Goal: Task Accomplishment & Management: Manage account settings

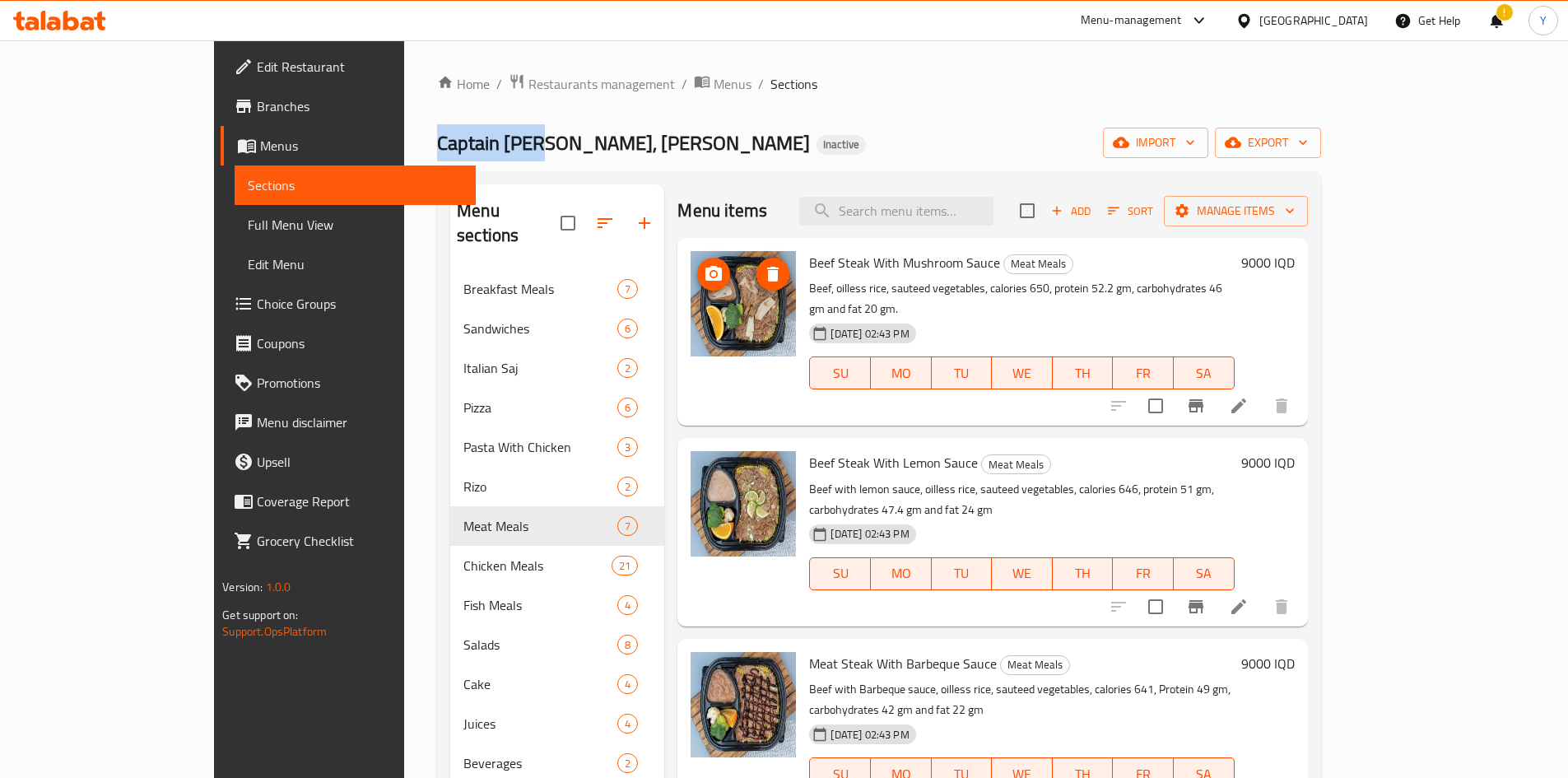
click at [714, 330] on img at bounding box center [744, 304] width 106 height 106
click at [696, 319] on img at bounding box center [744, 304] width 106 height 106
click at [709, 471] on img at bounding box center [744, 504] width 106 height 106
click at [714, 504] on img at bounding box center [744, 504] width 106 height 106
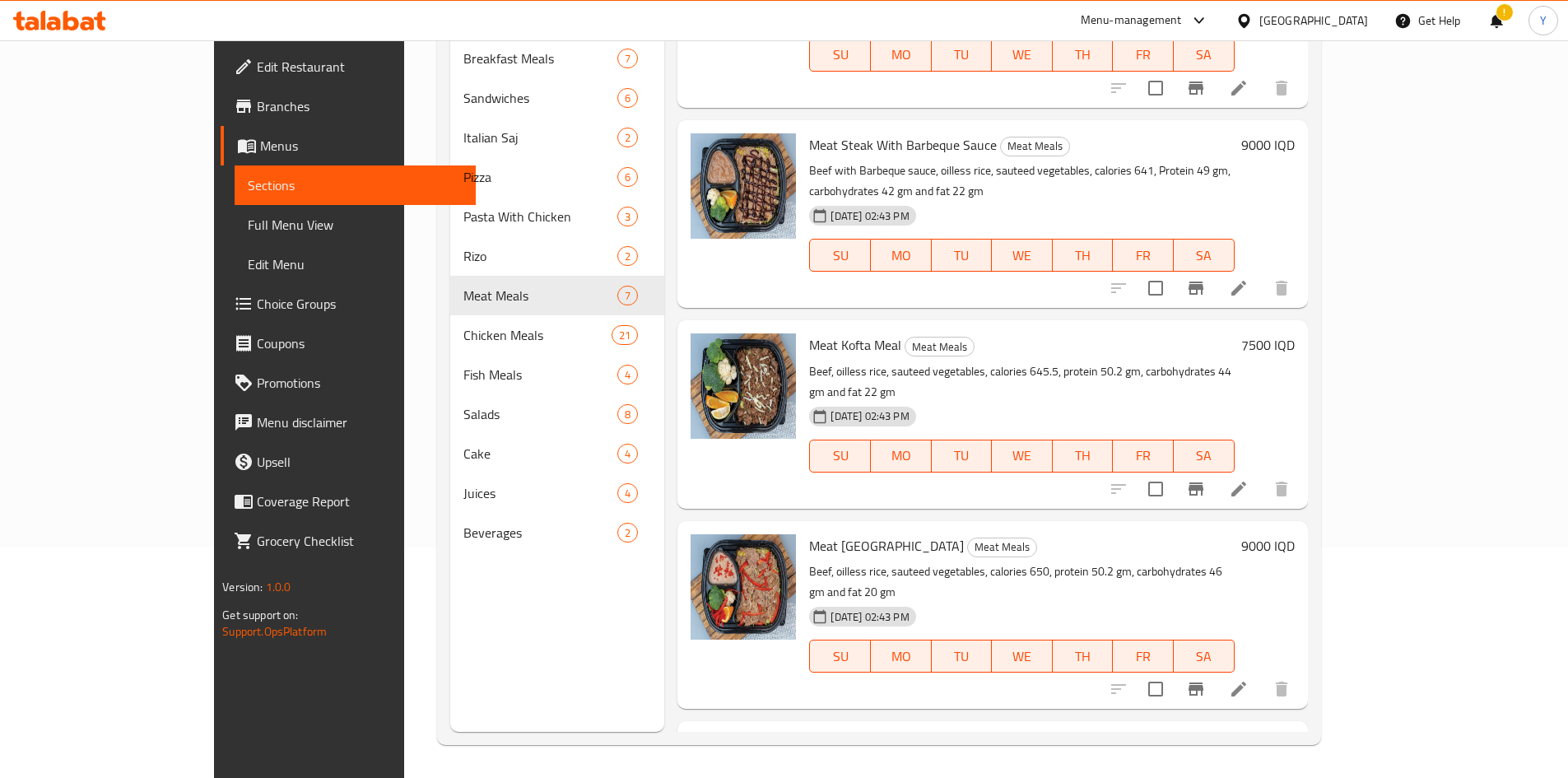
scroll to position [275, 0]
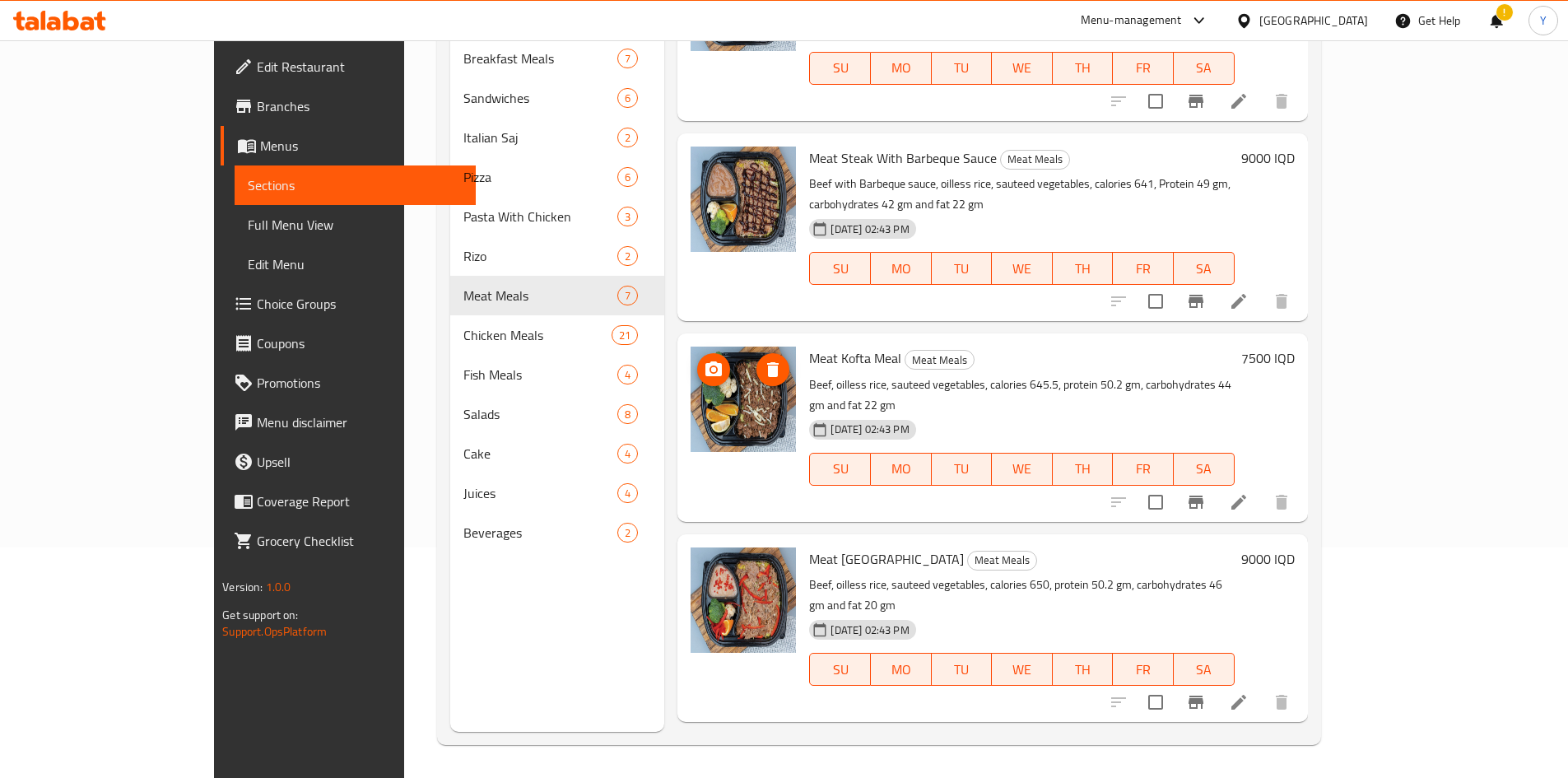
click at [700, 354] on img at bounding box center [744, 399] width 106 height 106
click at [692, 348] on img at bounding box center [744, 399] width 106 height 106
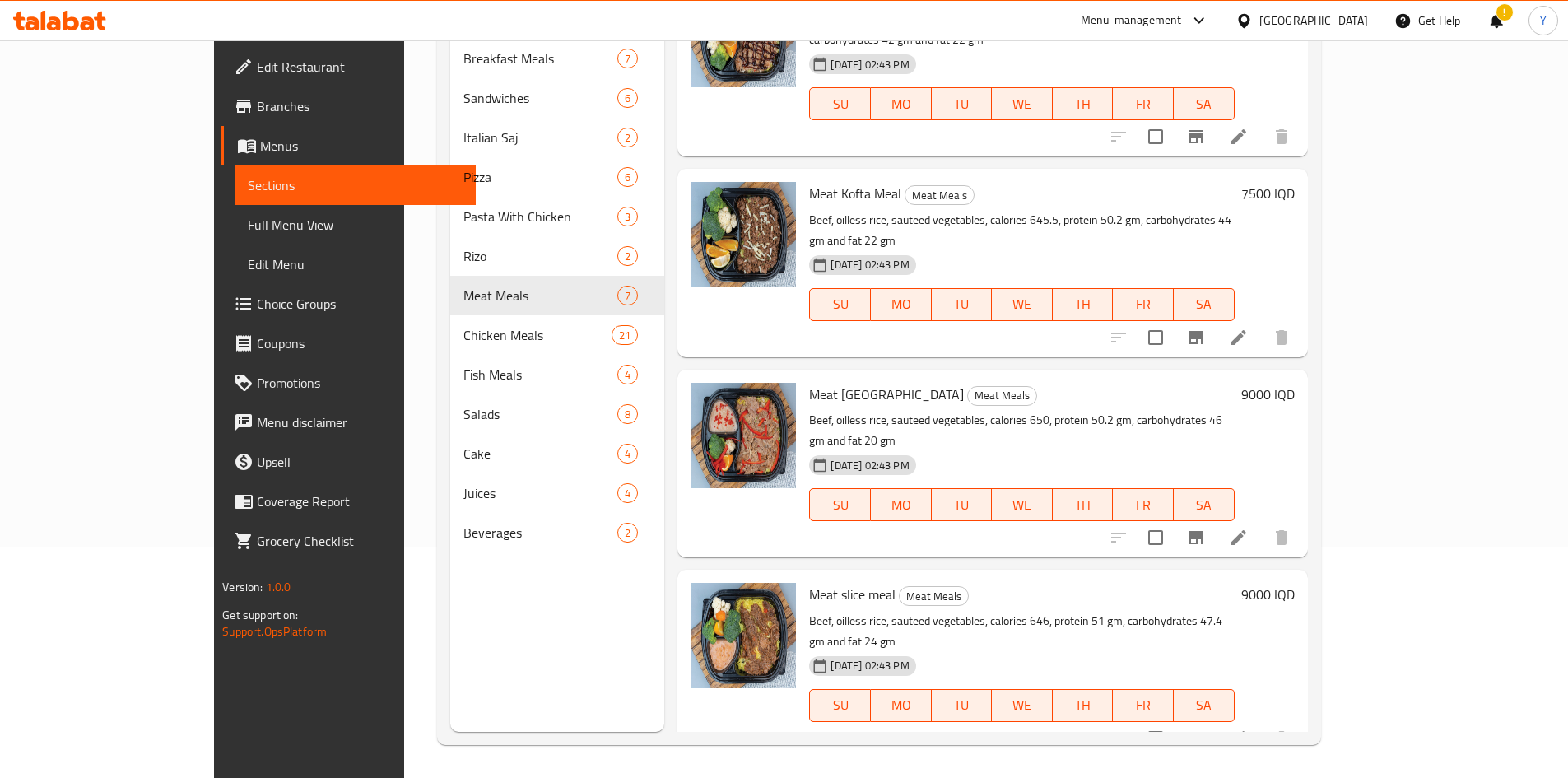
scroll to position [358, 0]
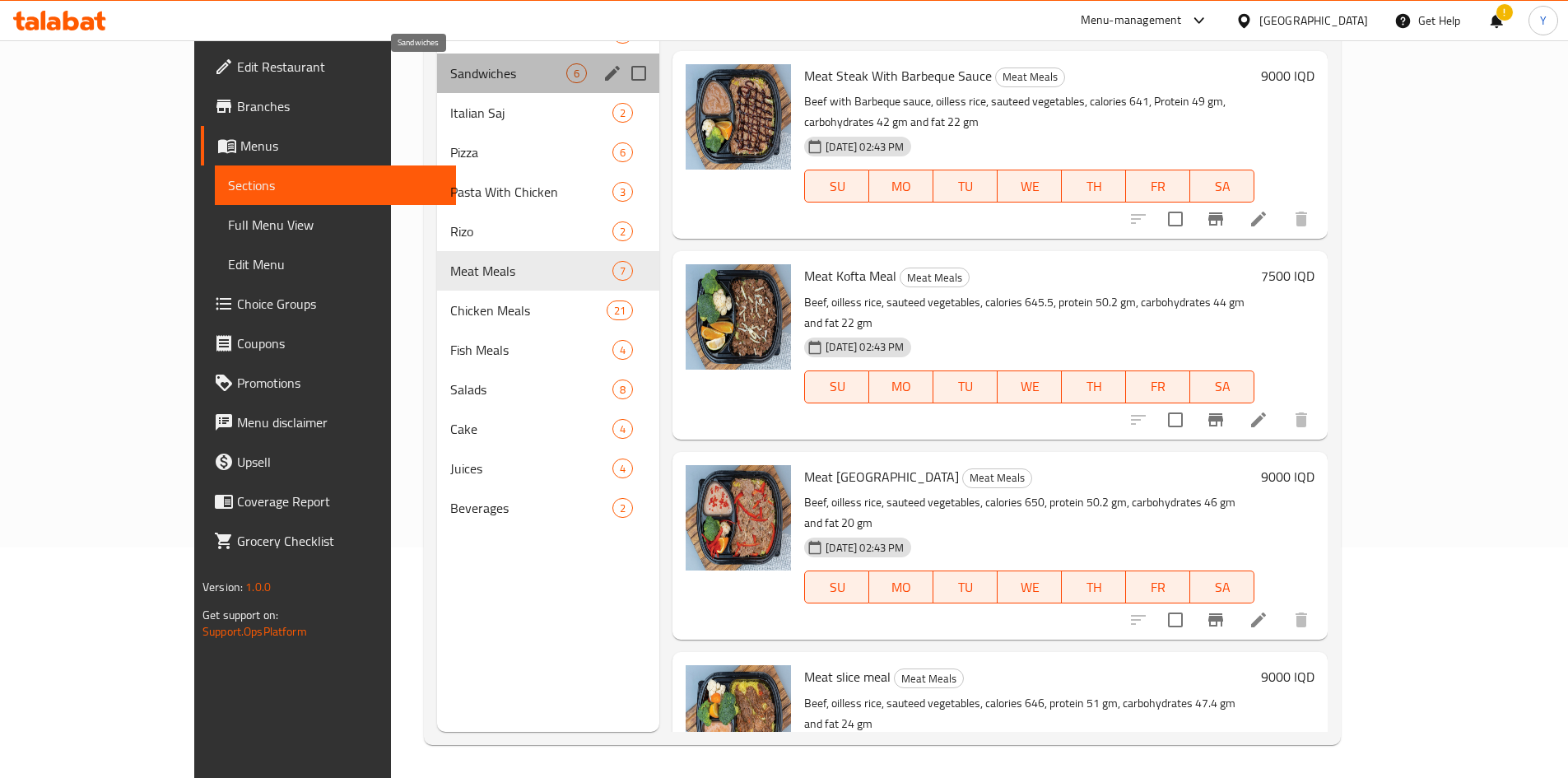
click at [450, 78] on span "Sandwiches" at bounding box center [508, 72] width 116 height 19
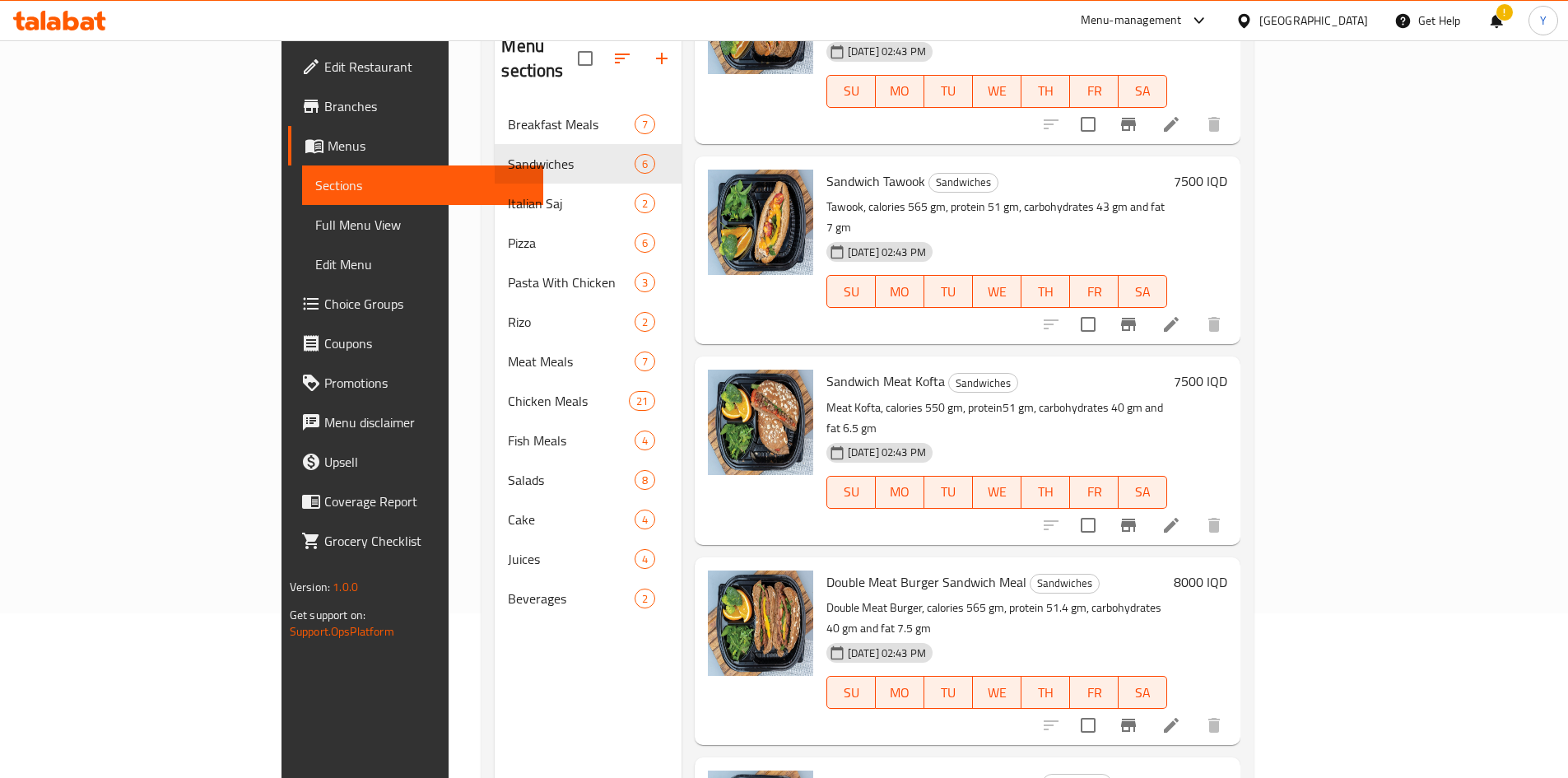
scroll to position [231, 0]
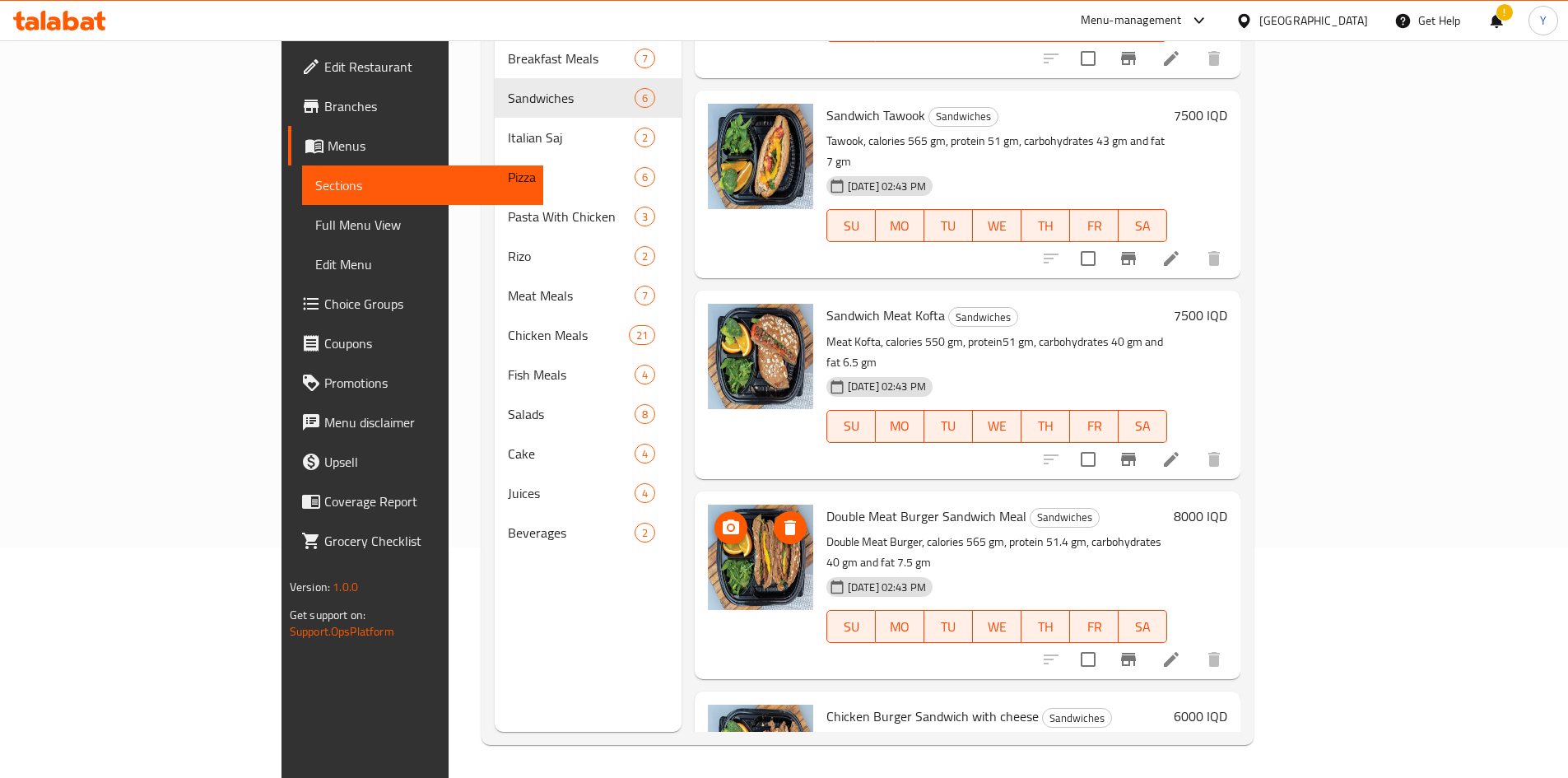
click at [708, 505] on img at bounding box center [760, 558] width 106 height 106
click at [773, 718] on span "delete image" at bounding box center [790, 727] width 33 height 19
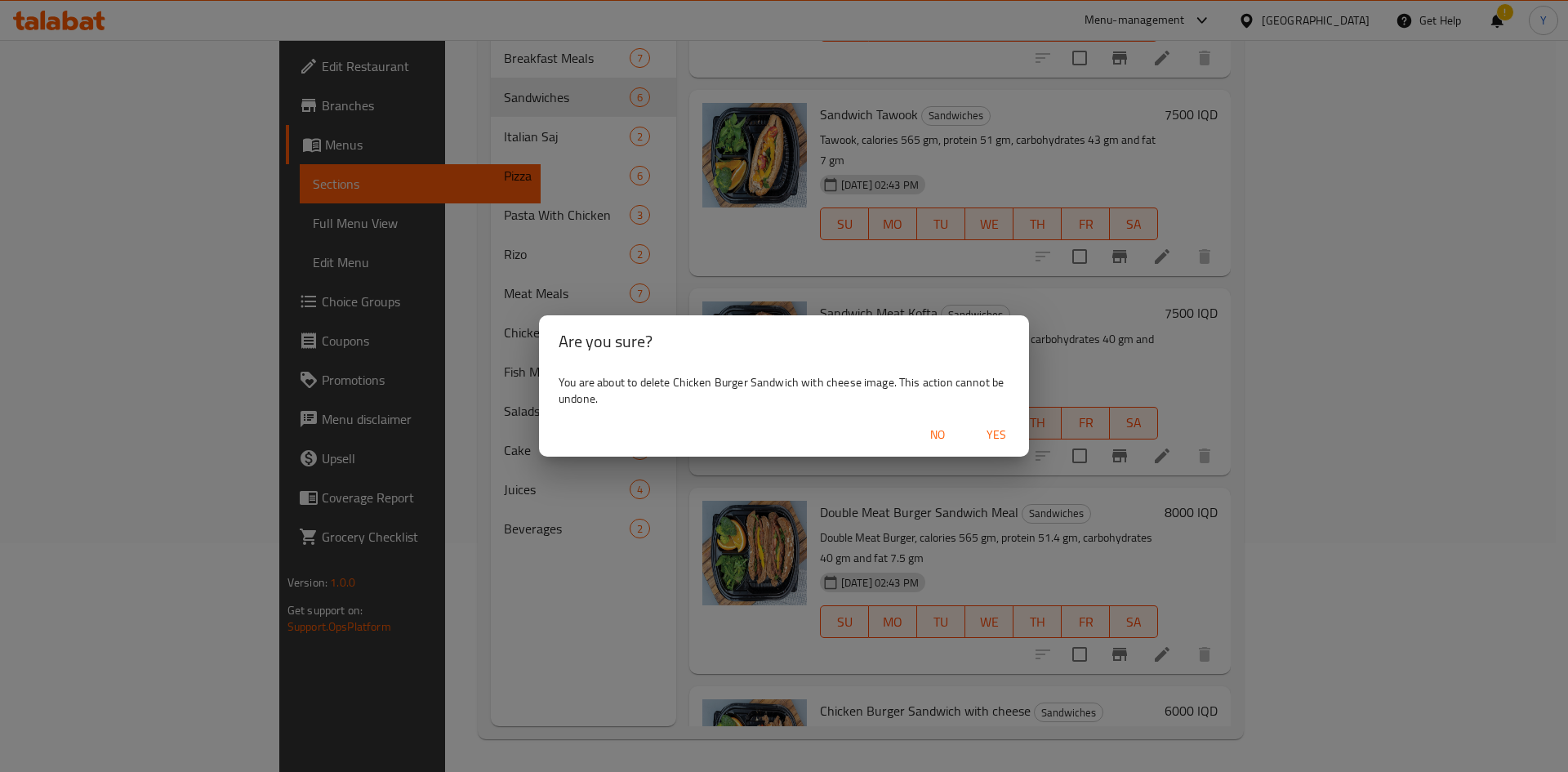
click at [948, 427] on span "No" at bounding box center [937, 435] width 39 height 20
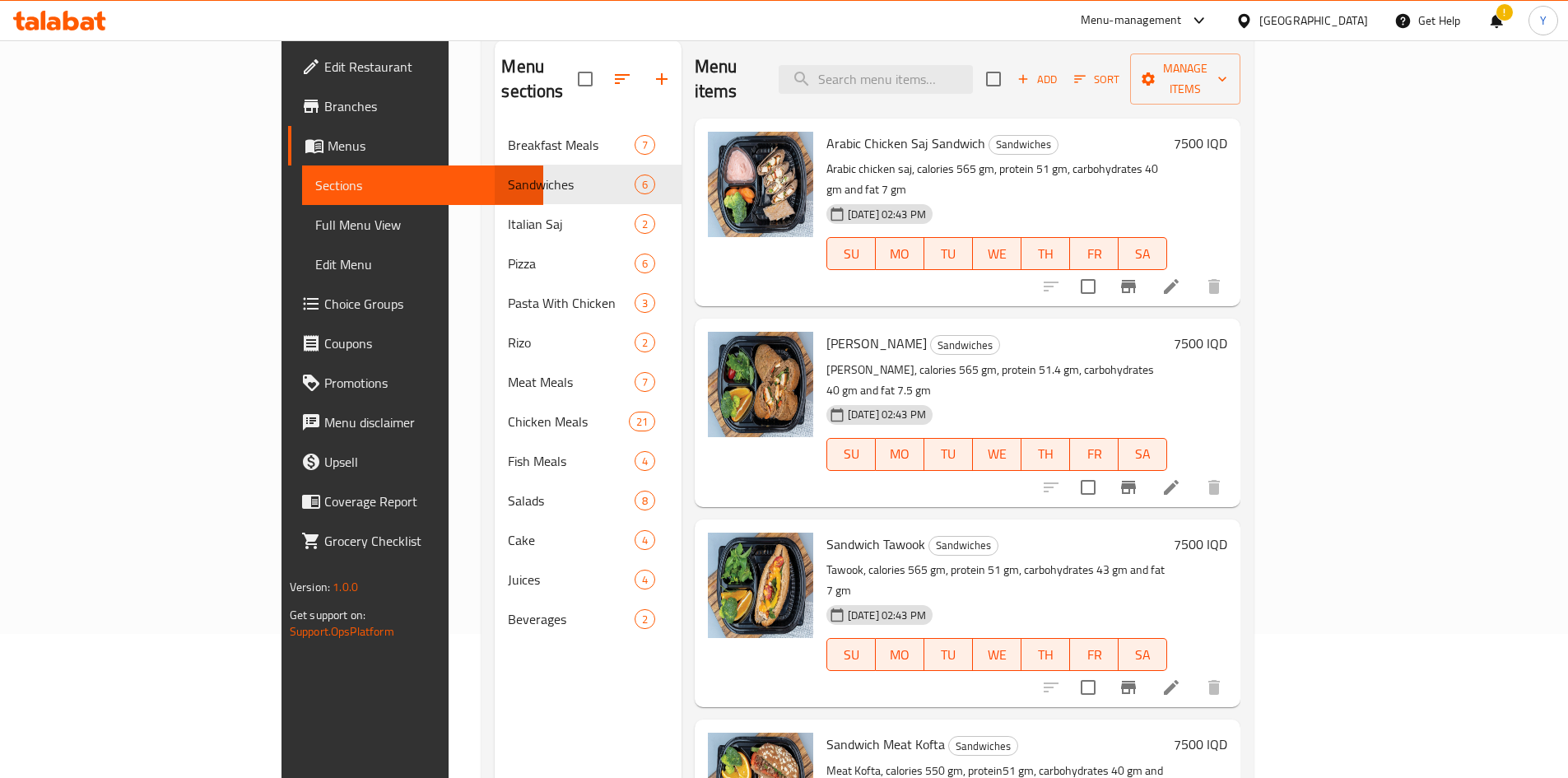
scroll to position [0, 0]
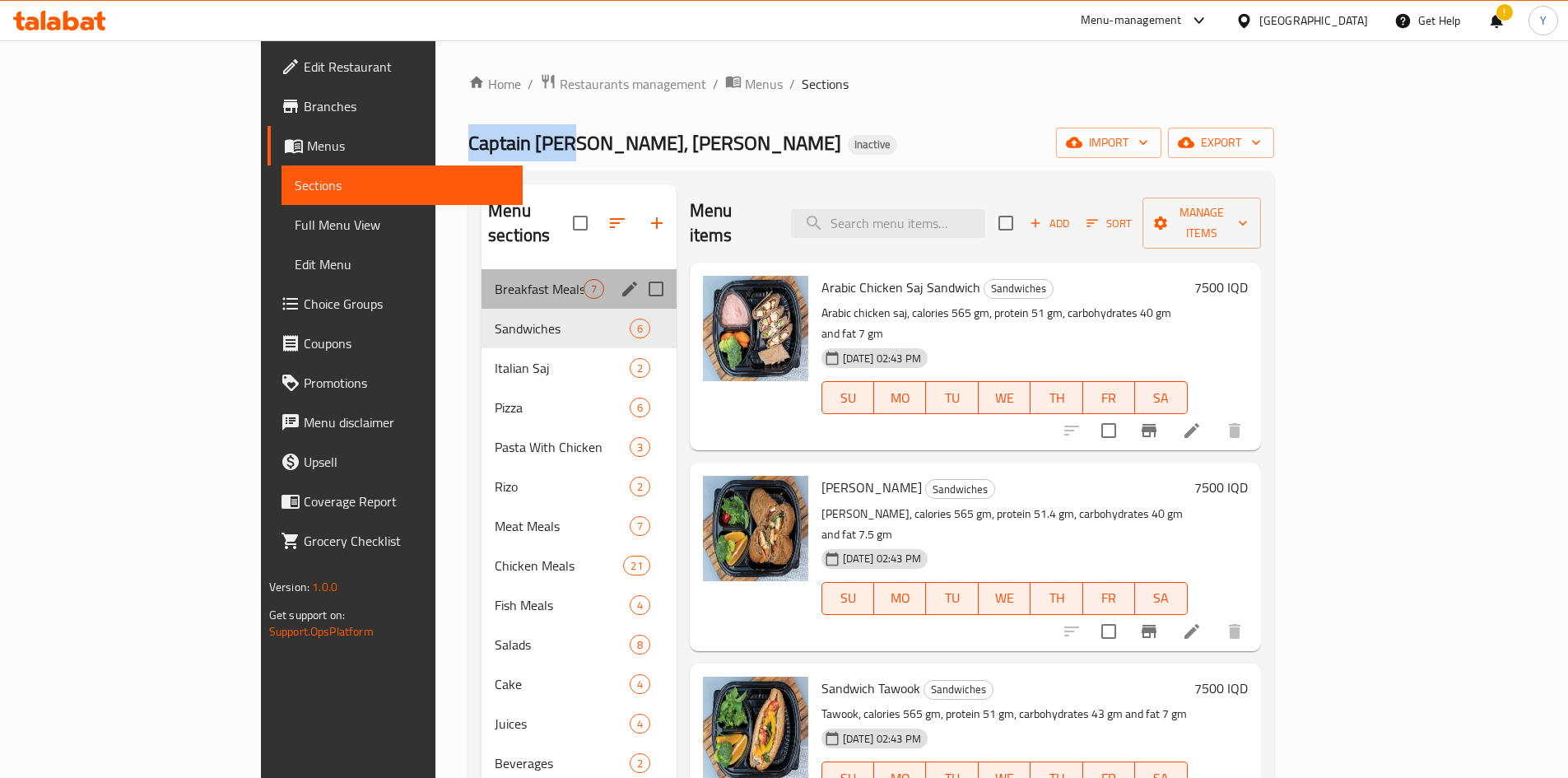
click at [482, 277] on div "Breakfast Meals 7" at bounding box center [579, 289] width 195 height 40
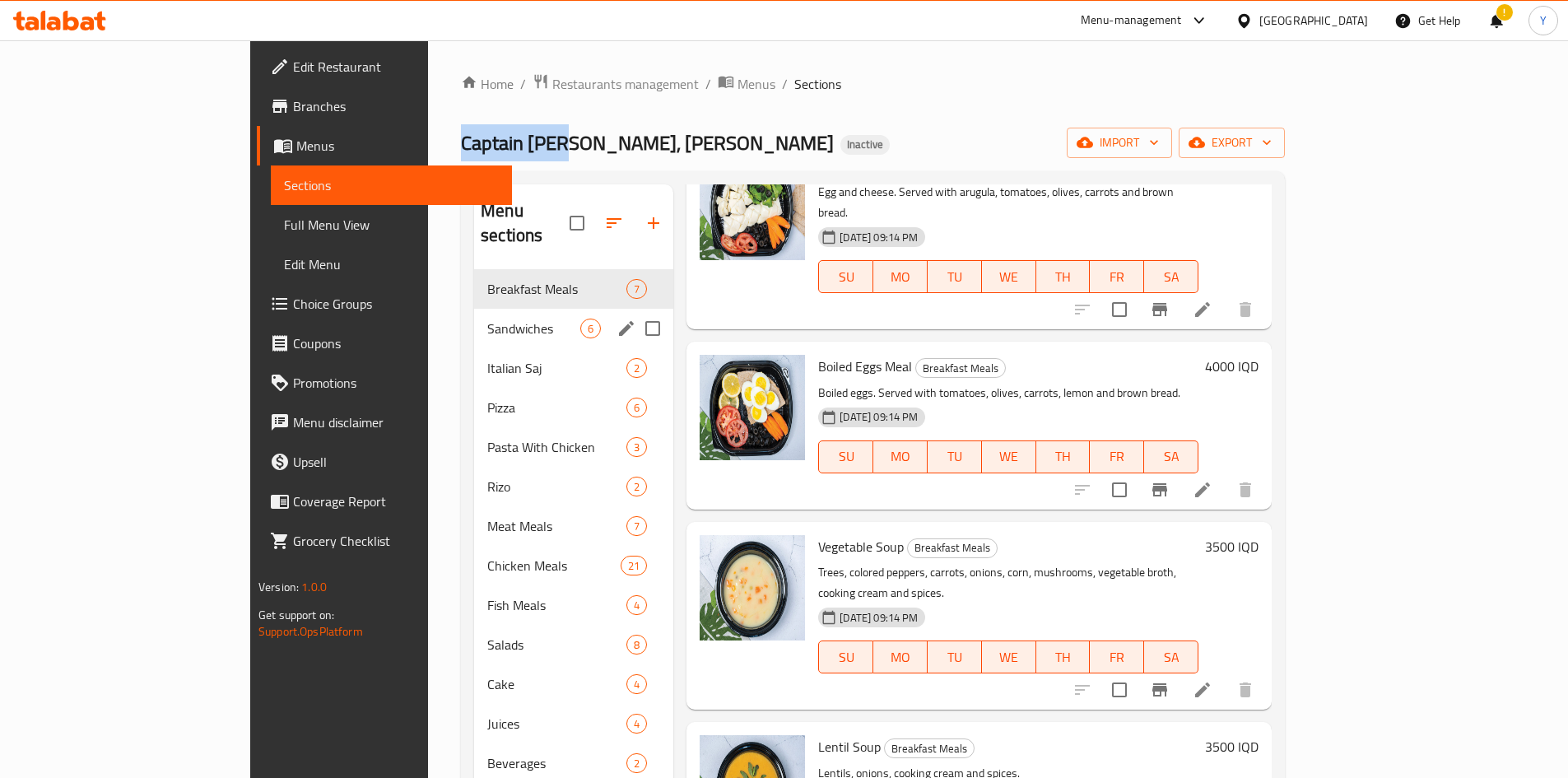
click at [485, 308] on div "Sandwiches 6" at bounding box center [573, 328] width 199 height 40
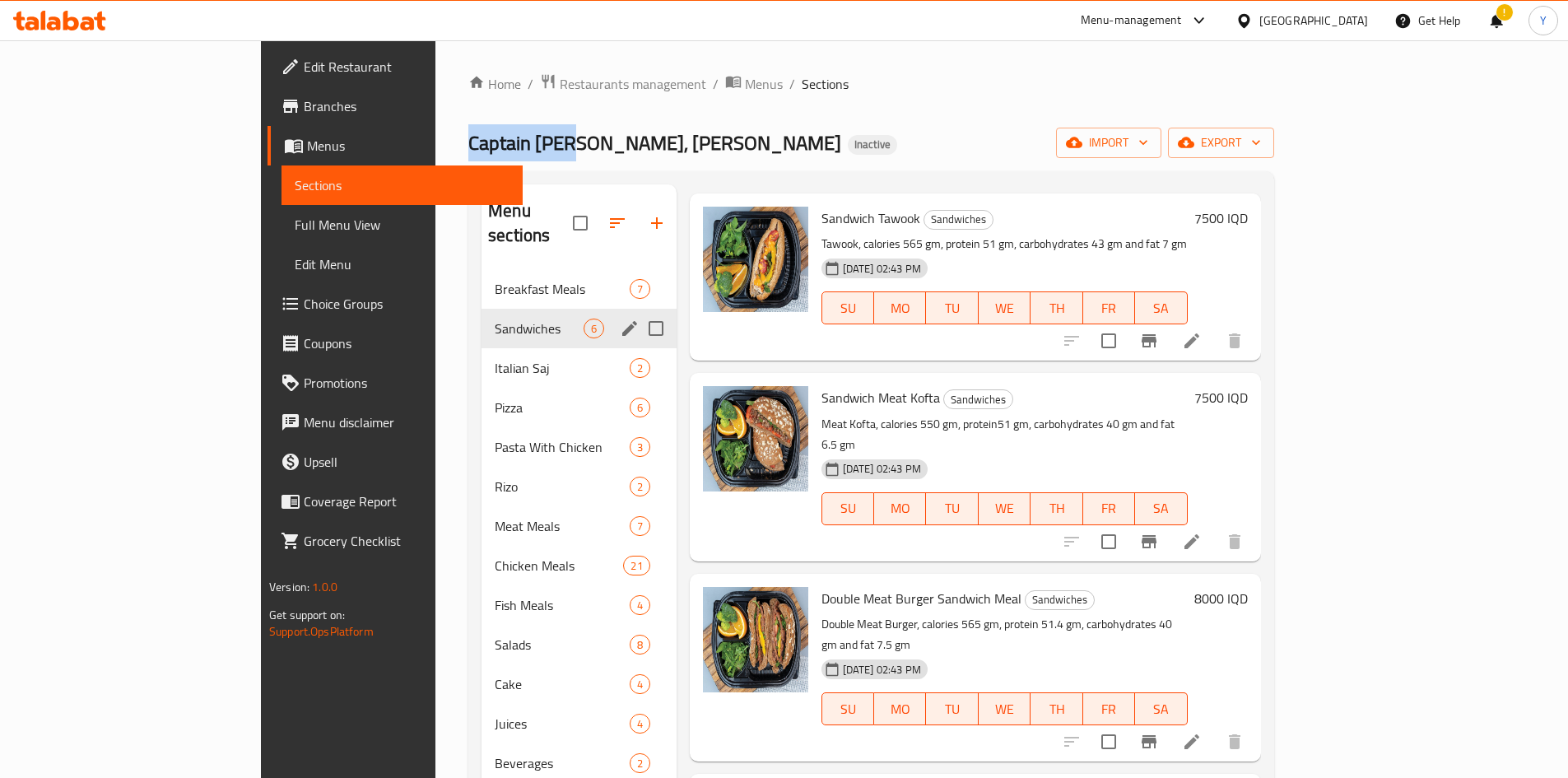
scroll to position [343, 0]
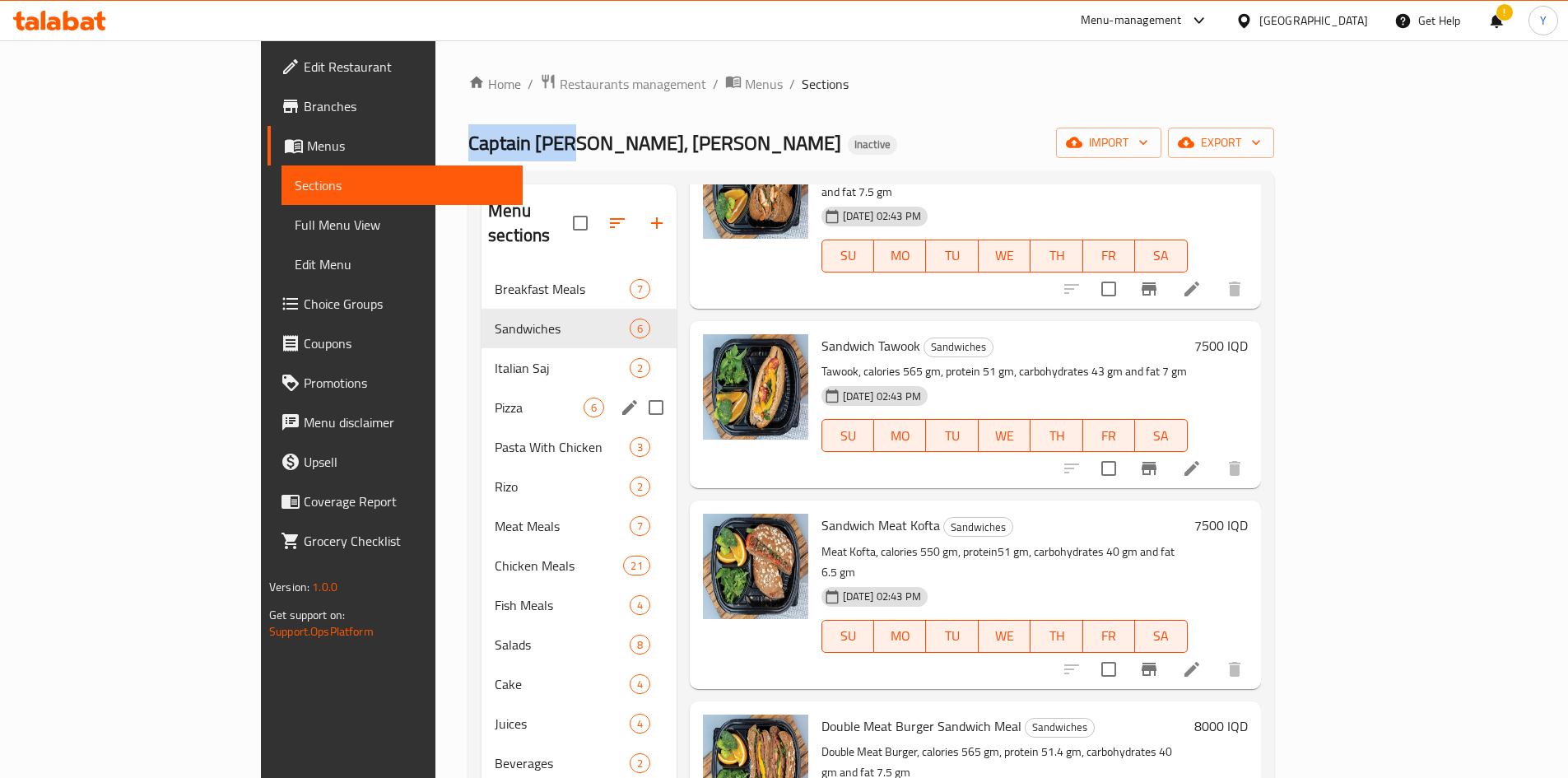
click at [482, 388] on div "Pizza 6" at bounding box center [579, 408] width 195 height 40
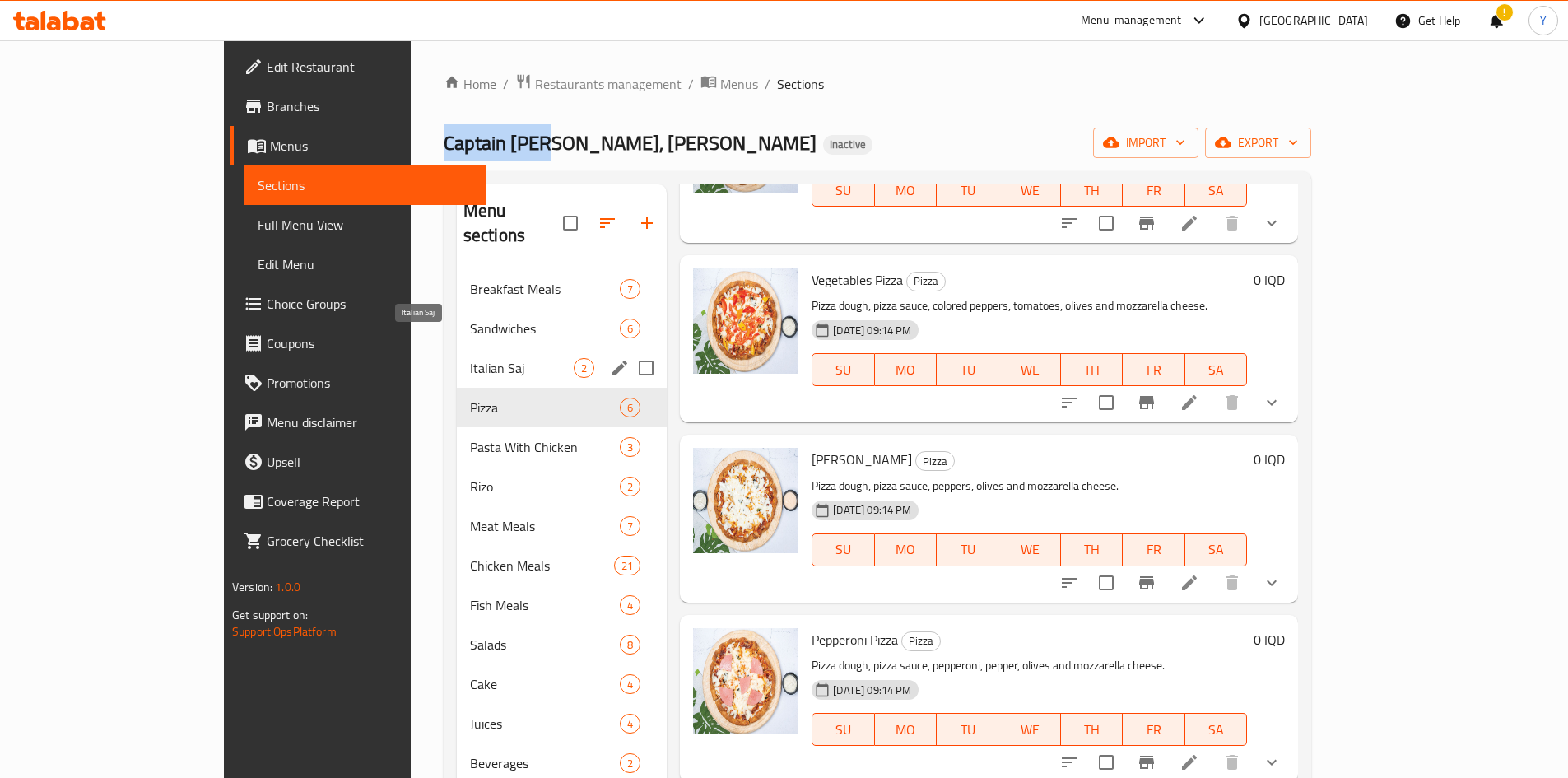
click at [470, 358] on span "Italian Saj" at bounding box center [522, 368] width 104 height 19
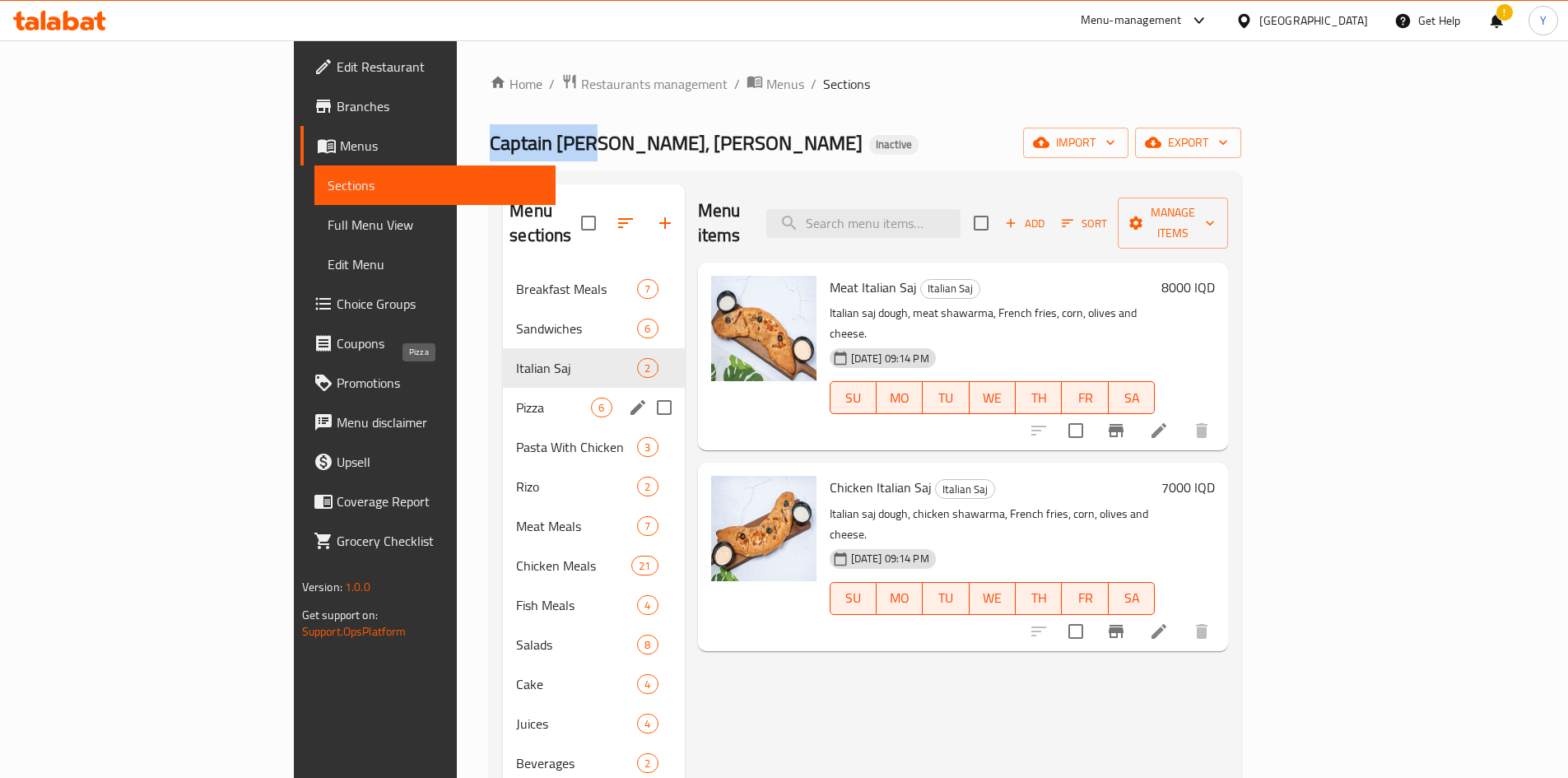
click at [516, 397] on span "Pizza" at bounding box center [553, 407] width 75 height 19
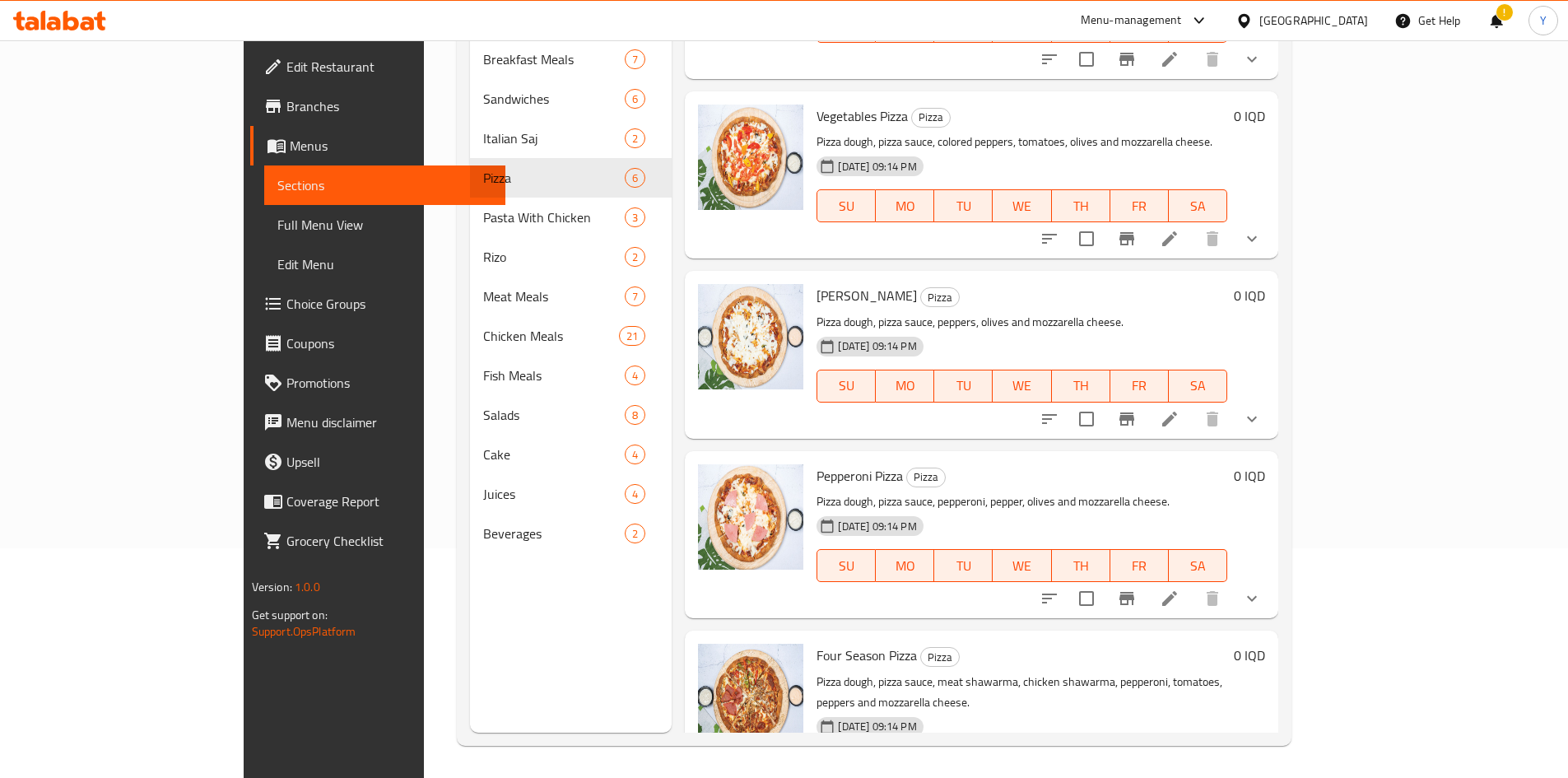
scroll to position [231, 0]
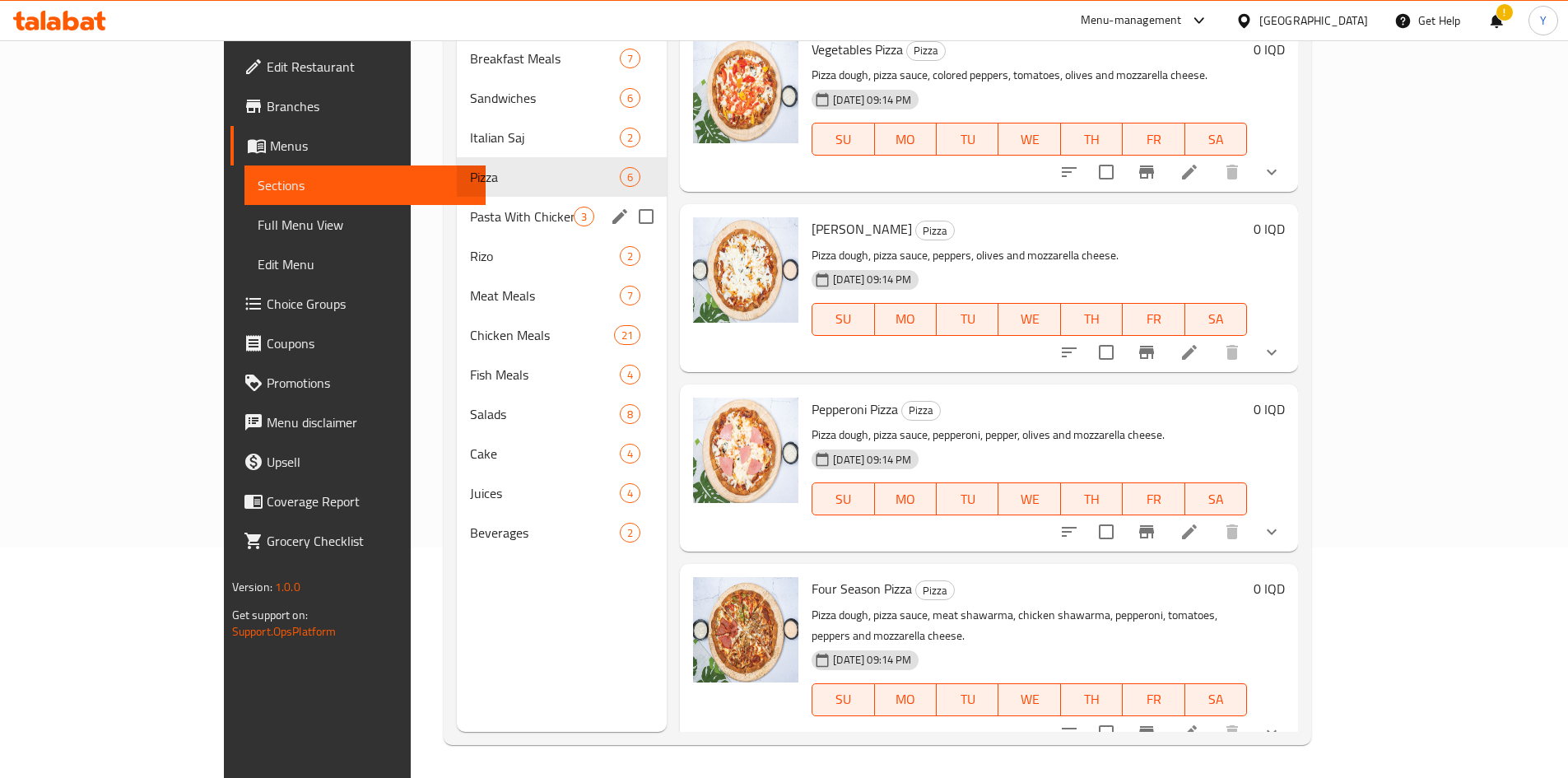
click at [457, 204] on div "Pasta With Chicken 3" at bounding box center [562, 216] width 211 height 40
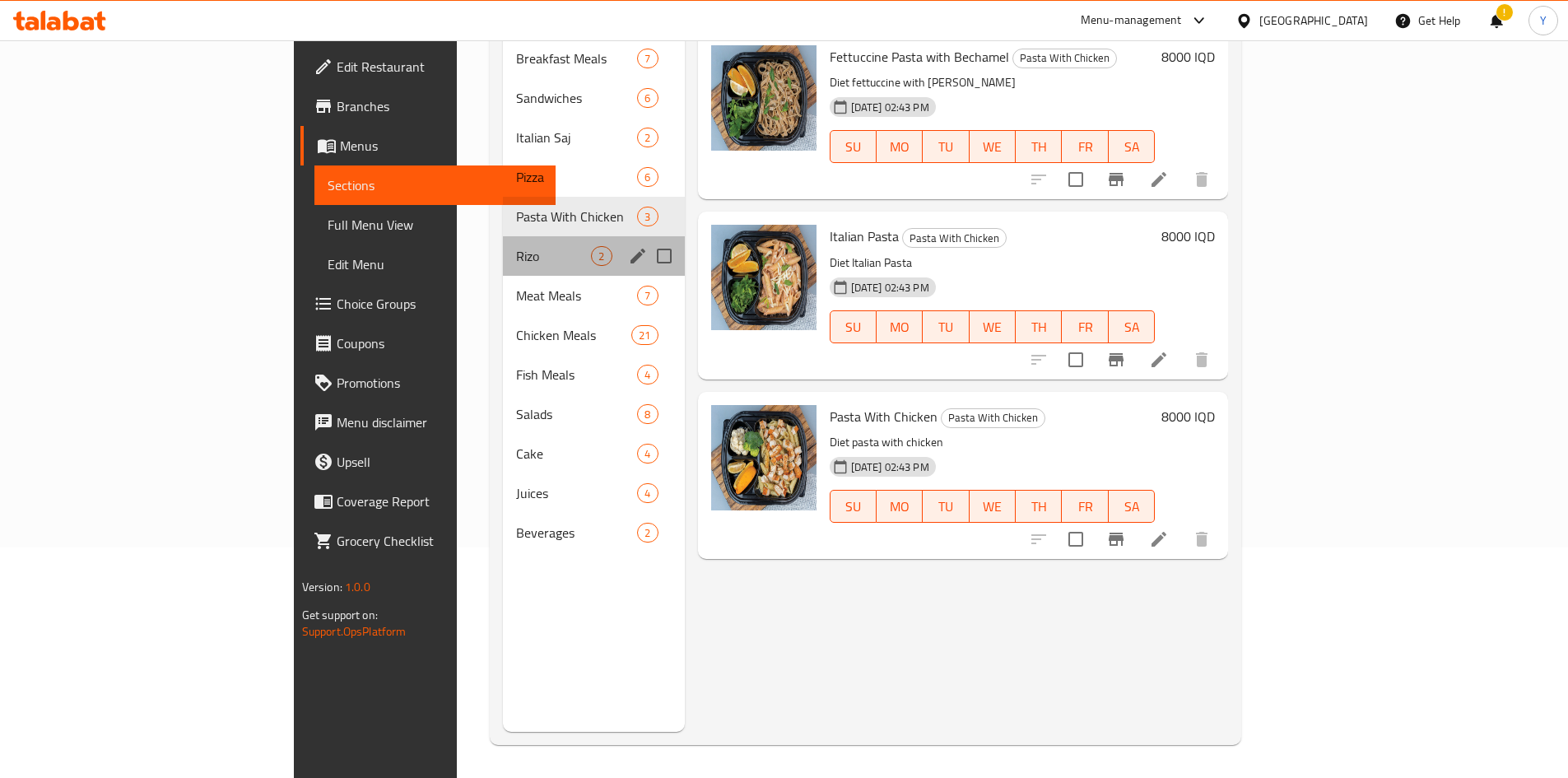
click at [503, 236] on div "Rizo 2" at bounding box center [594, 256] width 182 height 40
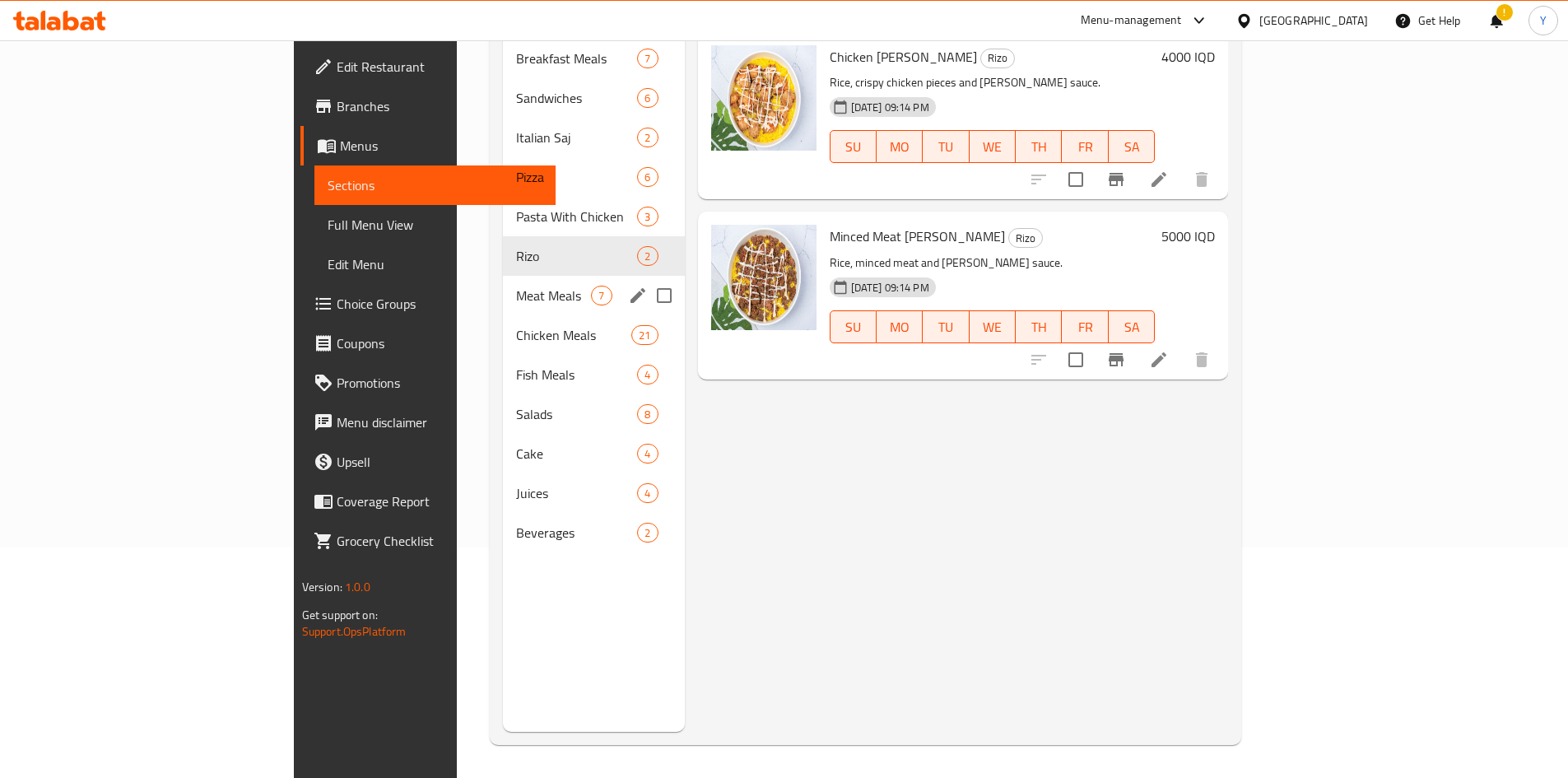
click at [503, 284] on div "Meat Meals 7" at bounding box center [594, 295] width 182 height 40
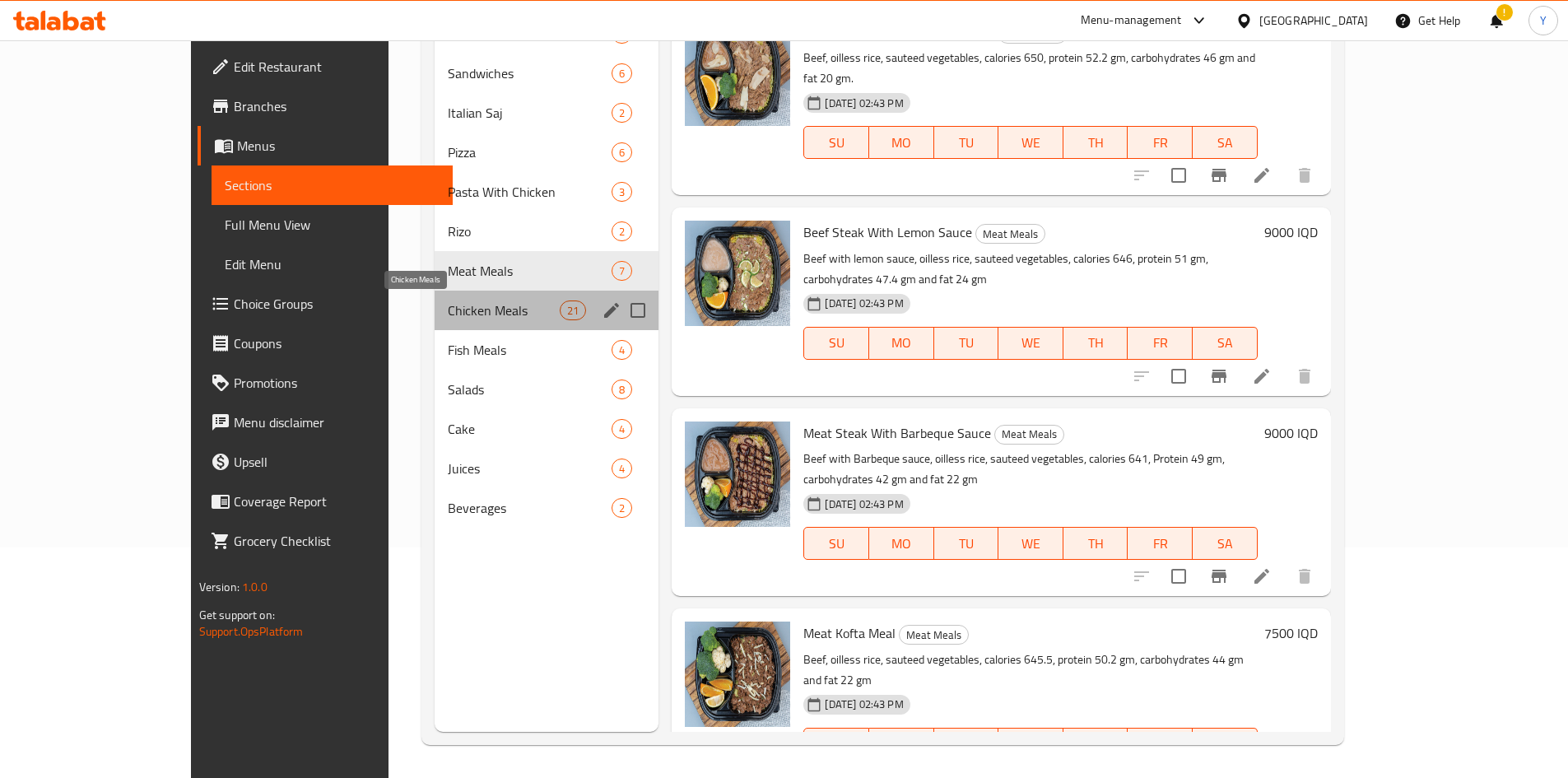
click at [448, 307] on span "Chicken Meals" at bounding box center [504, 309] width 112 height 19
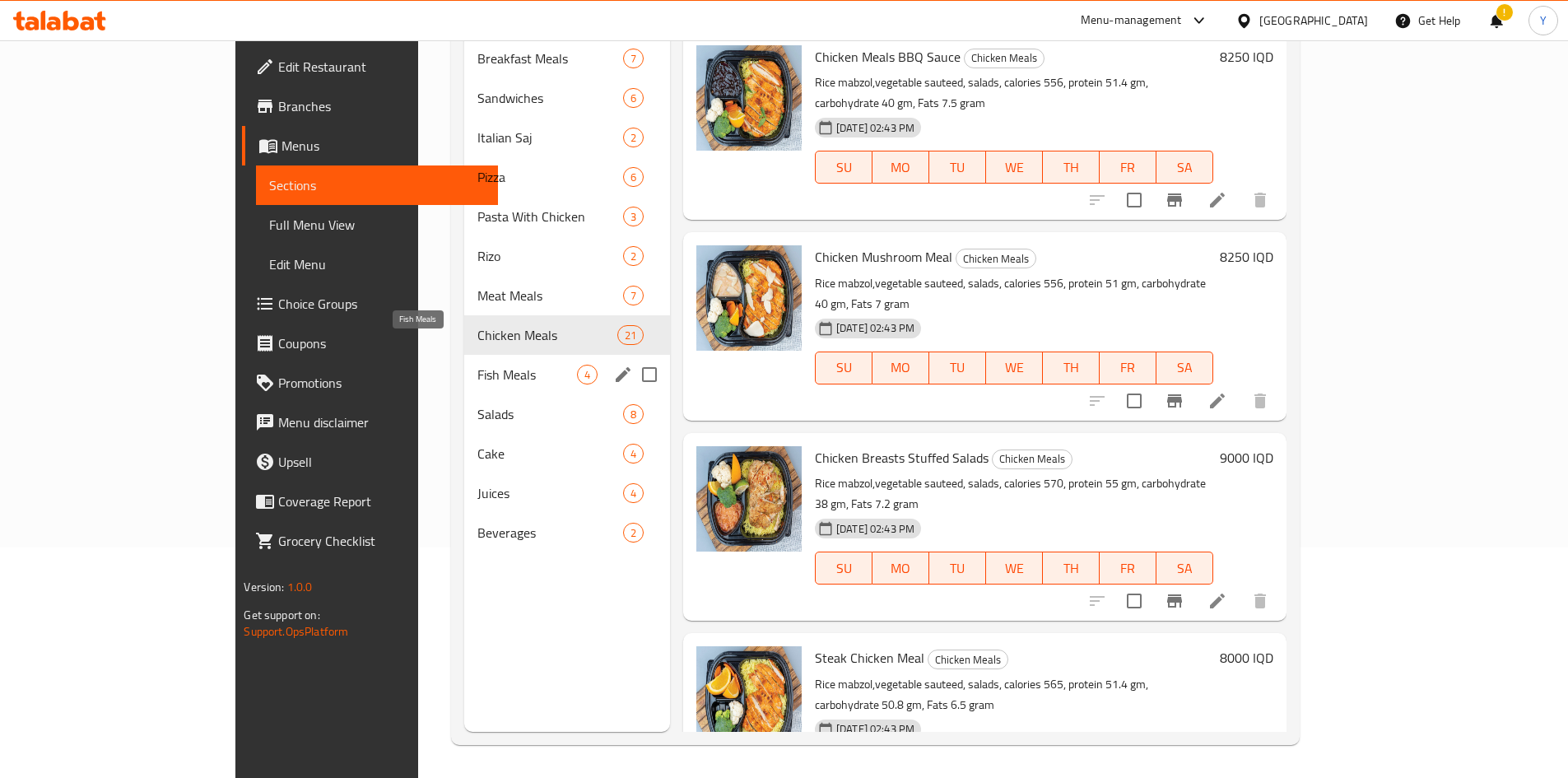
click at [478, 365] on span "Fish Meals" at bounding box center [527, 374] width 99 height 19
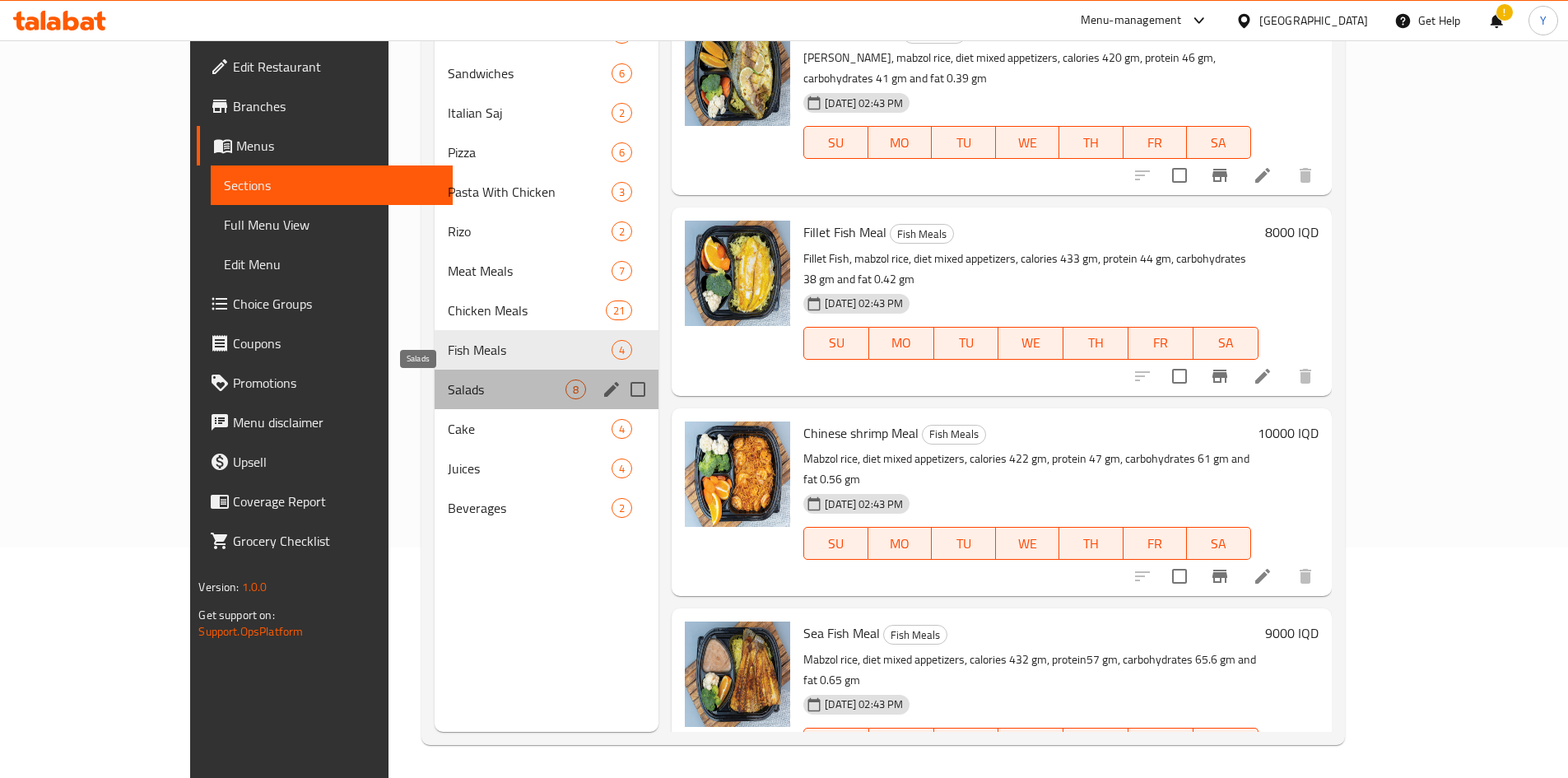
click at [448, 381] on span "Salads" at bounding box center [507, 389] width 118 height 19
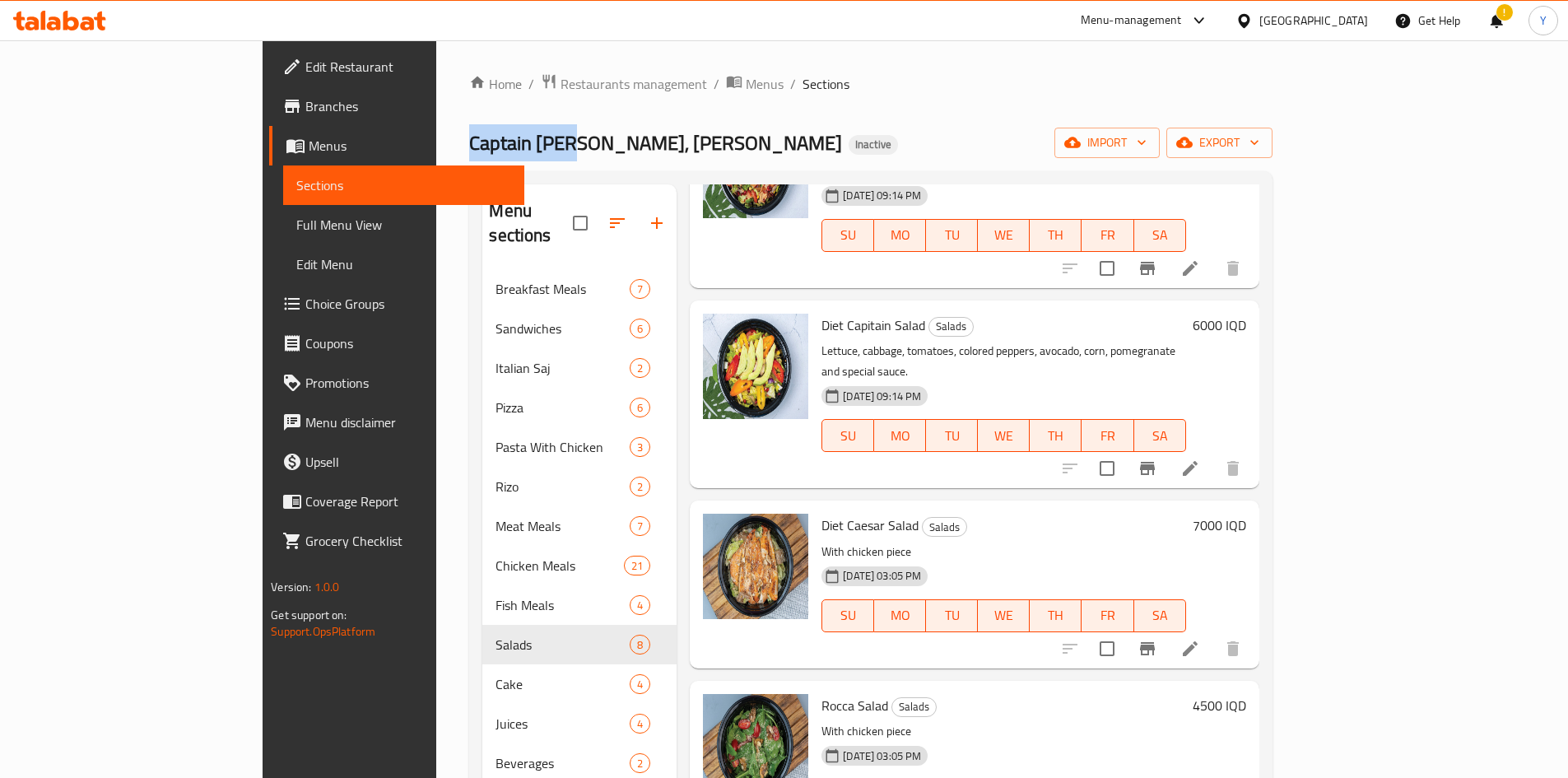
scroll to position [231, 0]
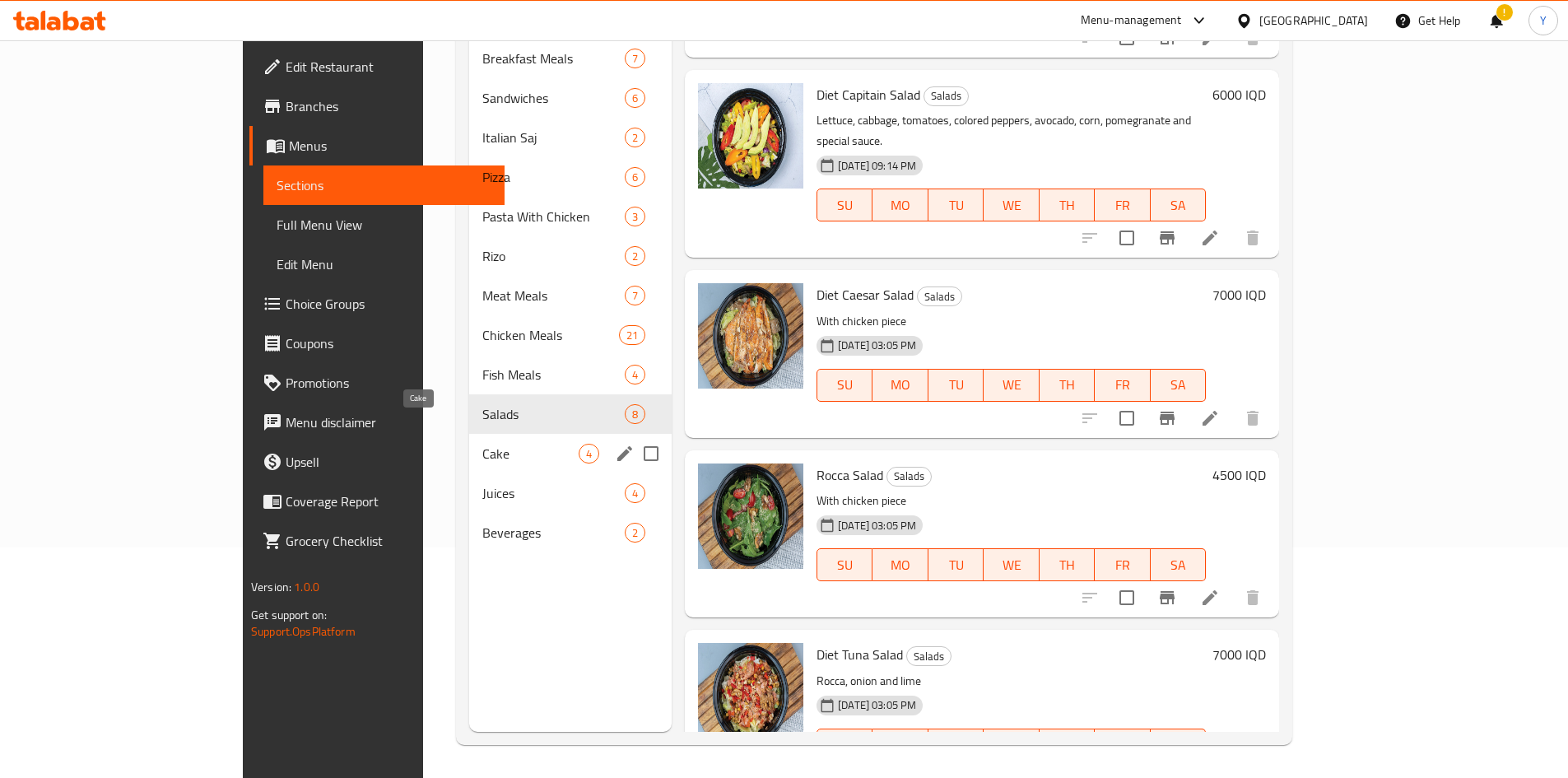
click at [483, 444] on span "Cake" at bounding box center [531, 453] width 96 height 19
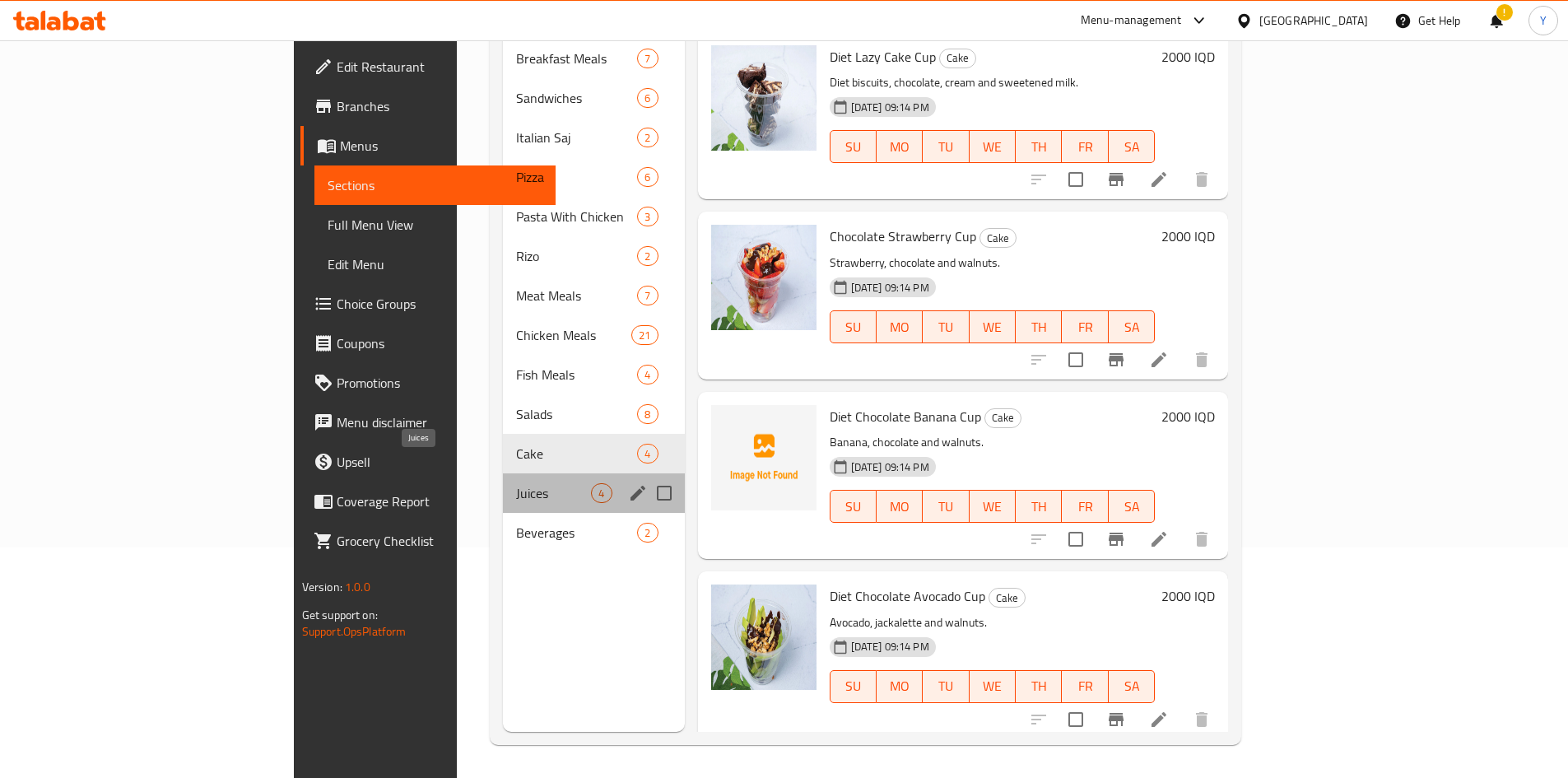
click at [516, 483] on span "Juices" at bounding box center [553, 493] width 75 height 19
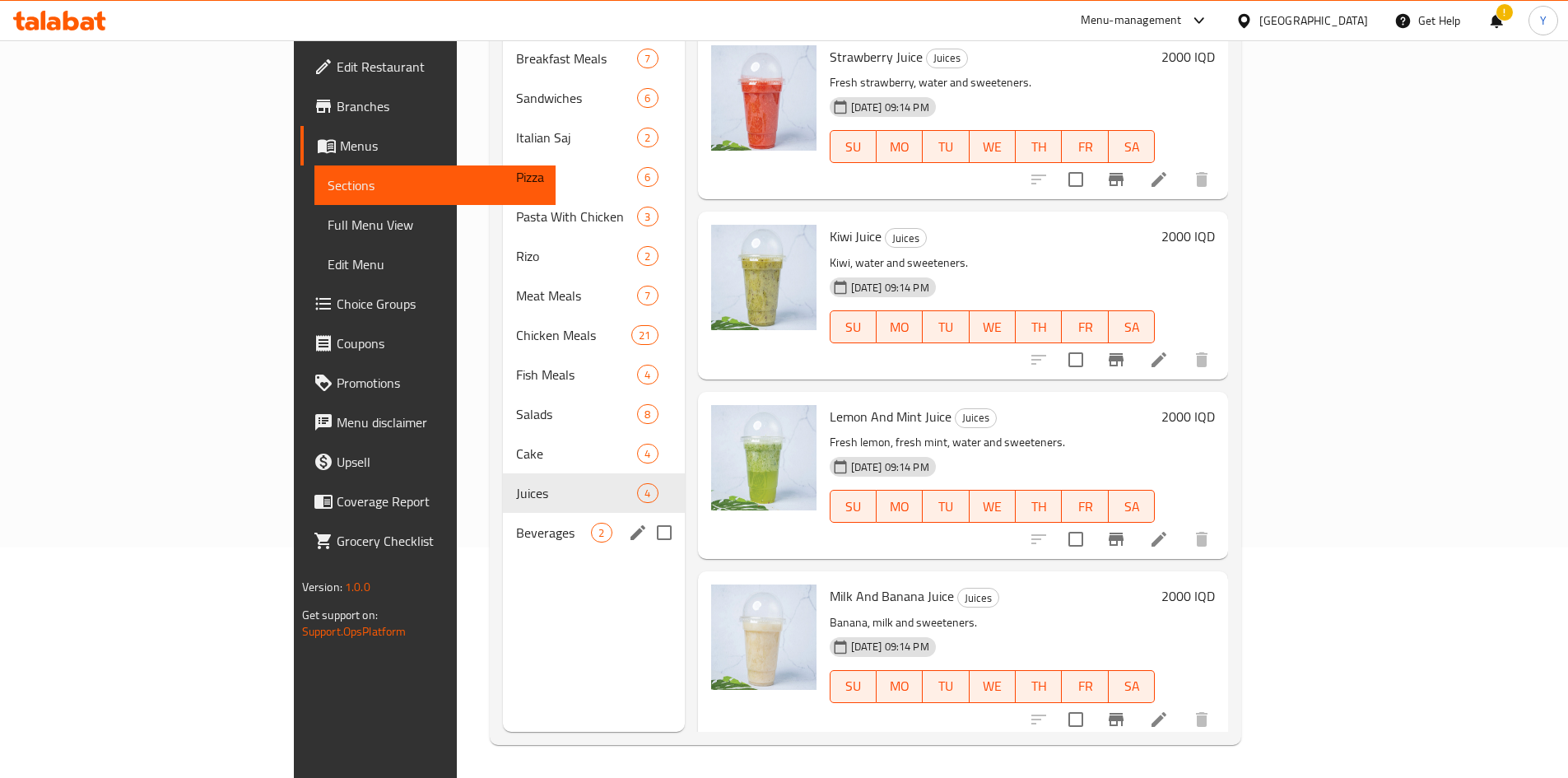
click at [516, 522] on span "Beverages" at bounding box center [553, 532] width 75 height 19
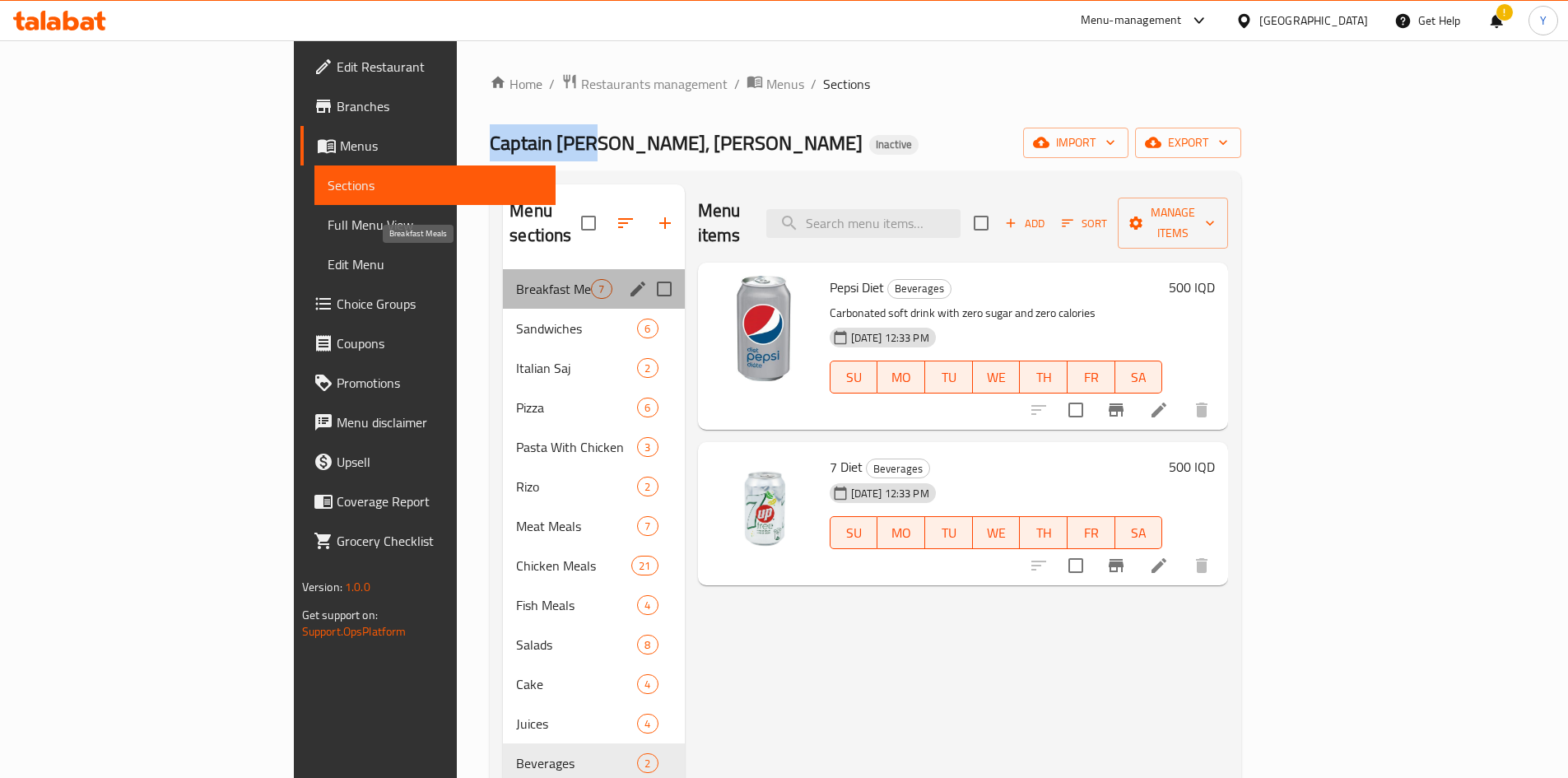
click at [516, 279] on span "Breakfast Meals" at bounding box center [553, 288] width 75 height 19
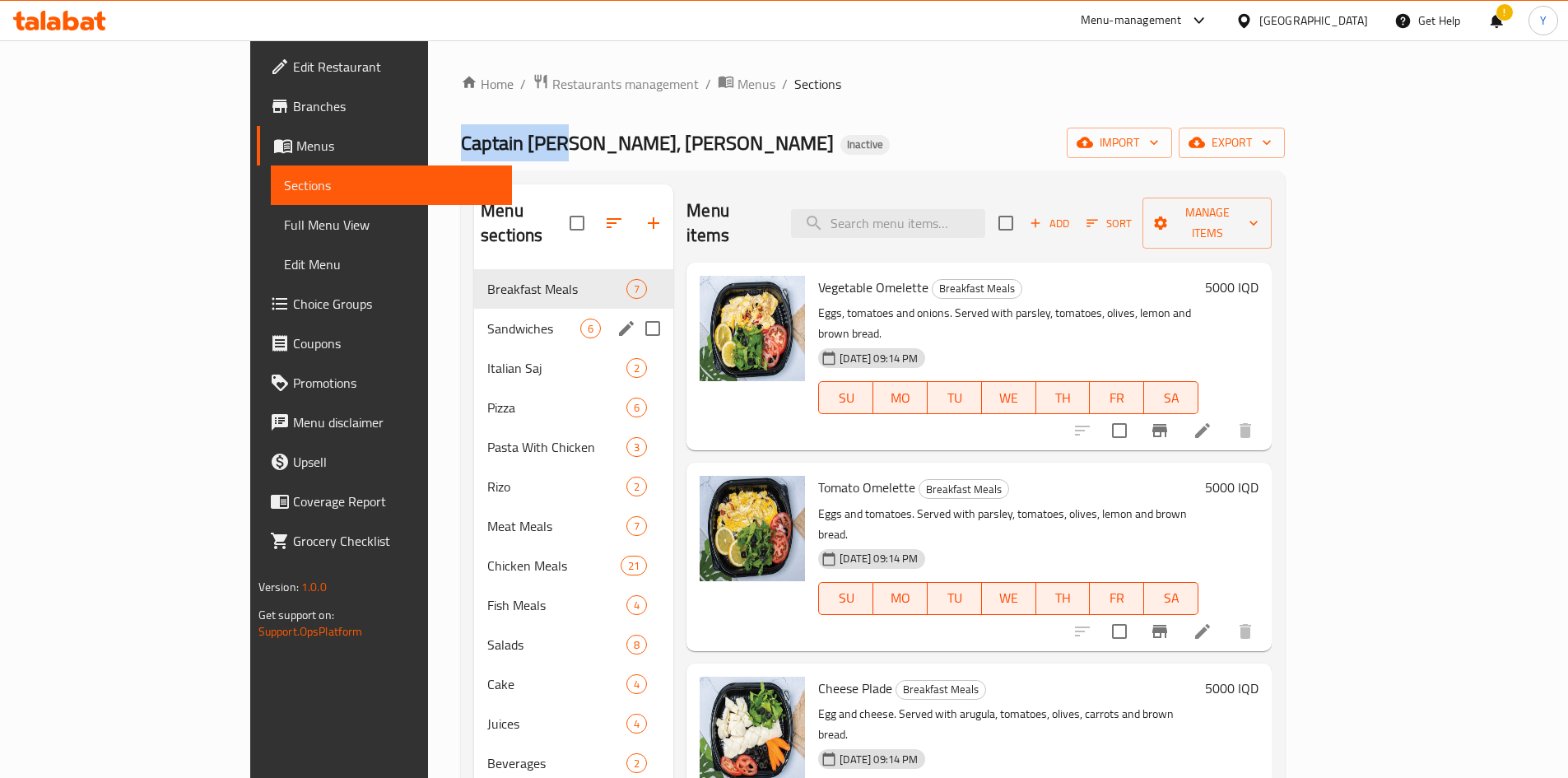
click at [474, 316] on div "Sandwiches 6" at bounding box center [573, 328] width 199 height 40
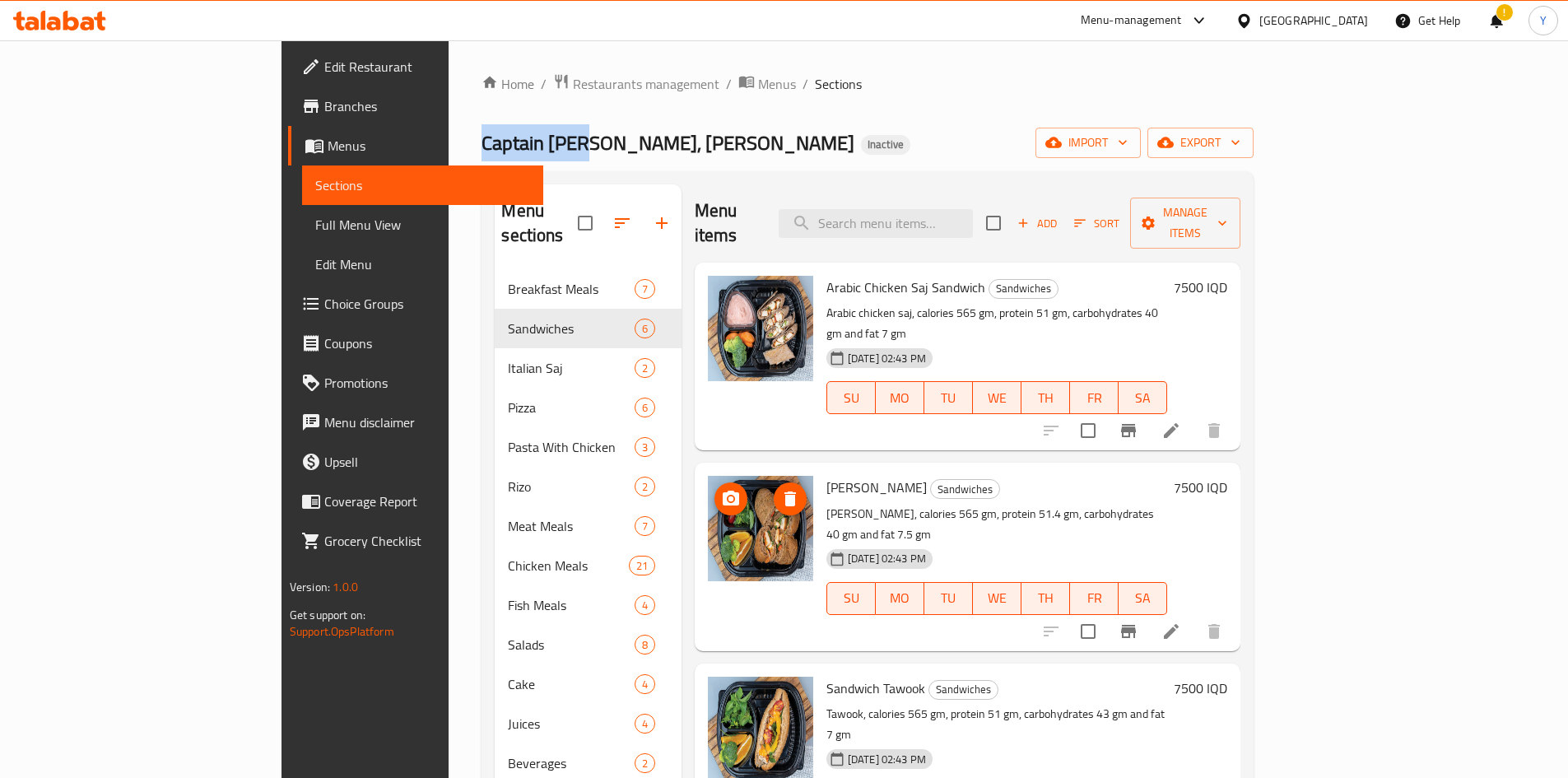
click at [721, 478] on img at bounding box center [760, 529] width 106 height 106
click at [708, 677] on img at bounding box center [760, 730] width 106 height 106
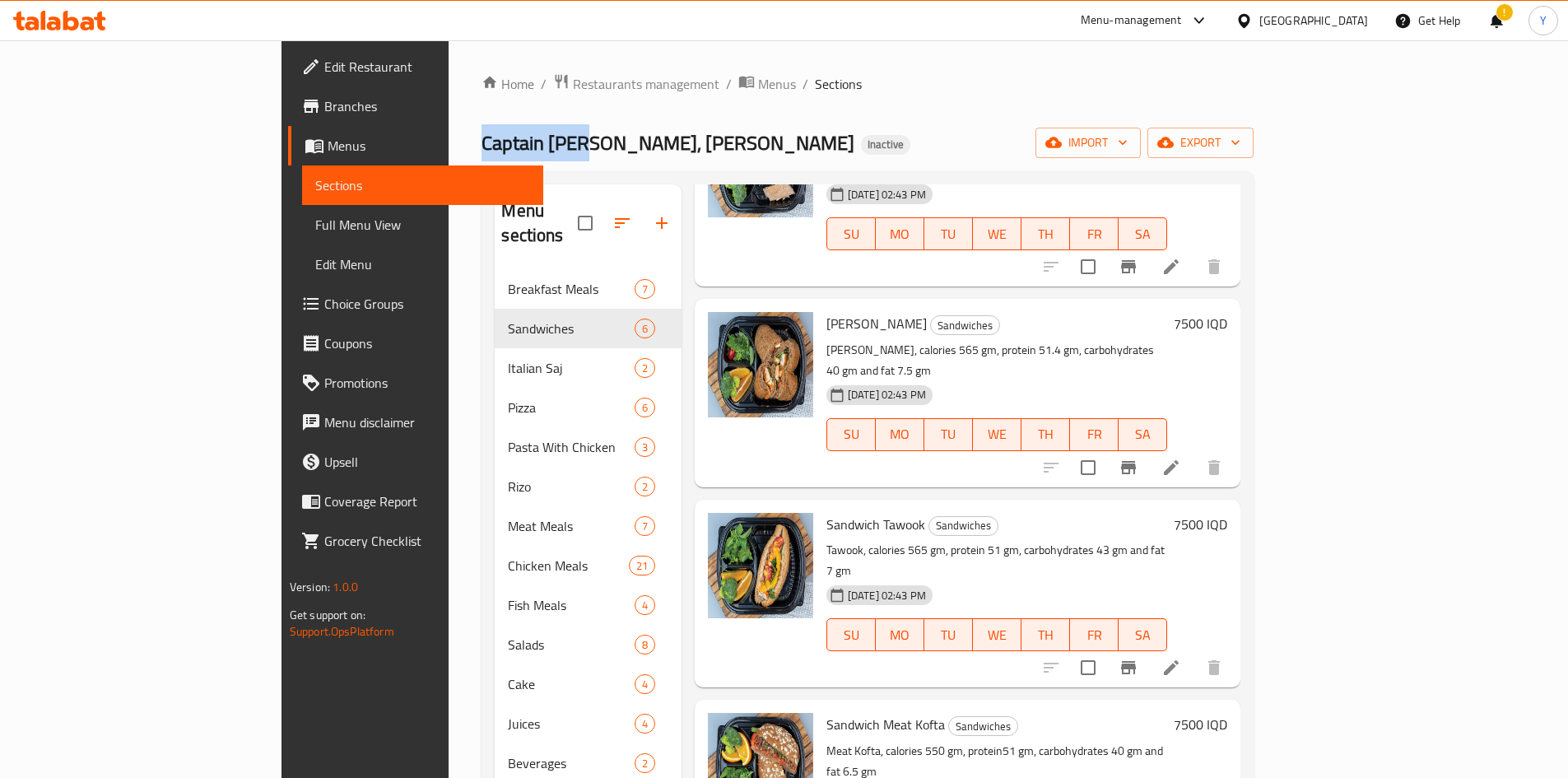
scroll to position [165, 0]
click at [708, 712] on img at bounding box center [760, 765] width 106 height 106
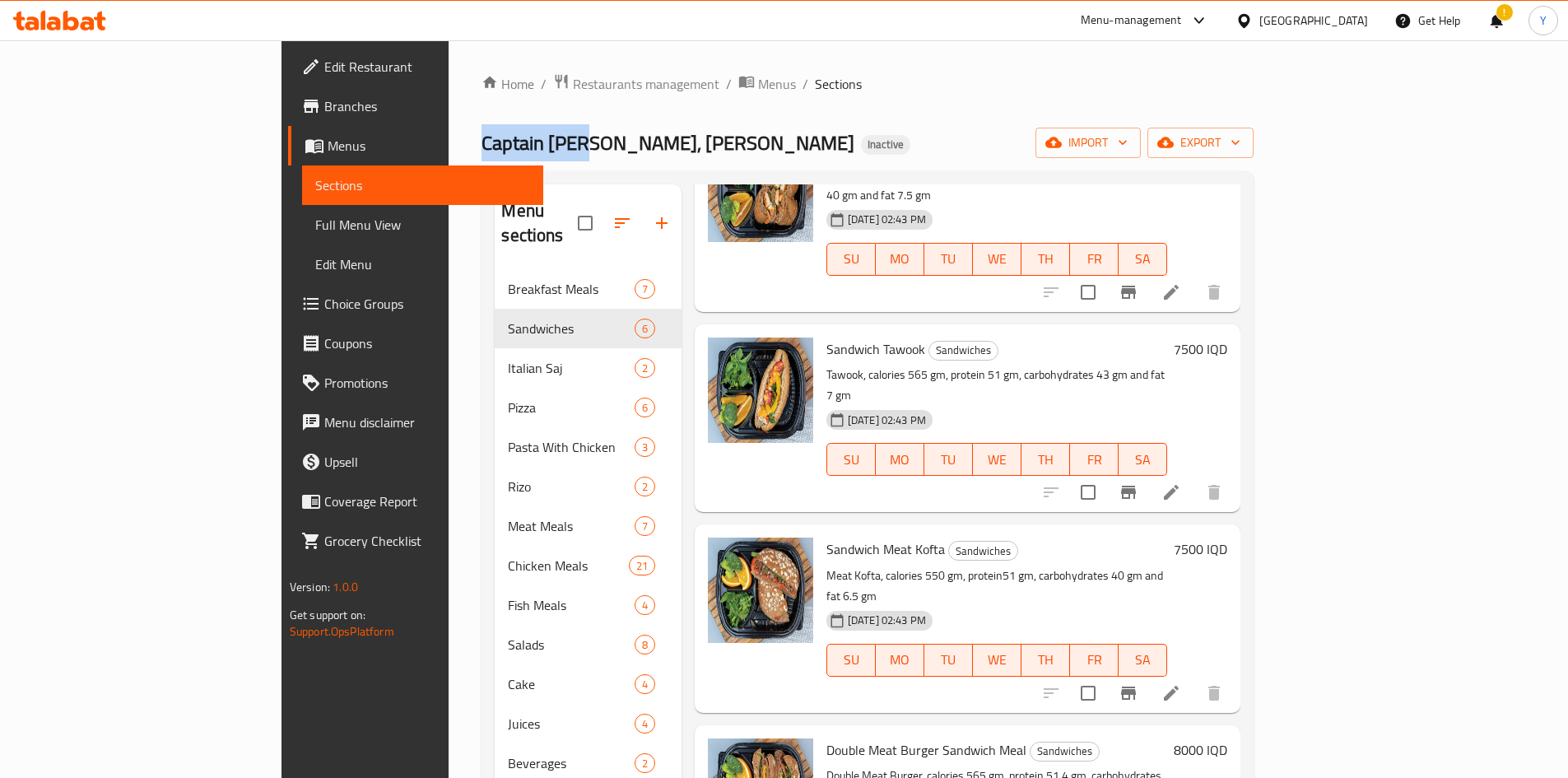
scroll to position [343, 0]
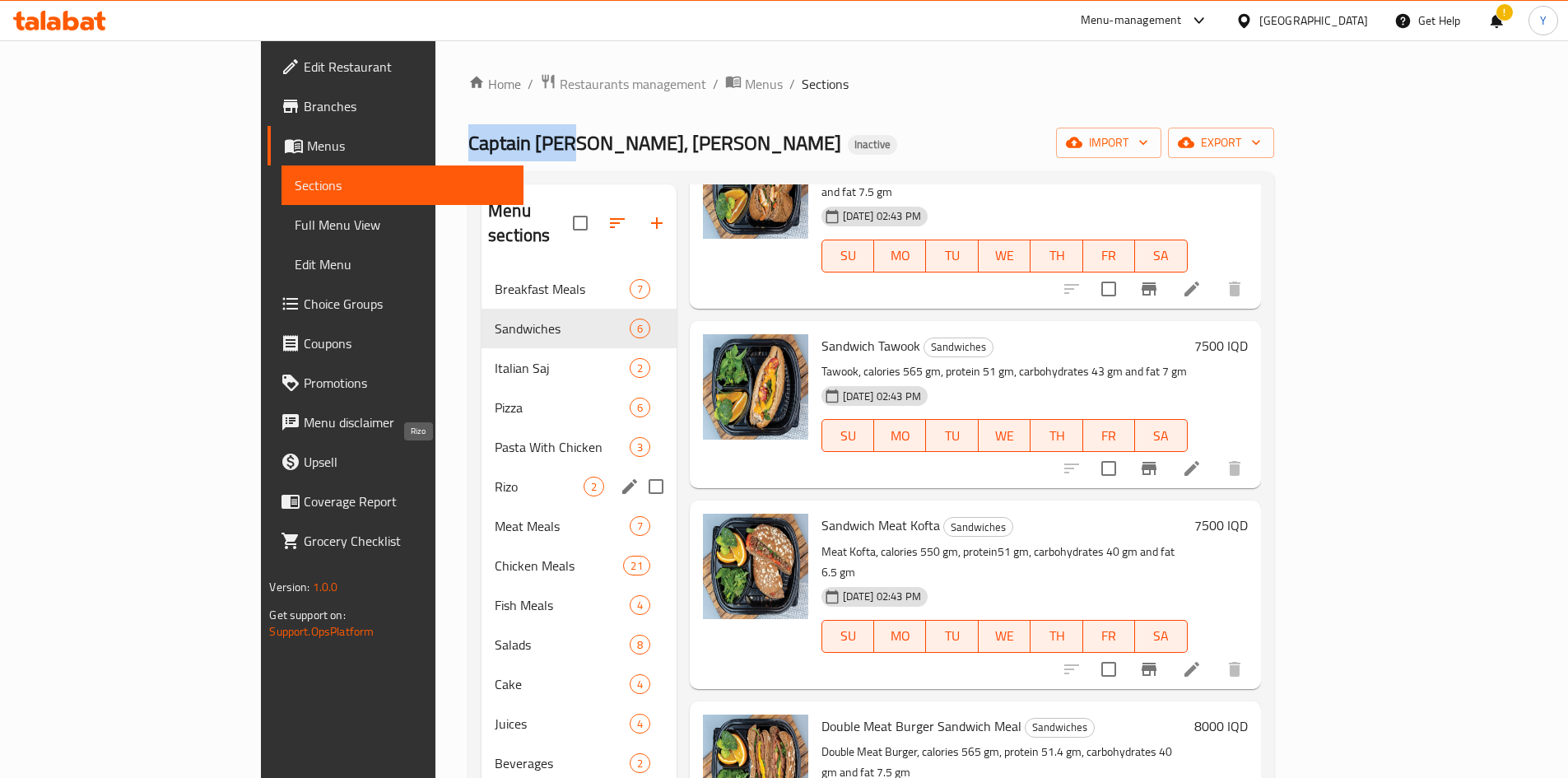
click at [495, 477] on span "Rizo" at bounding box center [538, 486] width 88 height 19
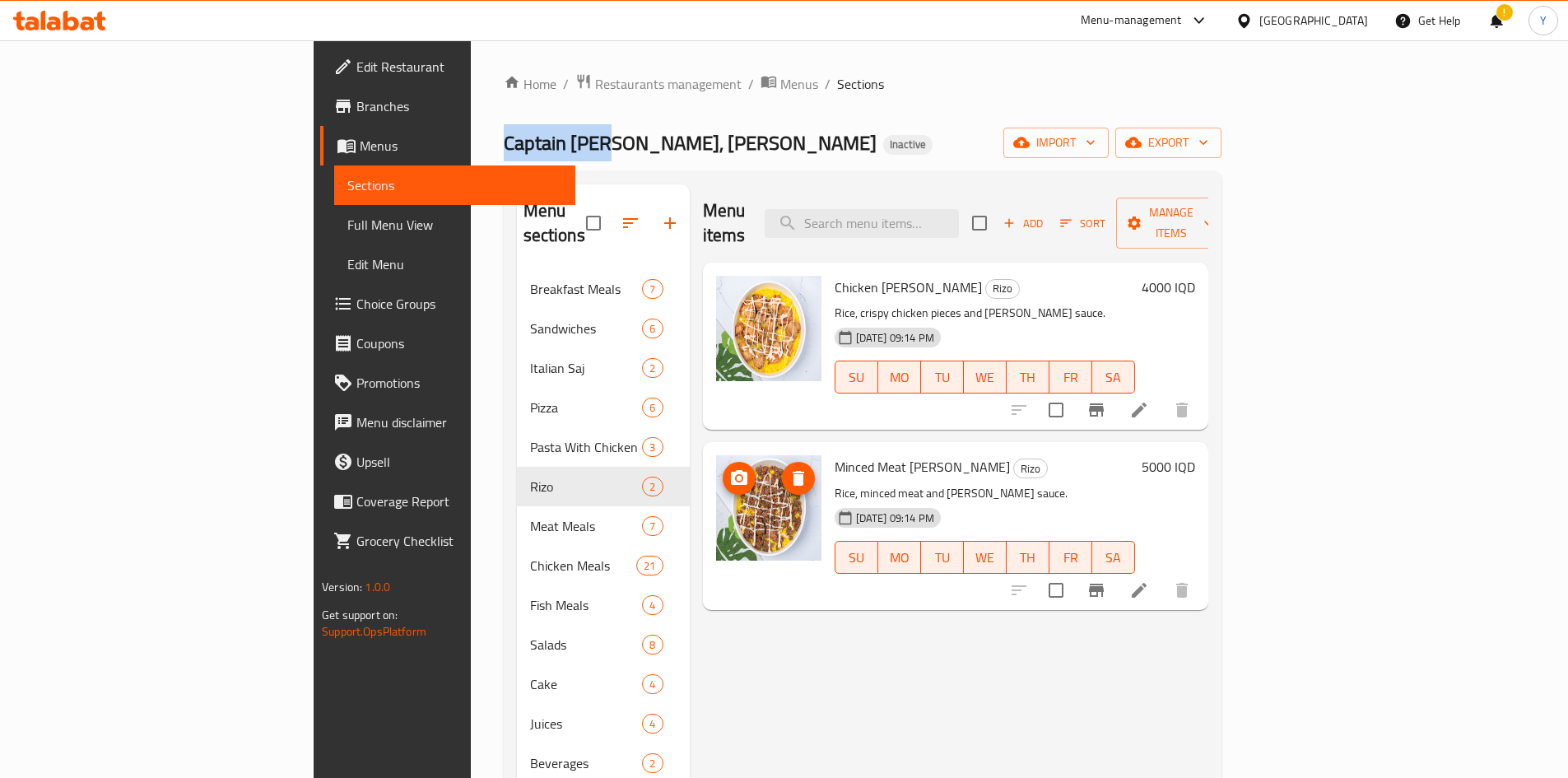
click at [716, 493] on img at bounding box center [769, 508] width 106 height 106
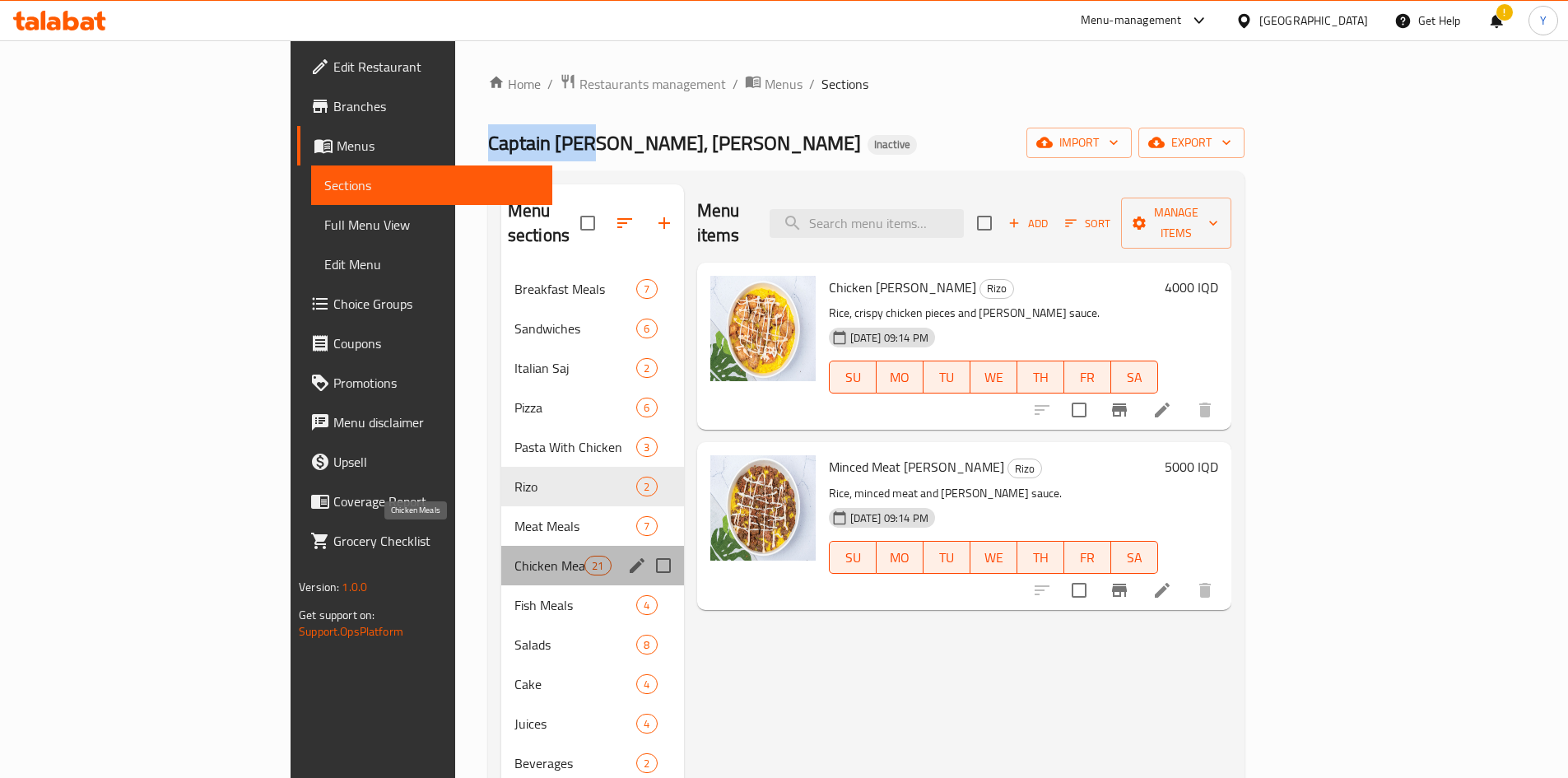
click at [515, 556] on span "Chicken Meals" at bounding box center [550, 565] width 70 height 19
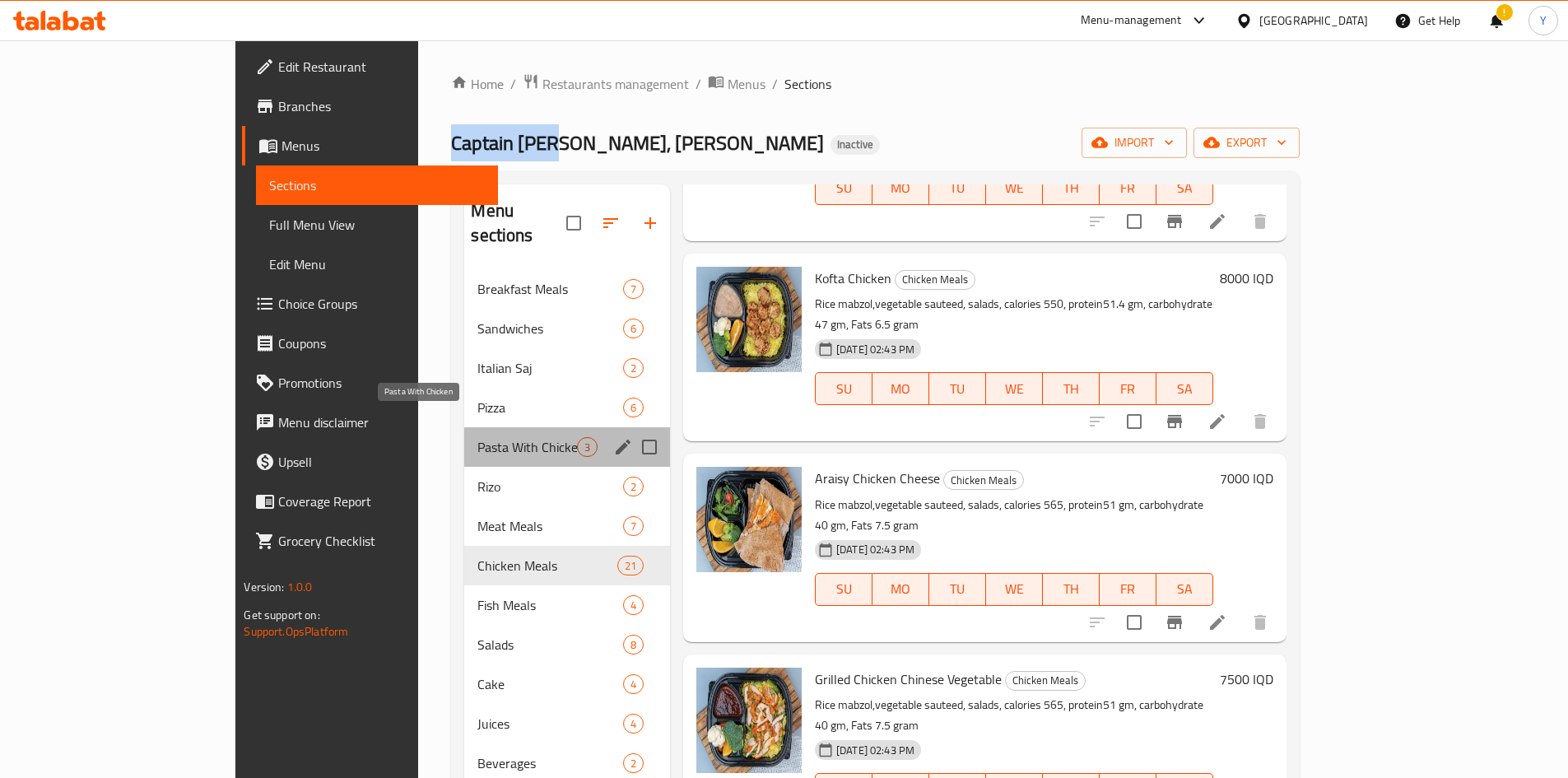
click at [478, 437] on span "Pasta With Chicken" at bounding box center [527, 446] width 99 height 19
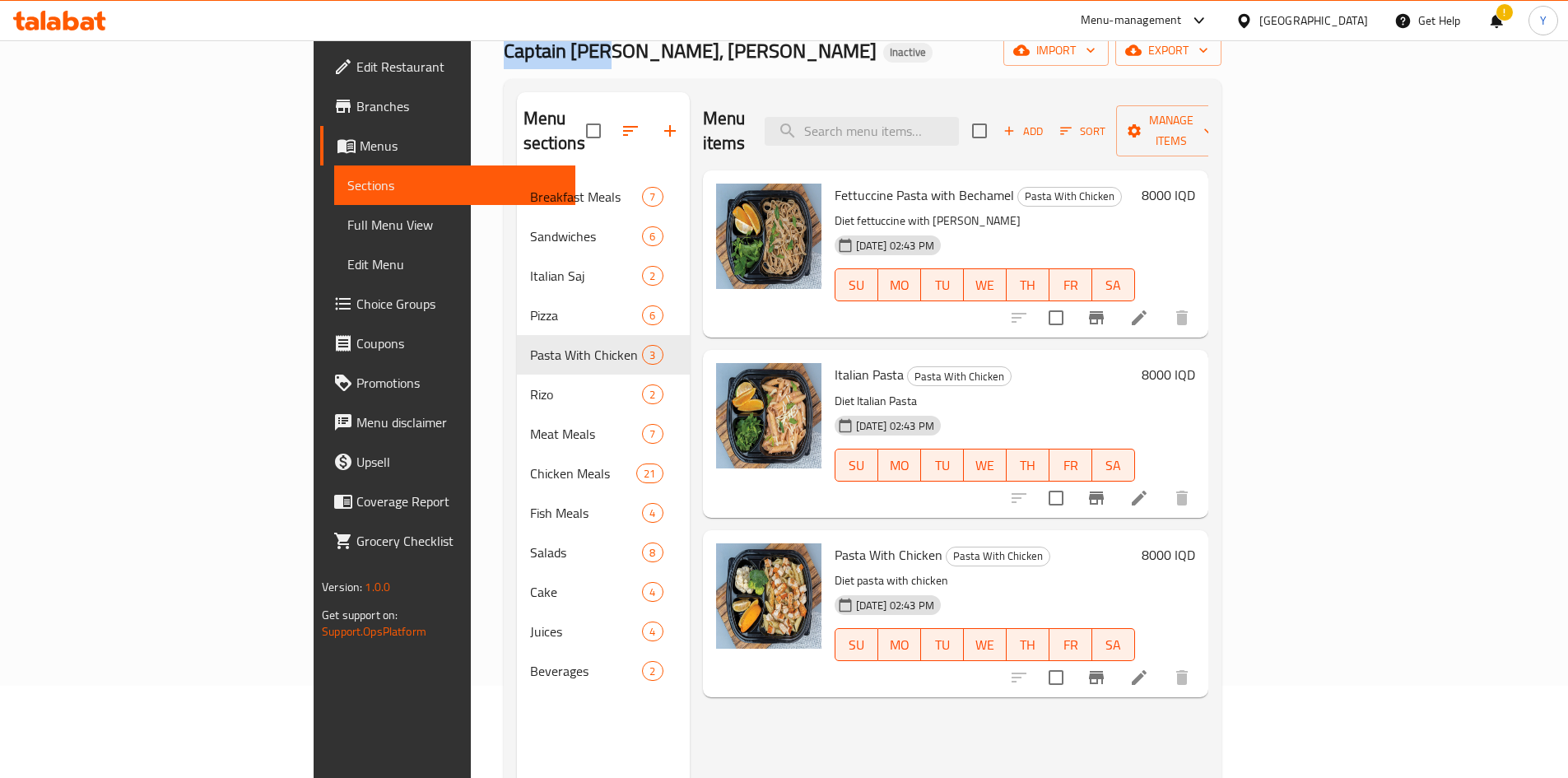
scroll to position [66, 0]
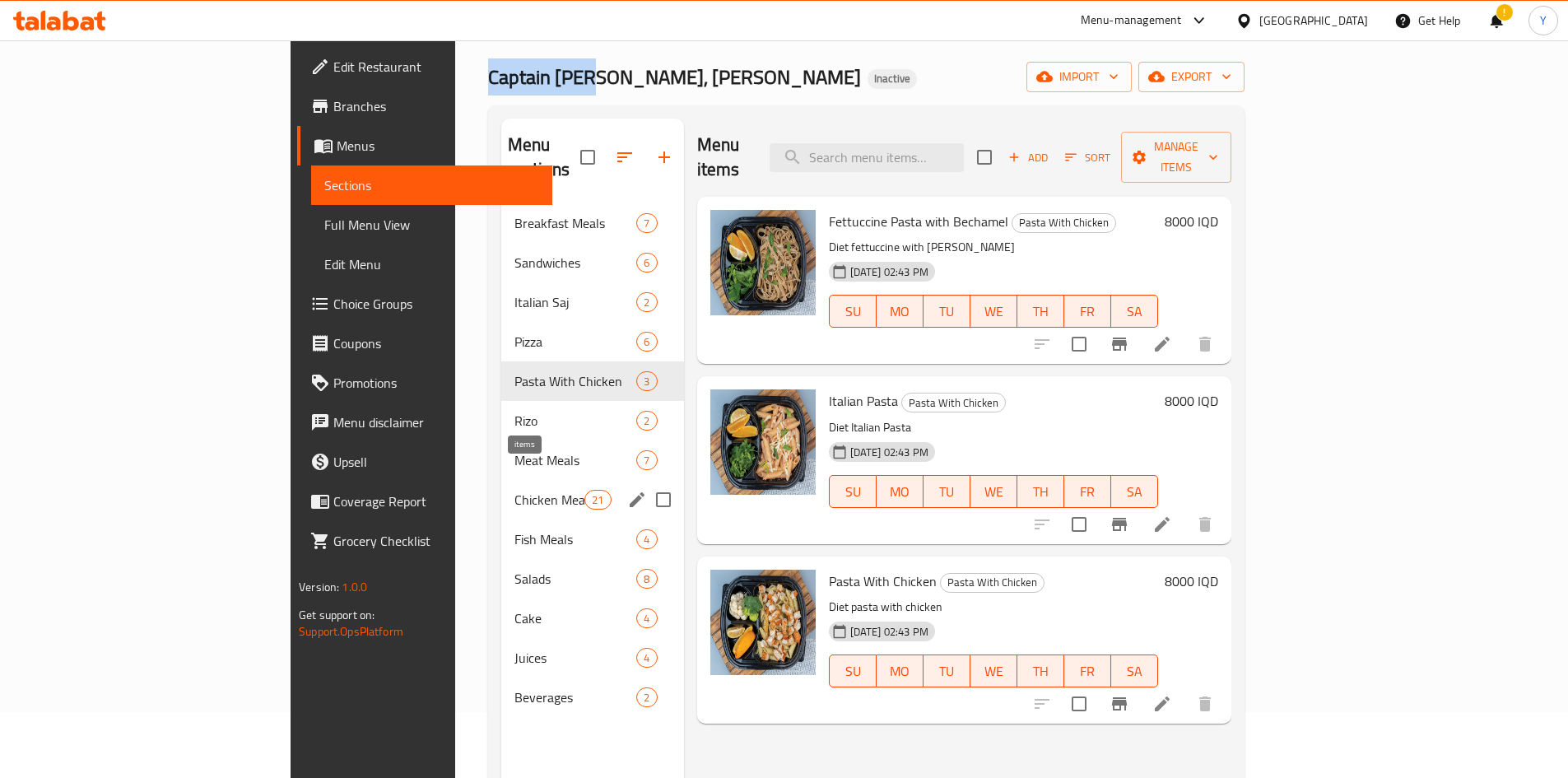
click at [585, 493] on span "21" at bounding box center [597, 500] width 25 height 16
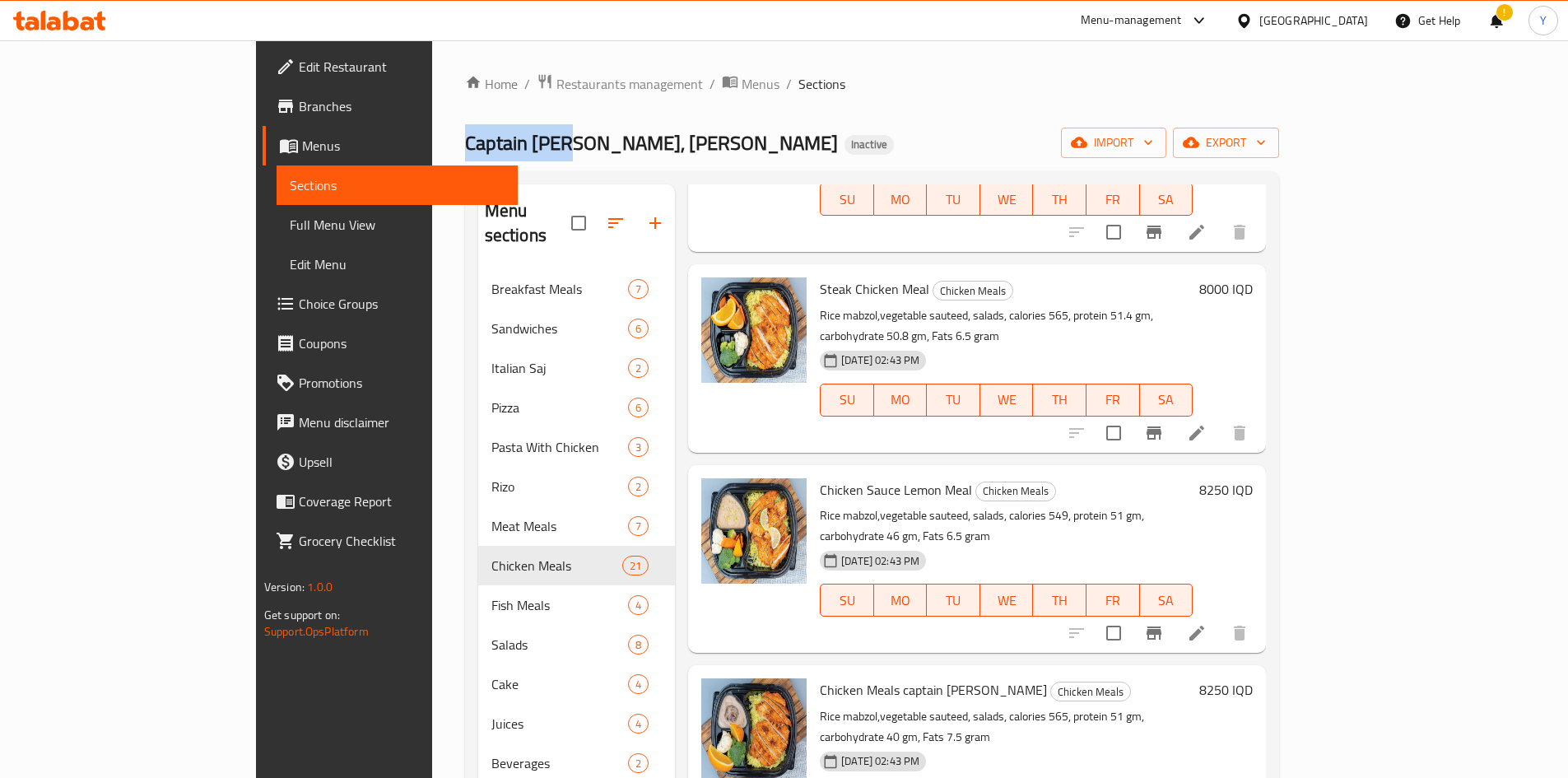
scroll to position [330, 0]
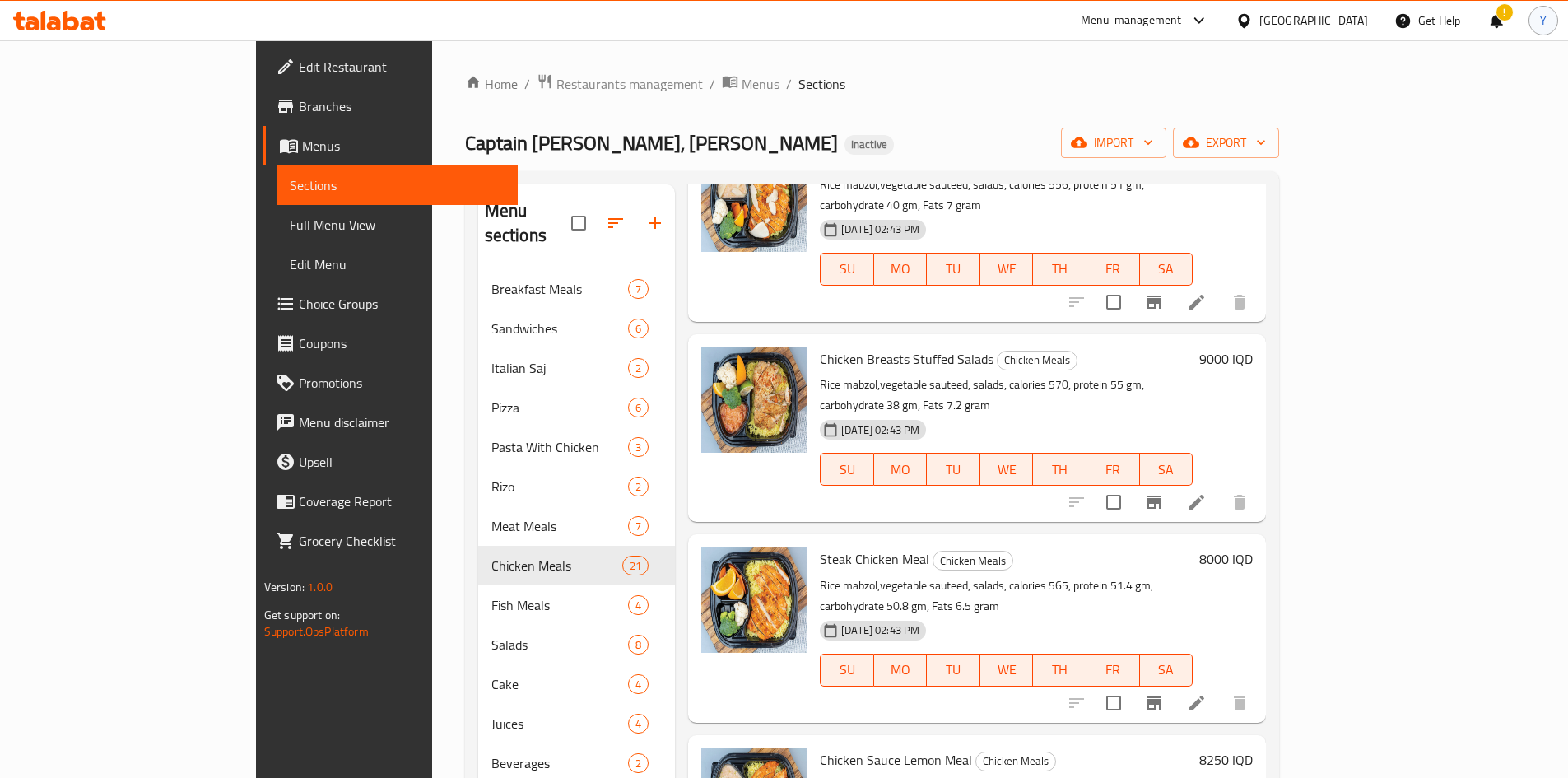
click at [1549, 26] on div "Y" at bounding box center [1544, 20] width 30 height 30
click at [1490, 70] on input "العربية" at bounding box center [1424, 72] width 172 height 19
click at [1363, 158] on div "English العربية Български বাংলা မြန်မာစာ Deutsch Čeština Español Suomi Français…" at bounding box center [1435, 746] width 220 height 1304
click at [1396, 77] on input "العربية" at bounding box center [1424, 72] width 172 height 19
click at [1390, 78] on input "العربية" at bounding box center [1424, 72] width 172 height 19
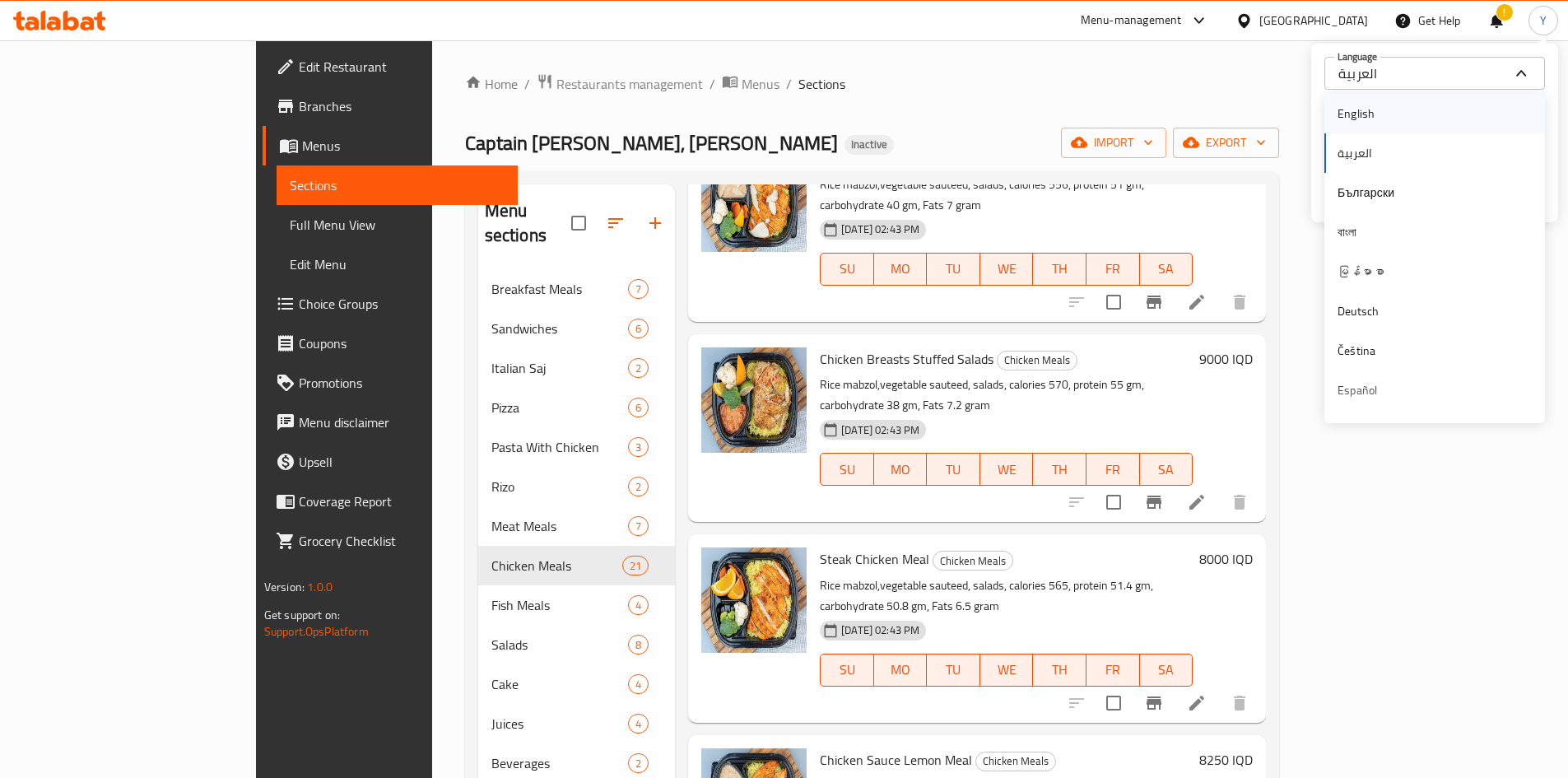
click at [1370, 121] on span "English" at bounding box center [1356, 113] width 37 height 21
click at [1403, 69] on input "English" at bounding box center [1424, 72] width 172 height 19
click at [1388, 139] on div "العربية" at bounding box center [1435, 153] width 220 height 40
type input "العربية"
click at [1154, 110] on div "Home / Restaurants management / Menus / Sections Captain Diet, Al Qahera Inacti…" at bounding box center [872, 524] width 814 height 902
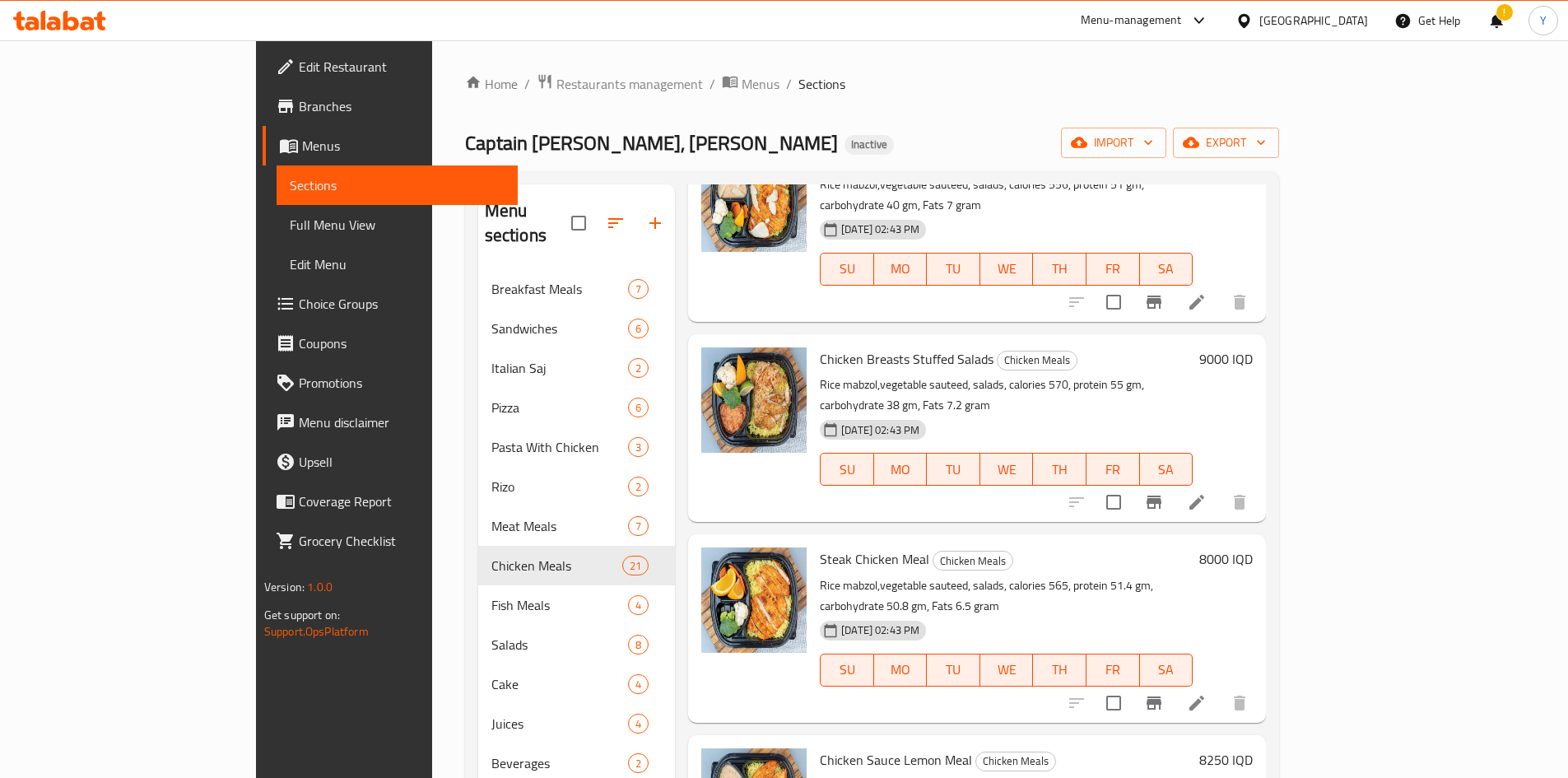
click at [1512, 19] on div "!" at bounding box center [1497, 20] width 44 height 40
click at [1508, 19] on div "!" at bounding box center [1497, 20] width 44 height 40
click at [1498, 24] on div "!" at bounding box center [1497, 20] width 19 height 40
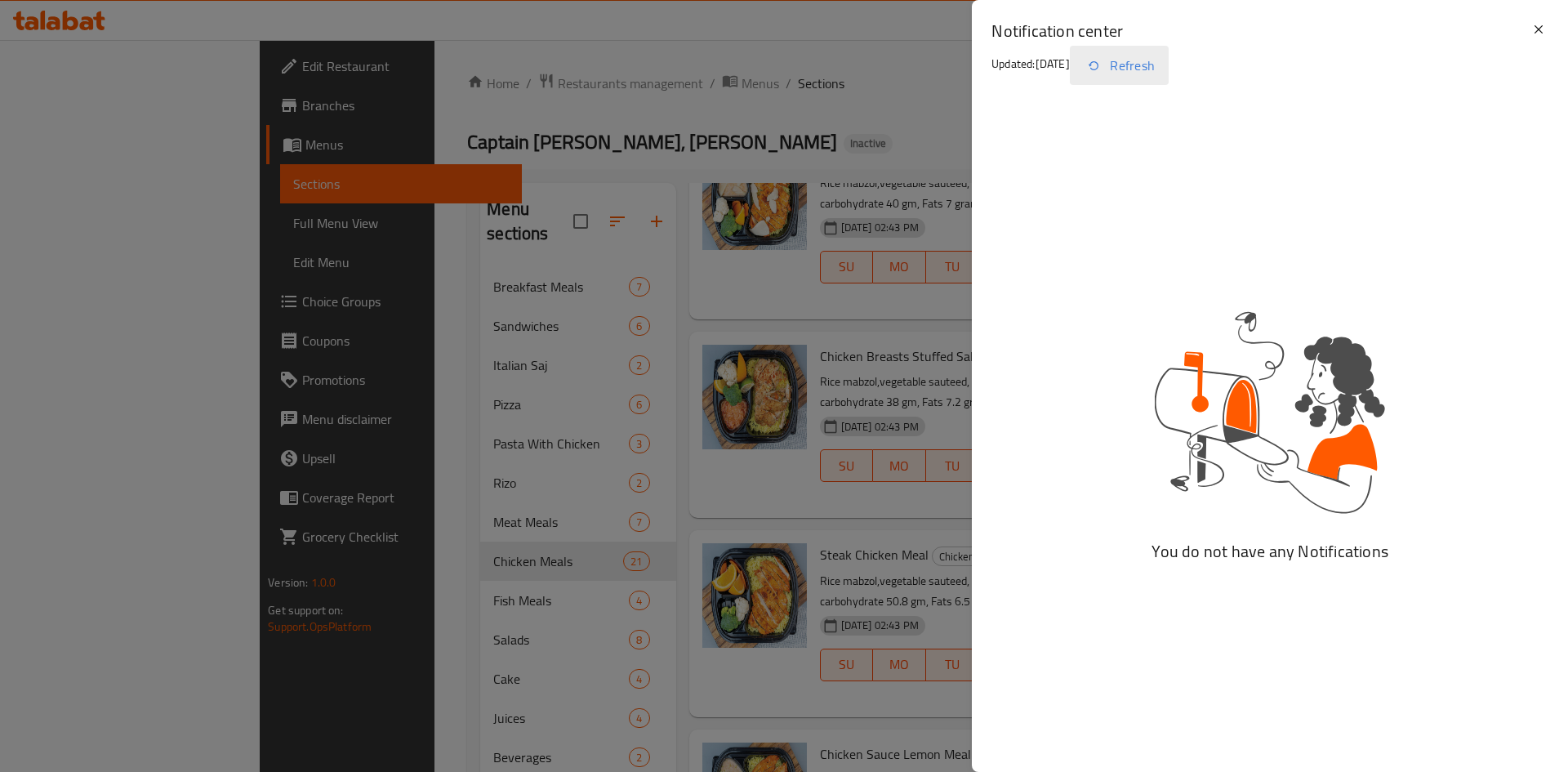
click at [1167, 81] on button "Refresh" at bounding box center [1119, 65] width 99 height 40
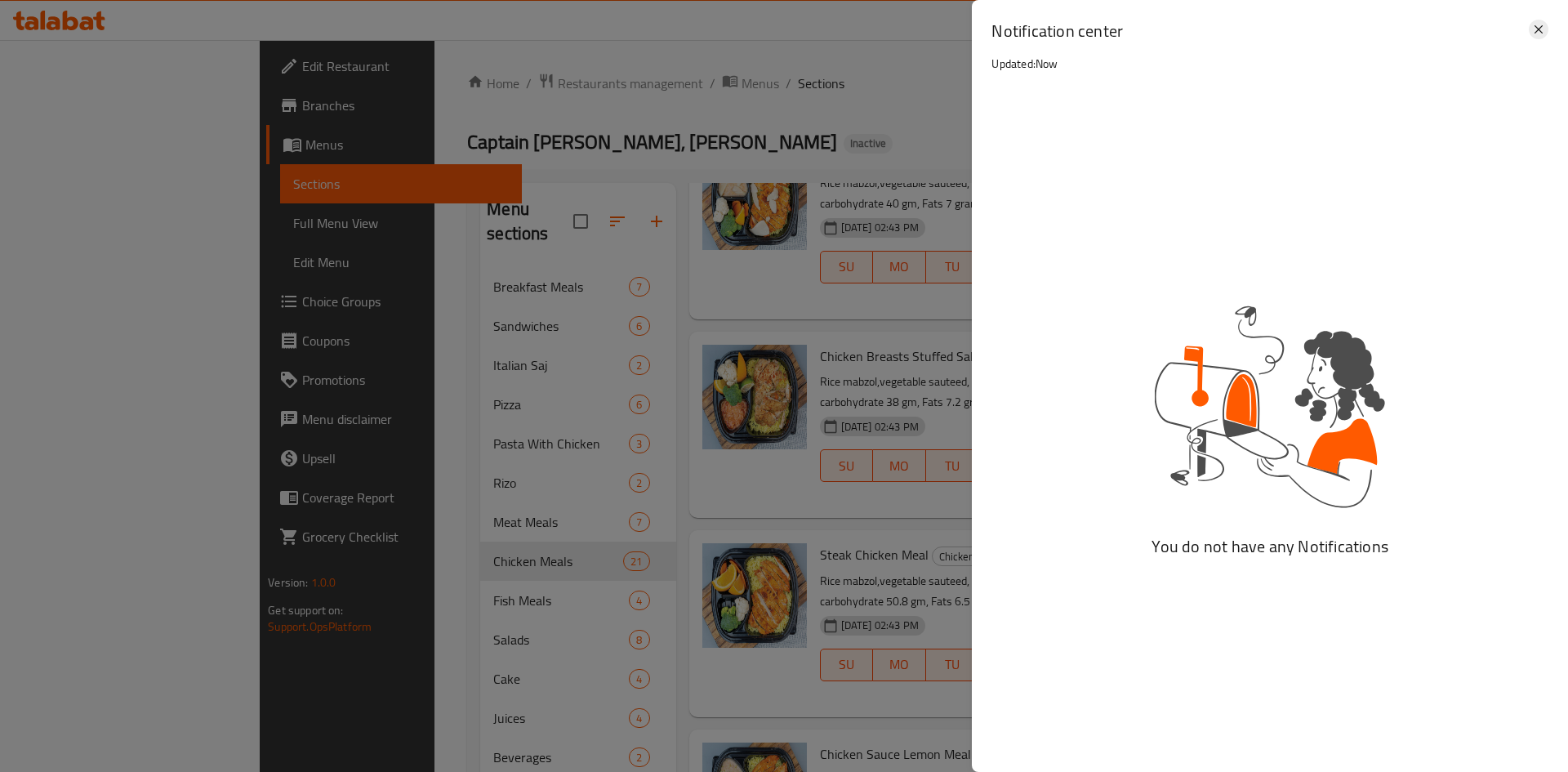
click at [1533, 26] on icon at bounding box center [1538, 28] width 19 height 19
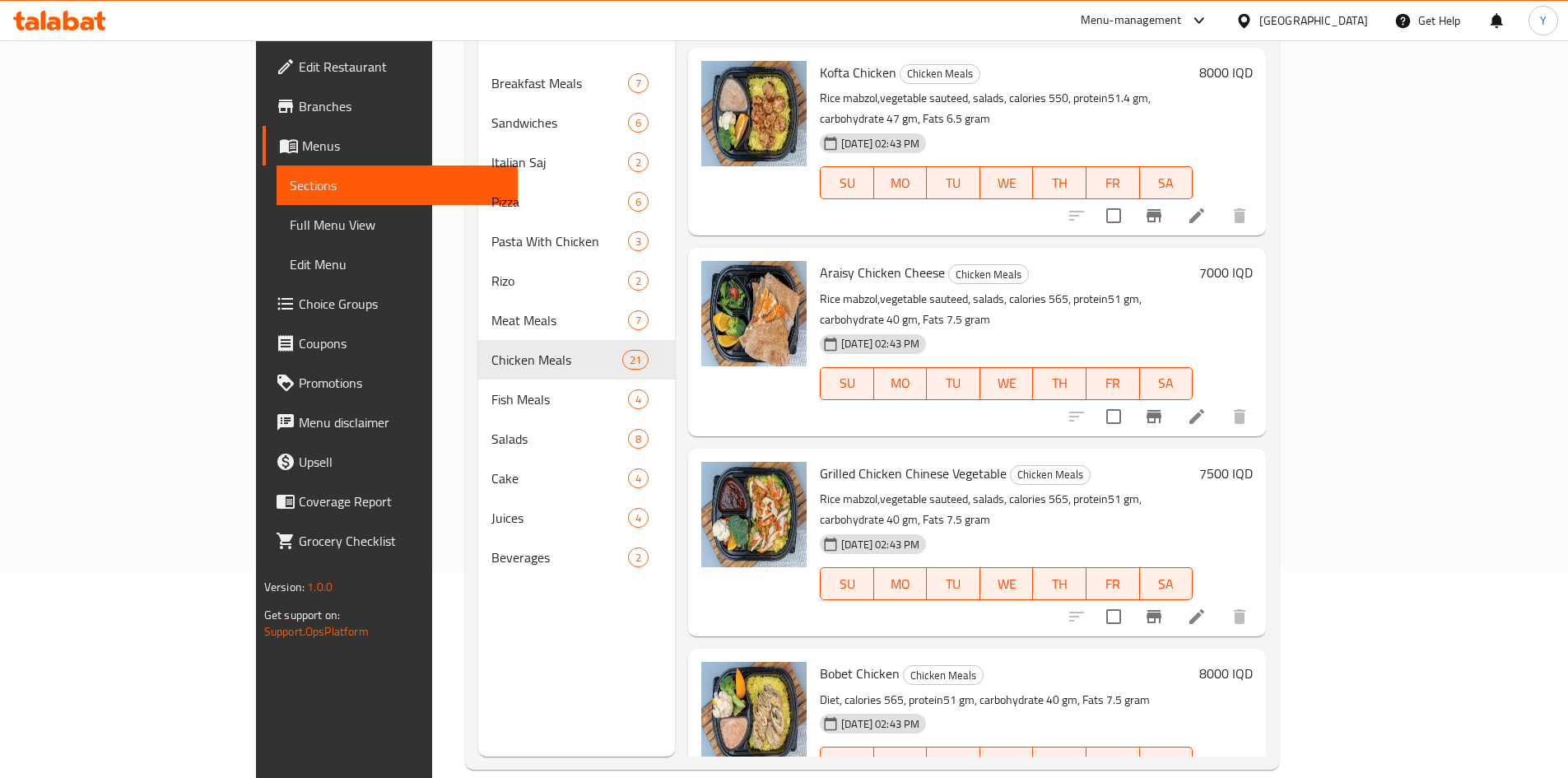
scroll to position [231, 0]
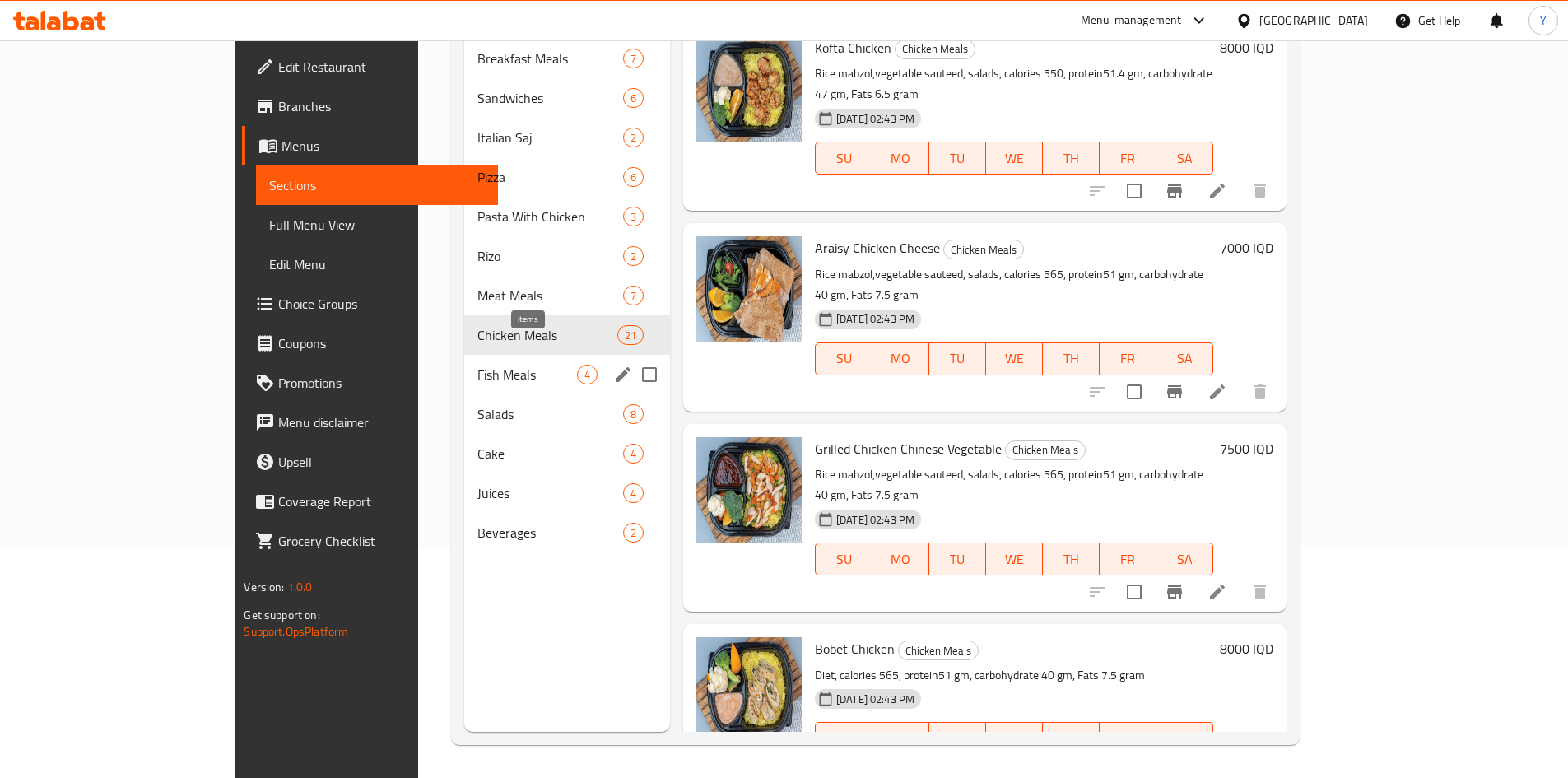
click at [578, 367] on span "4" at bounding box center [587, 374] width 19 height 16
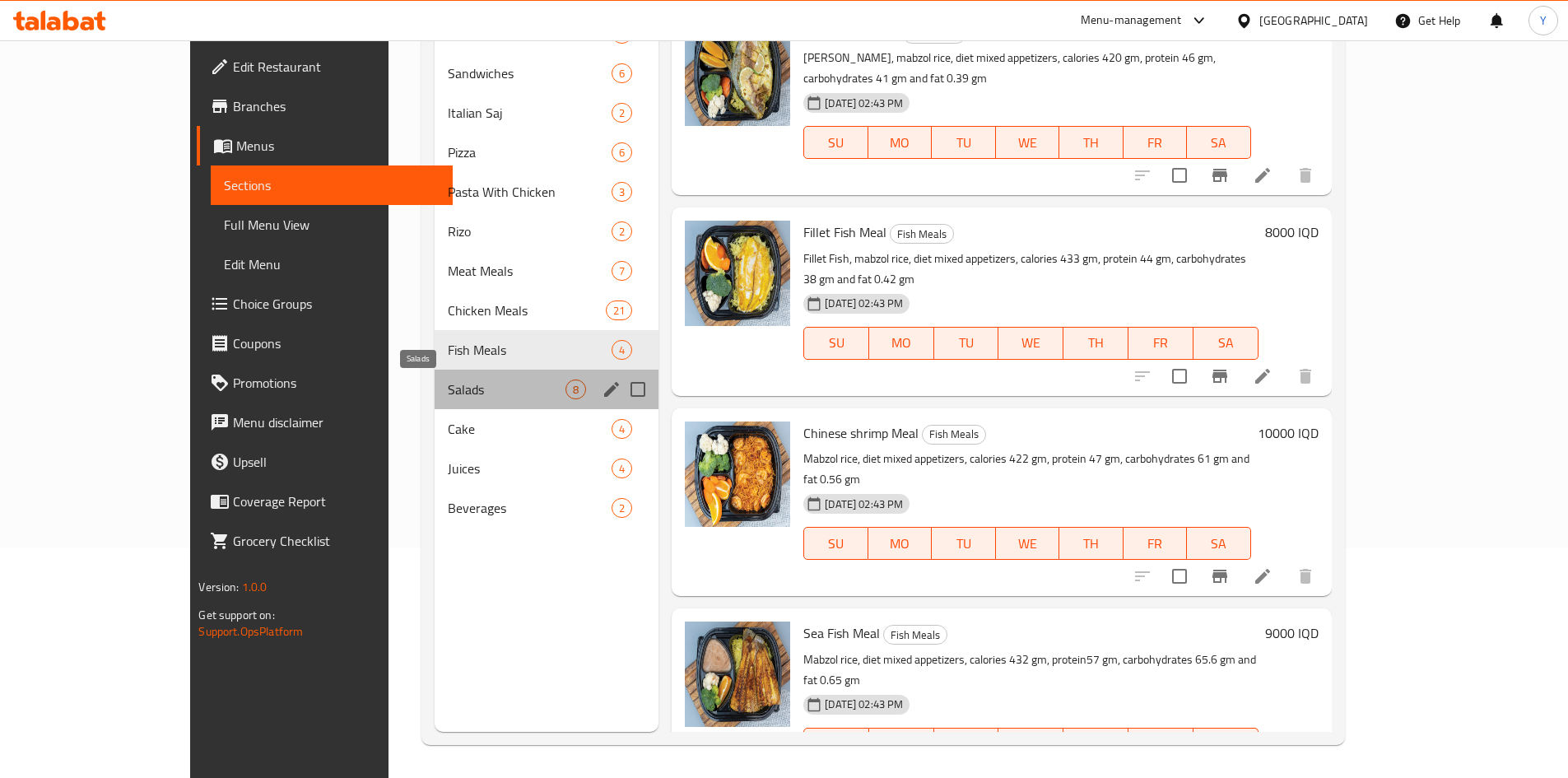
click at [506, 391] on span "Salads" at bounding box center [507, 389] width 118 height 19
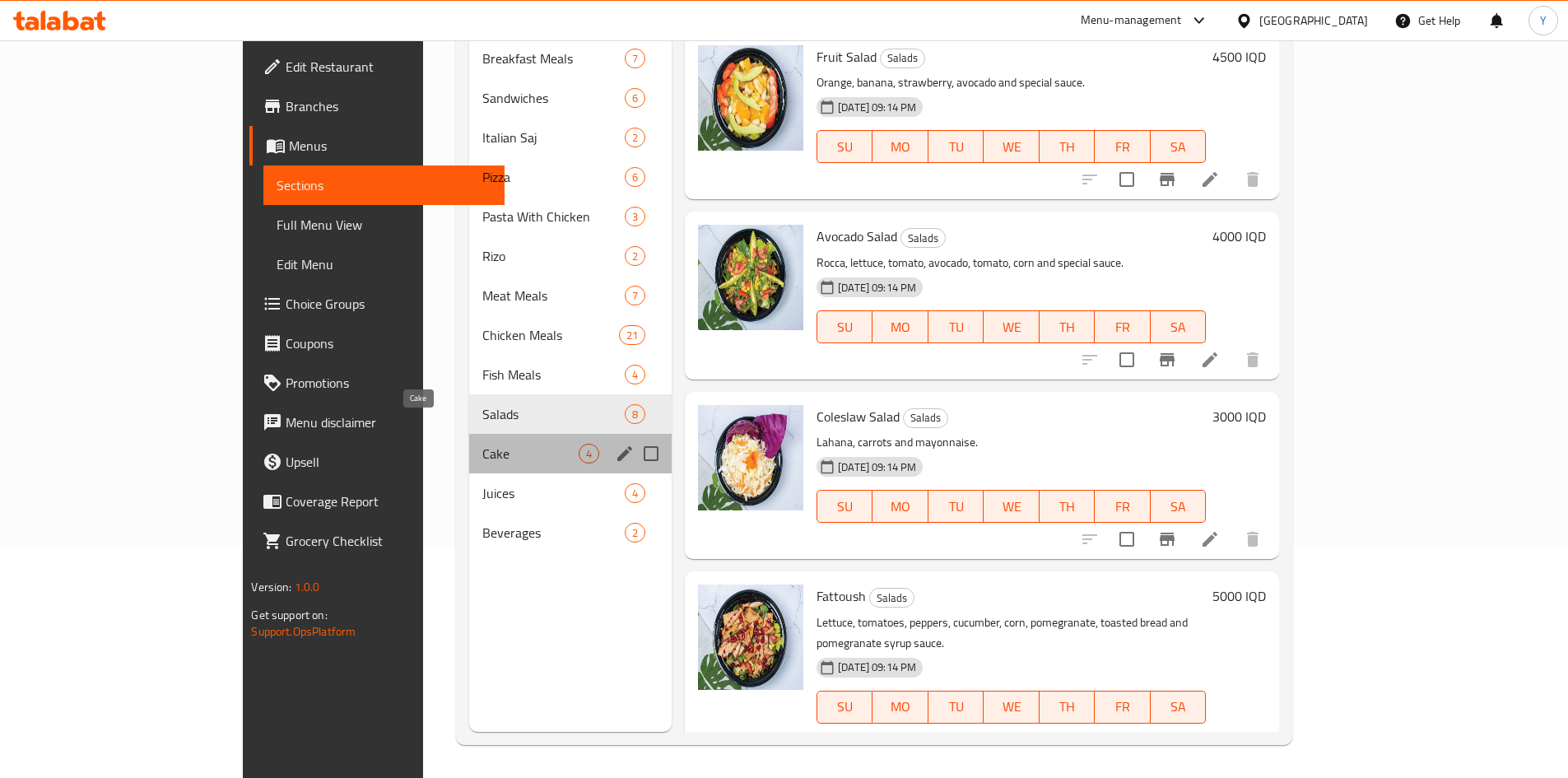
click at [498, 444] on span "Cake" at bounding box center [531, 453] width 96 height 19
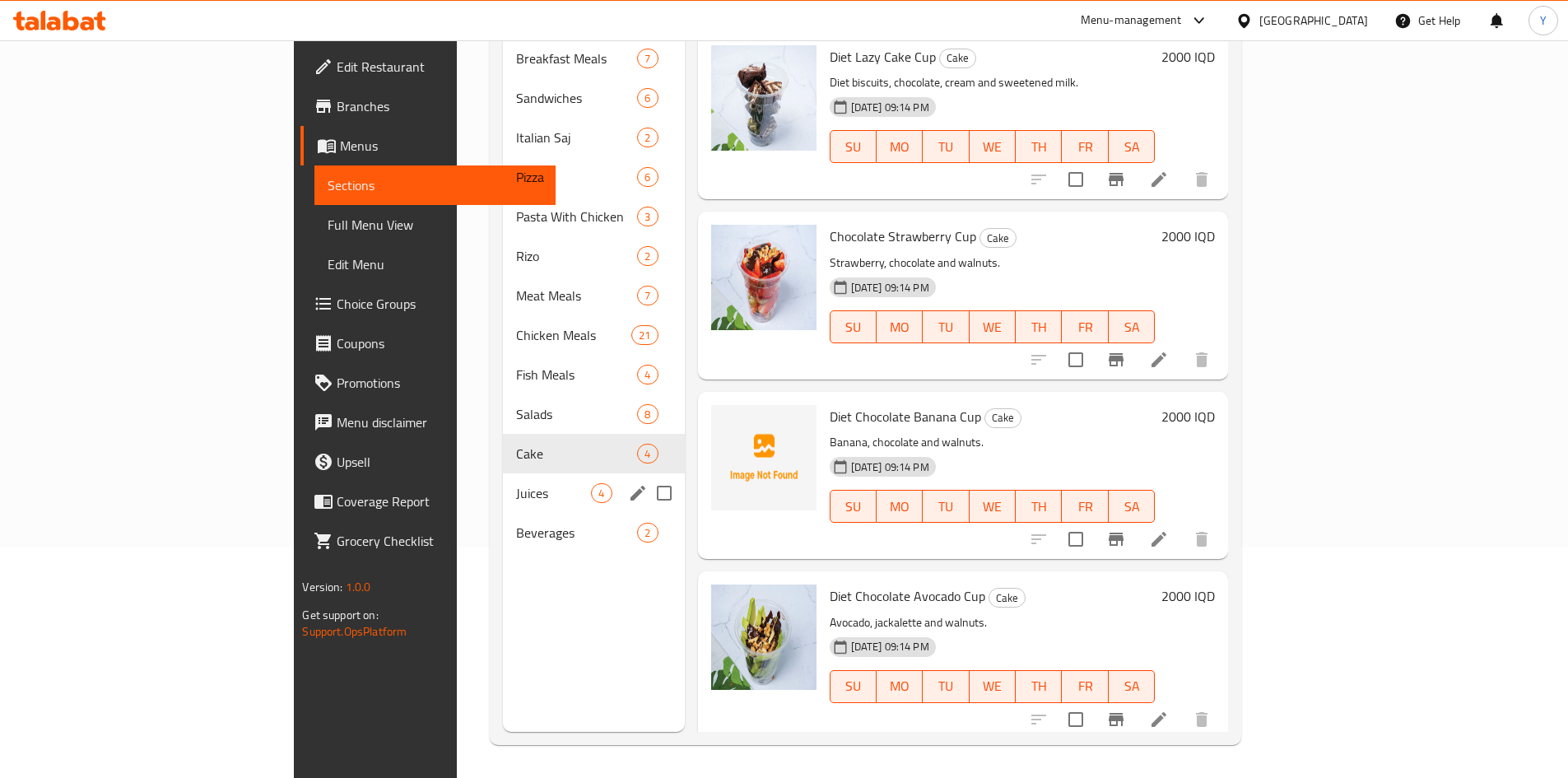
click at [503, 473] on div "Juices 4" at bounding box center [594, 493] width 182 height 40
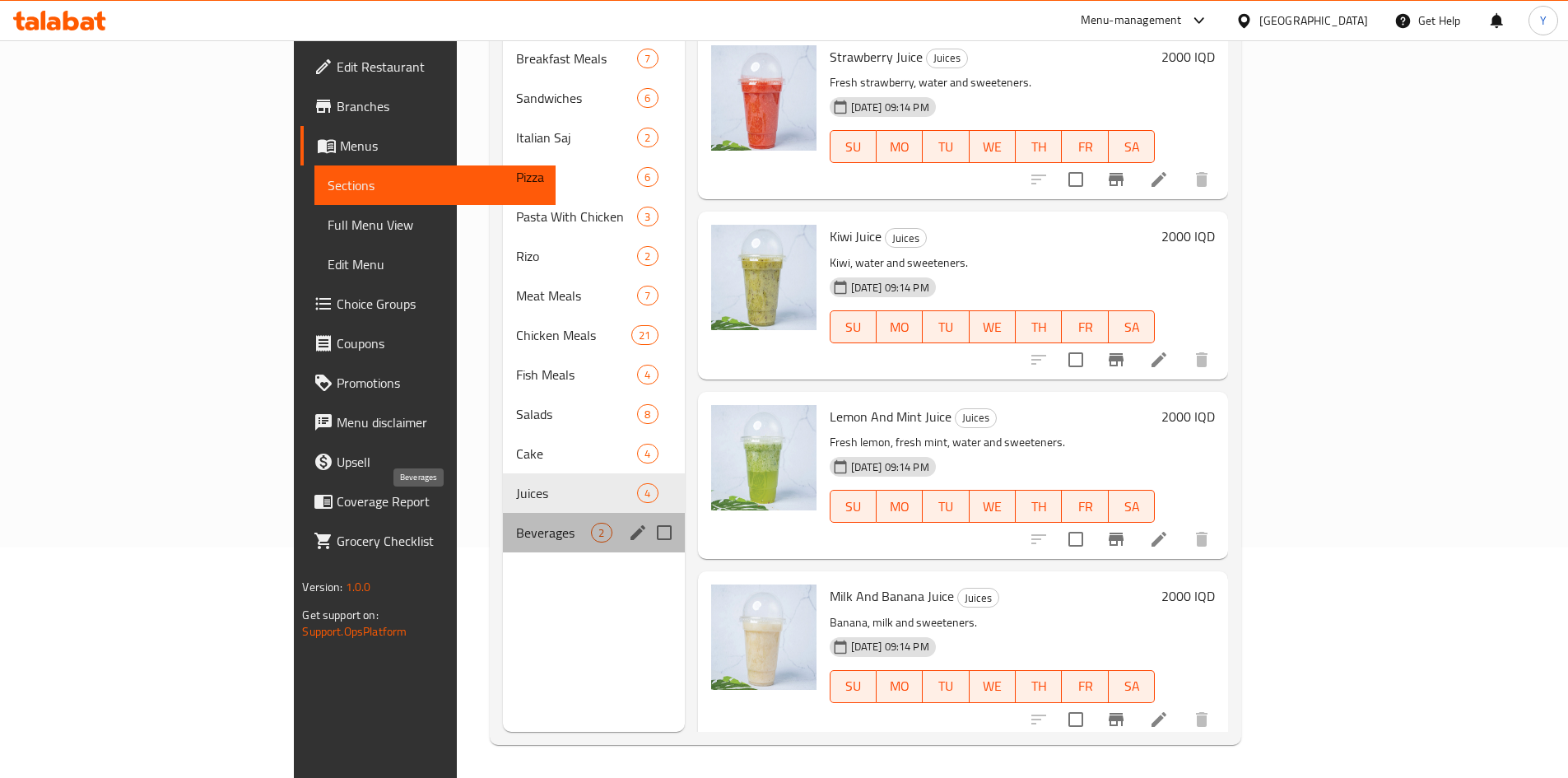
click at [516, 522] on span "Beverages" at bounding box center [553, 532] width 75 height 19
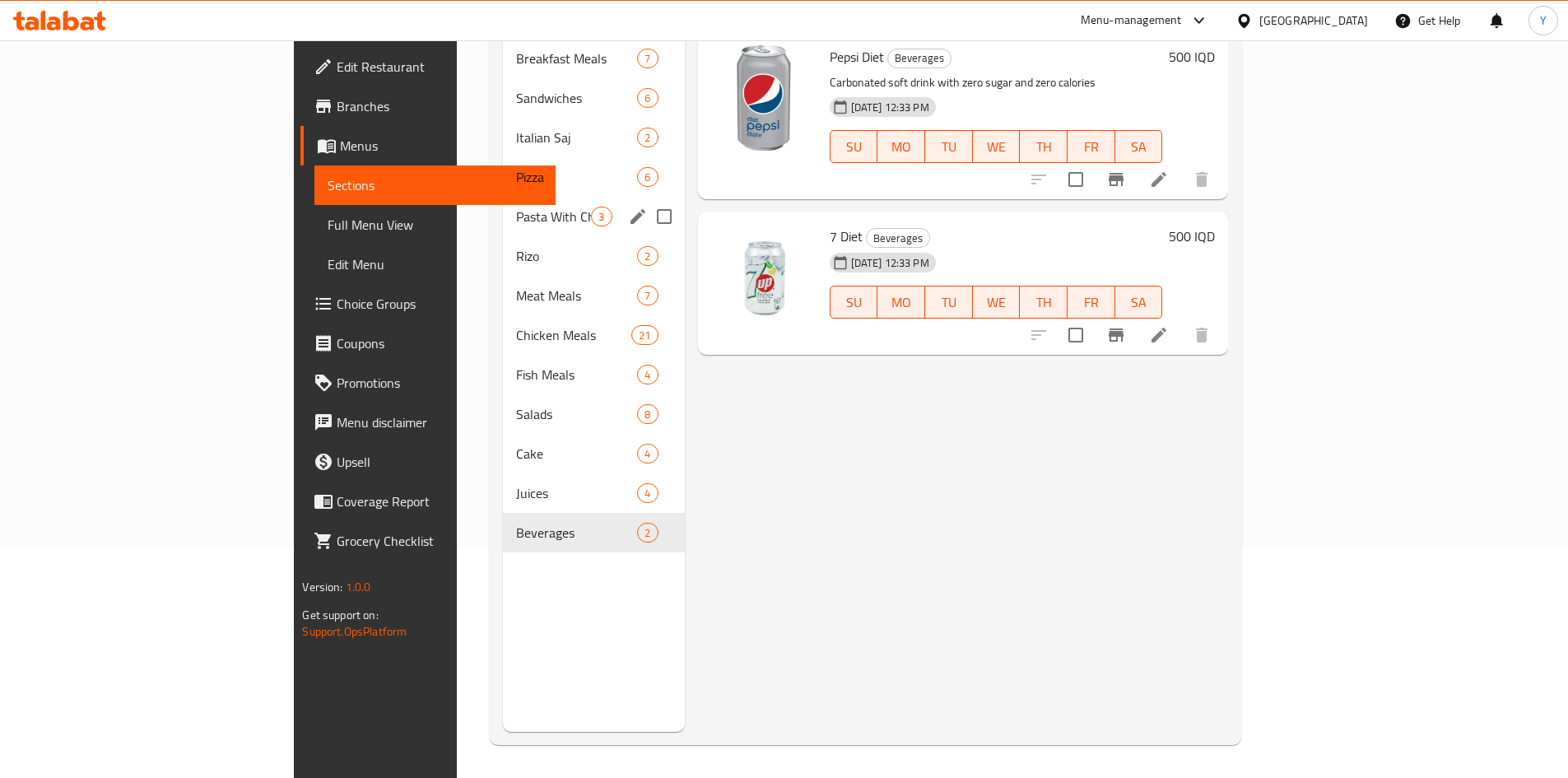
click at [508, 205] on div "Pasta With Chicken 3" at bounding box center [594, 216] width 182 height 40
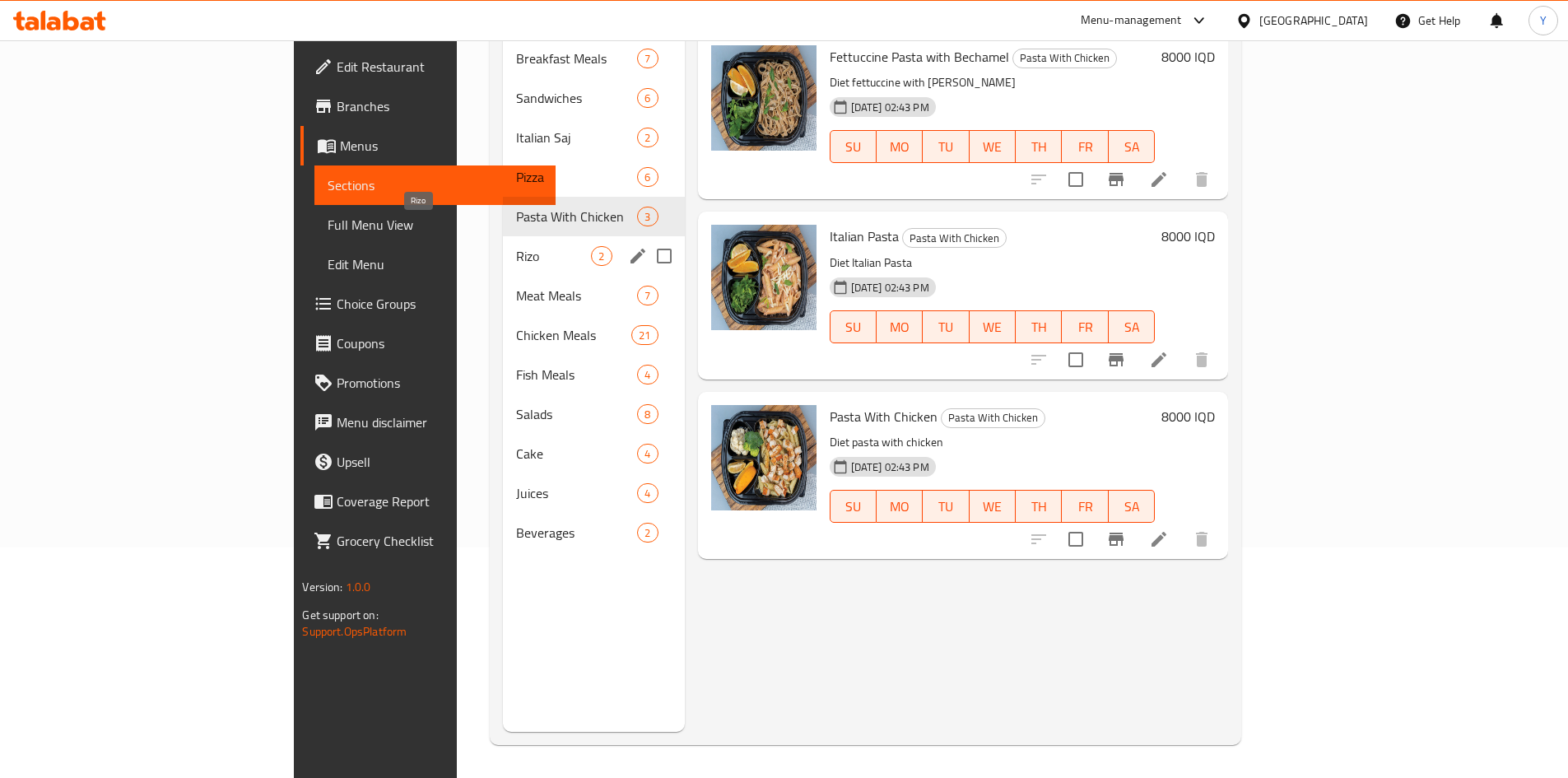
click at [516, 246] on span "Rizo" at bounding box center [553, 256] width 75 height 19
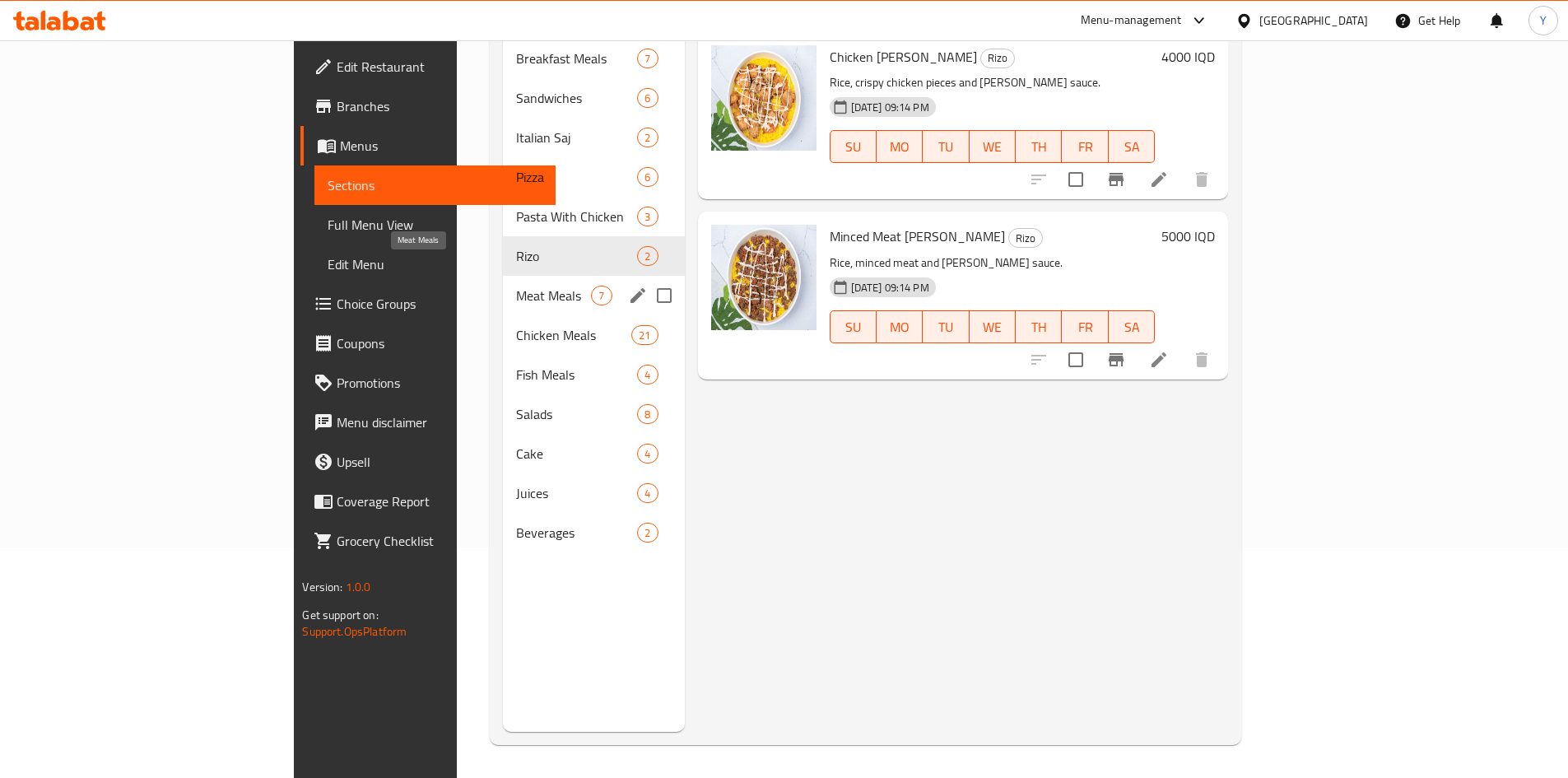
click at [516, 285] on span "Meat Meals" at bounding box center [553, 295] width 75 height 19
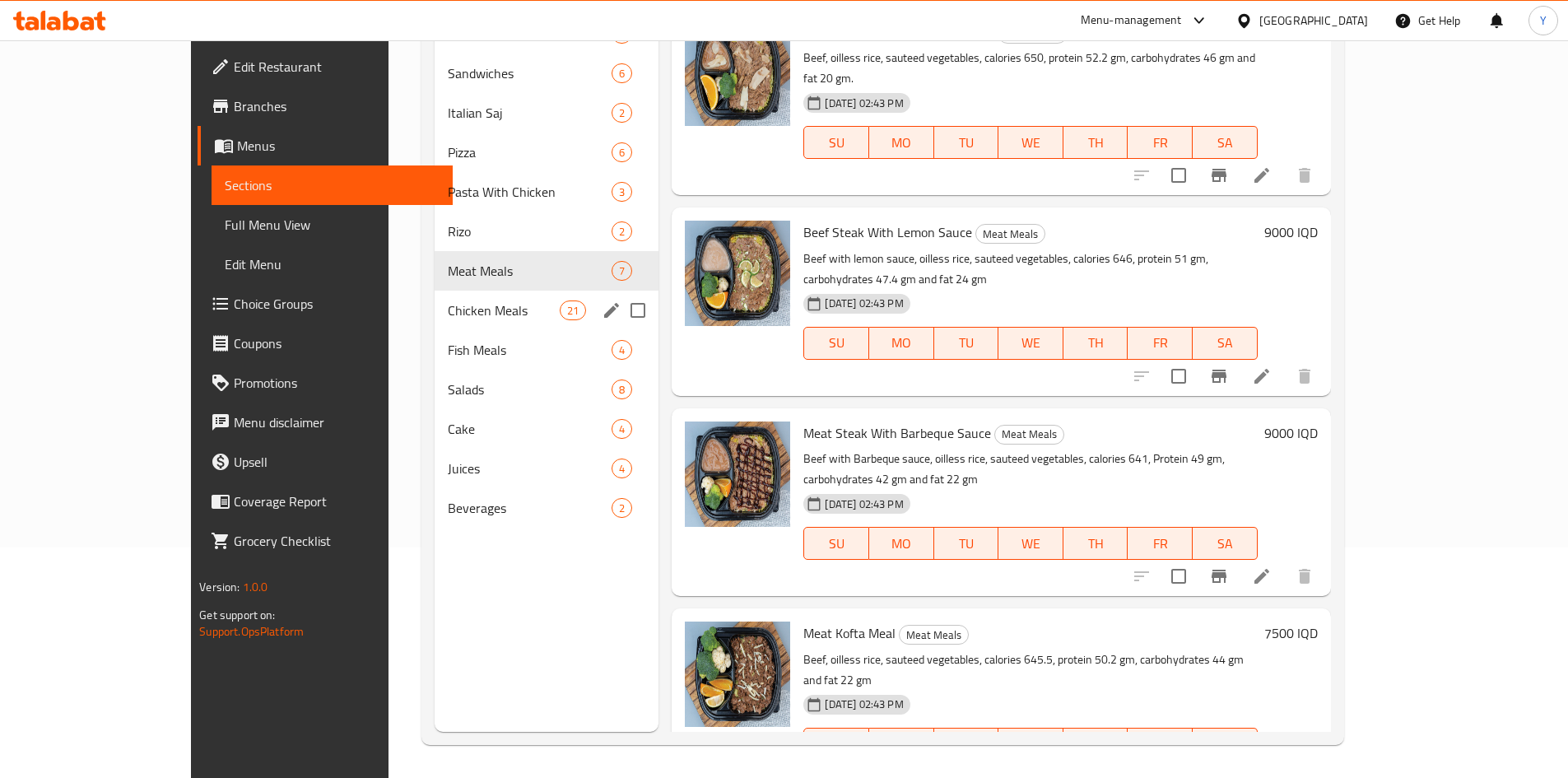
click at [500, 296] on div "Chicken Meals 21" at bounding box center [546, 310] width 224 height 40
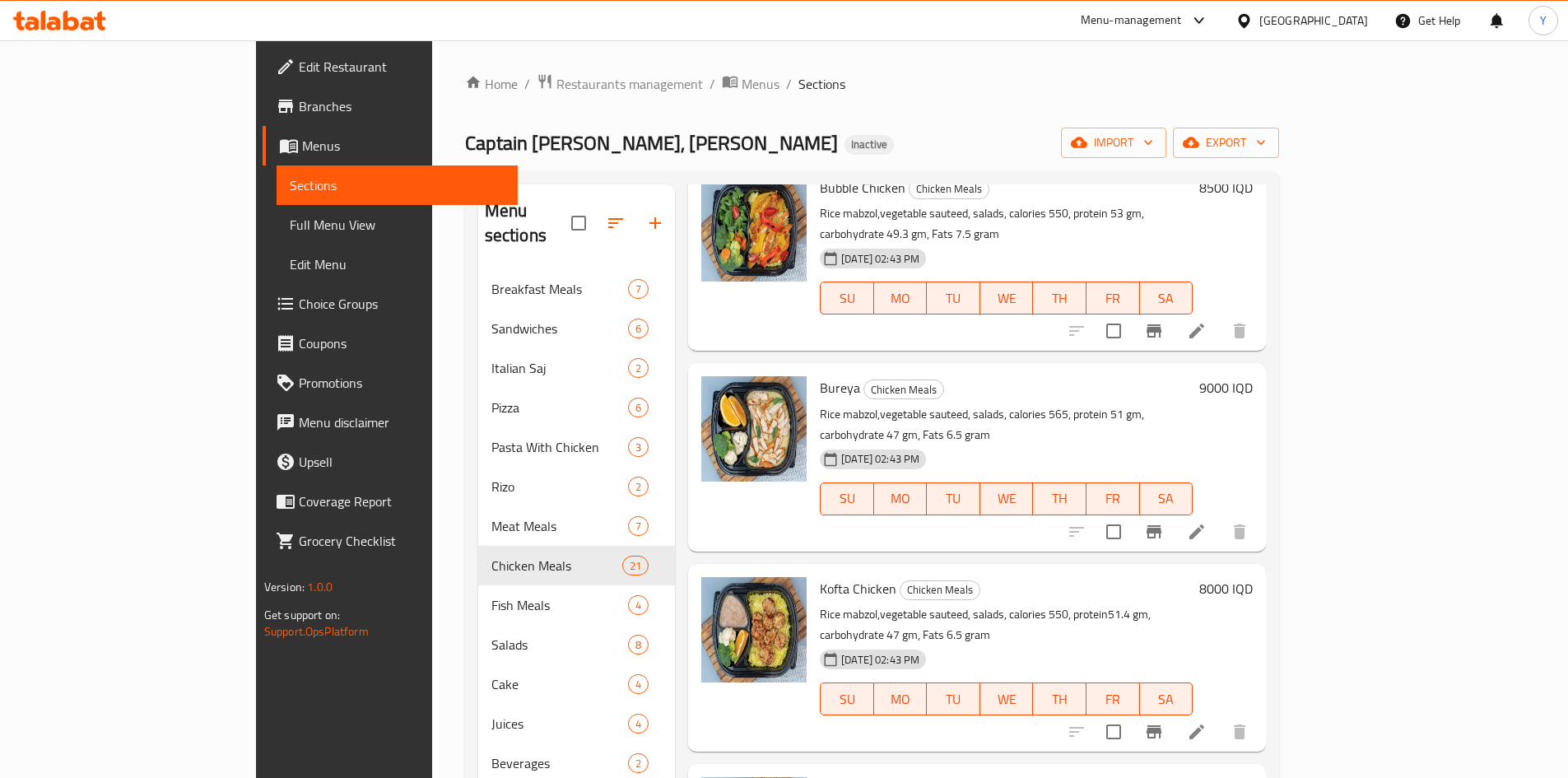
scroll to position [2717, 0]
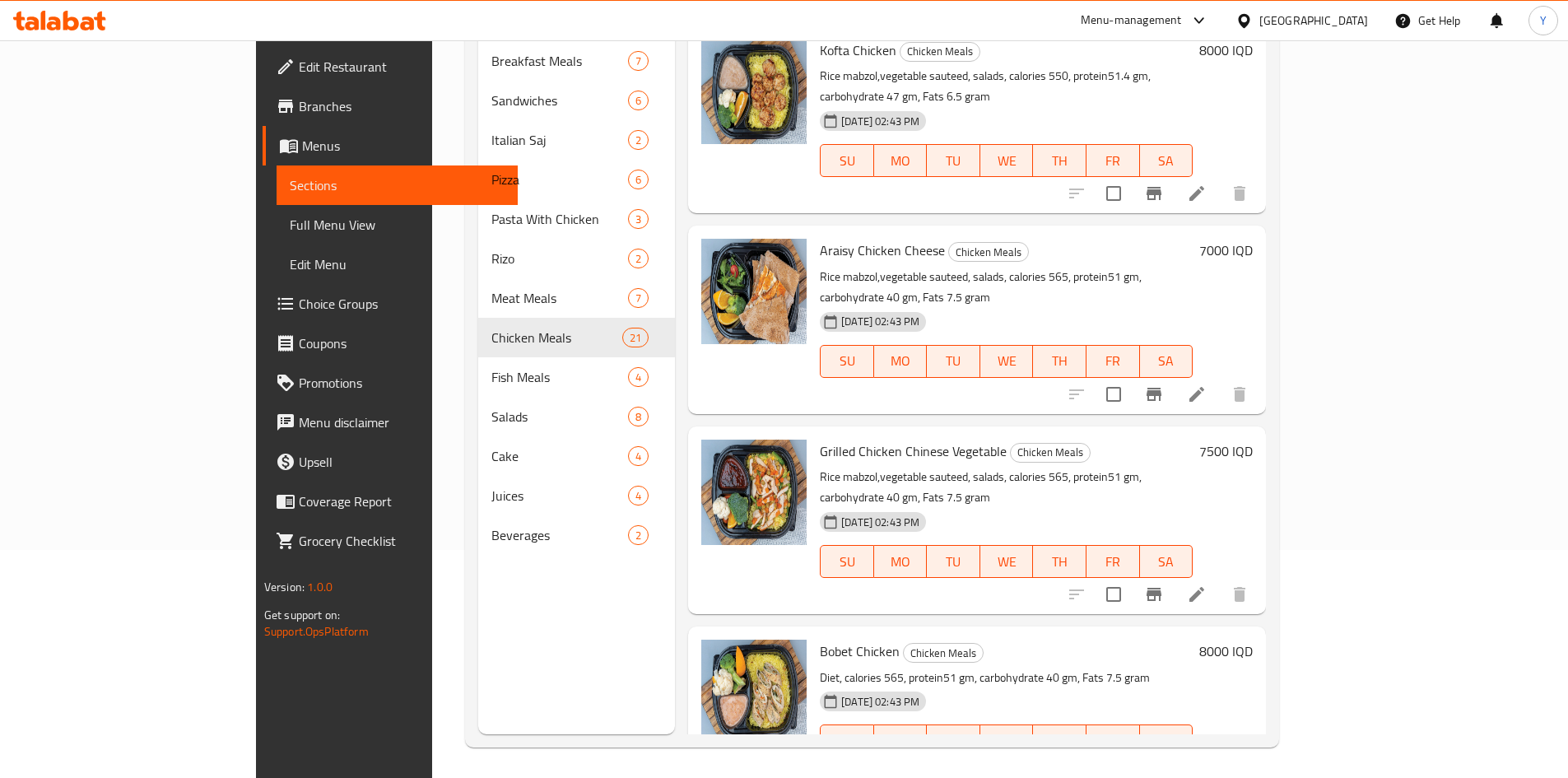
scroll to position [231, 0]
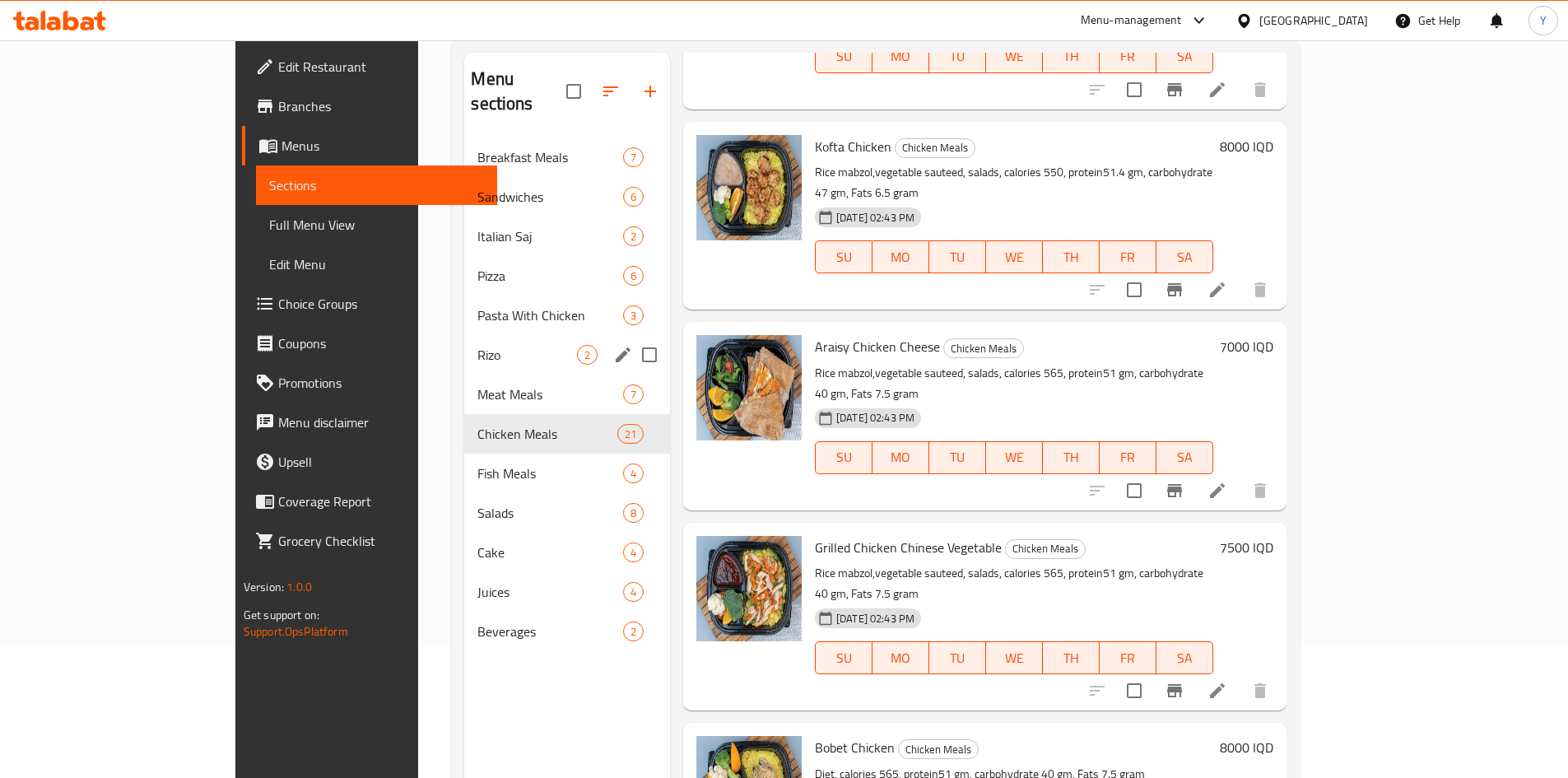
scroll to position [0, 0]
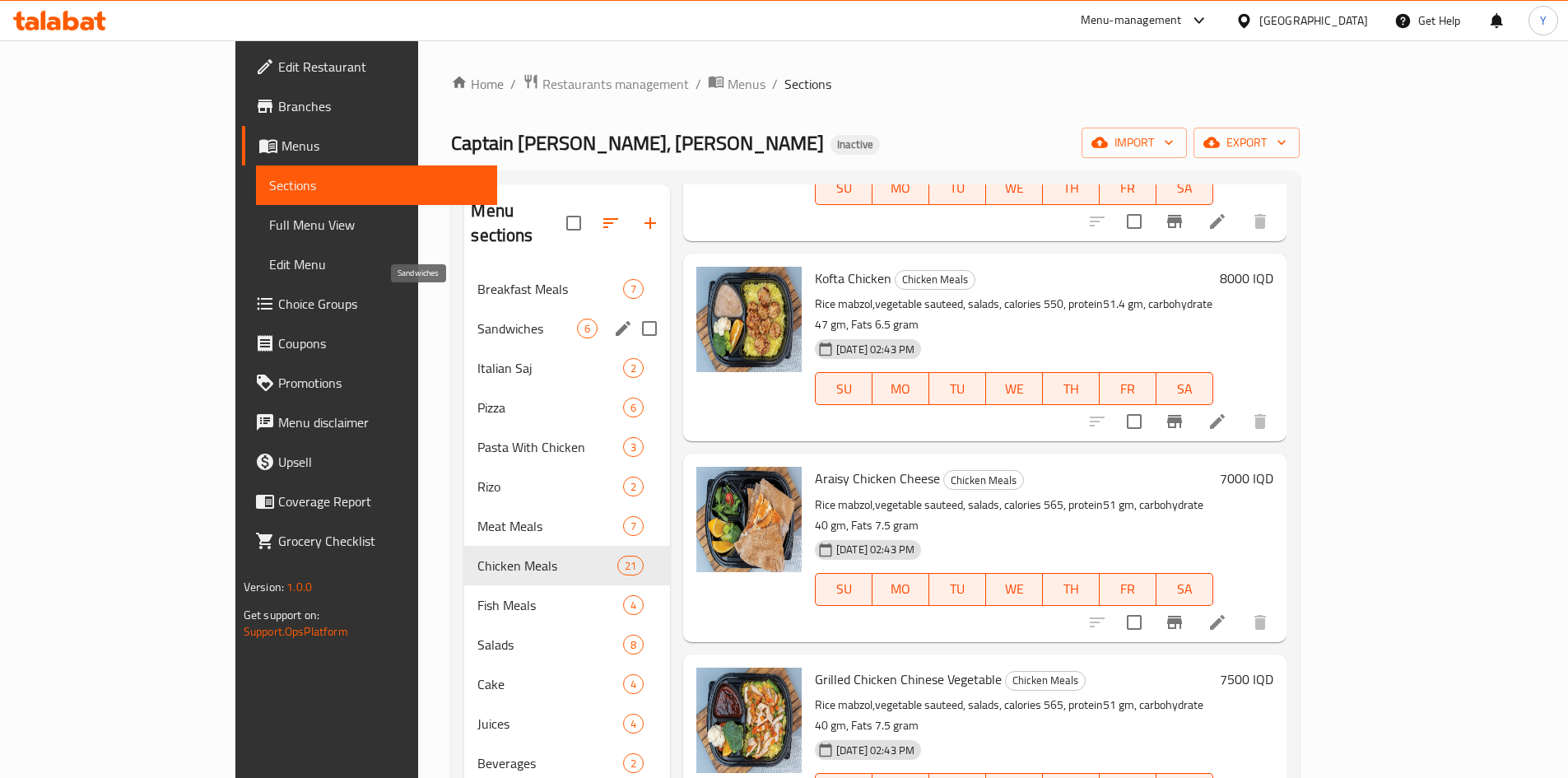
click at [478, 319] on span "Sandwiches" at bounding box center [527, 328] width 99 height 19
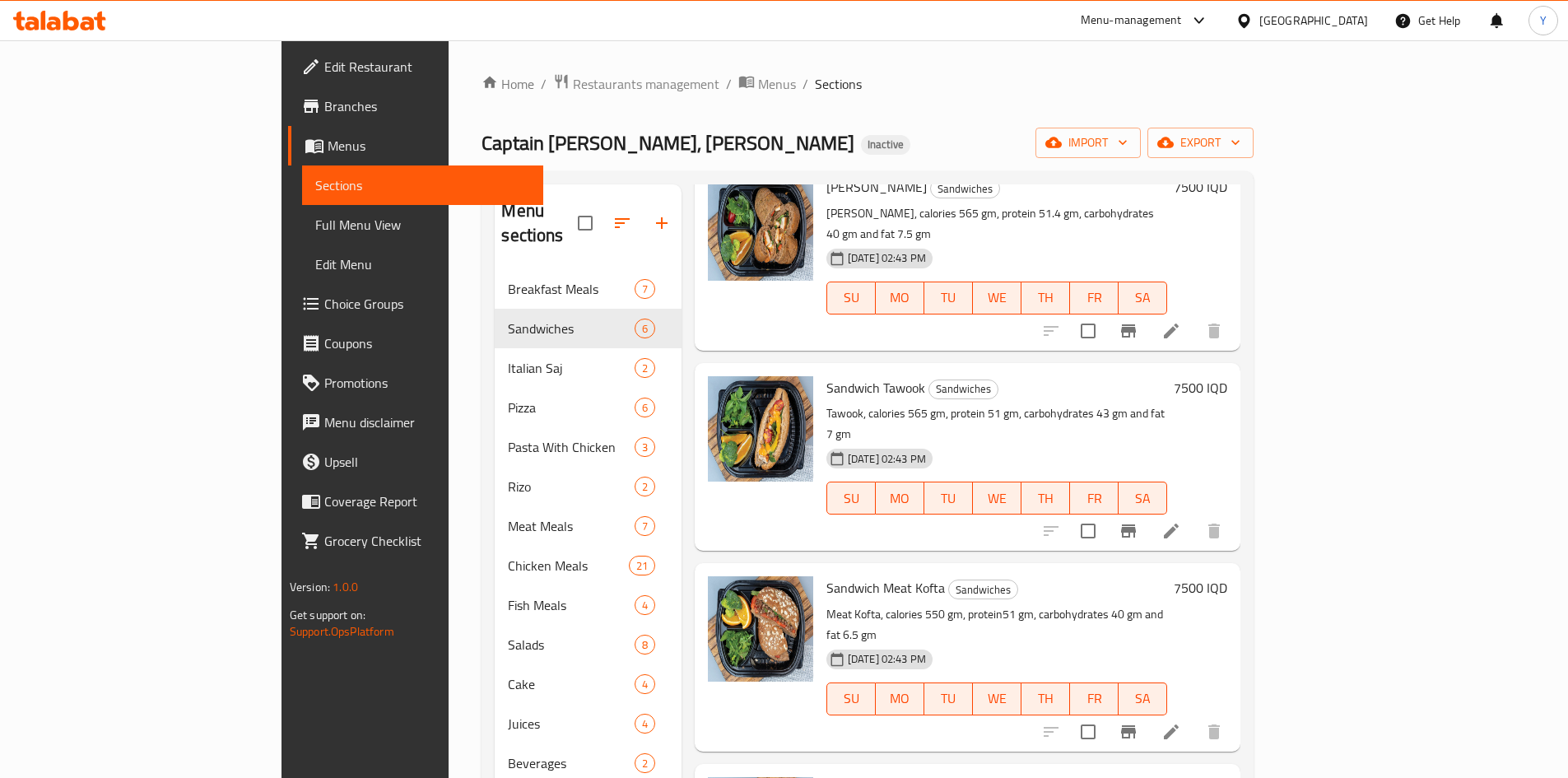
scroll to position [343, 0]
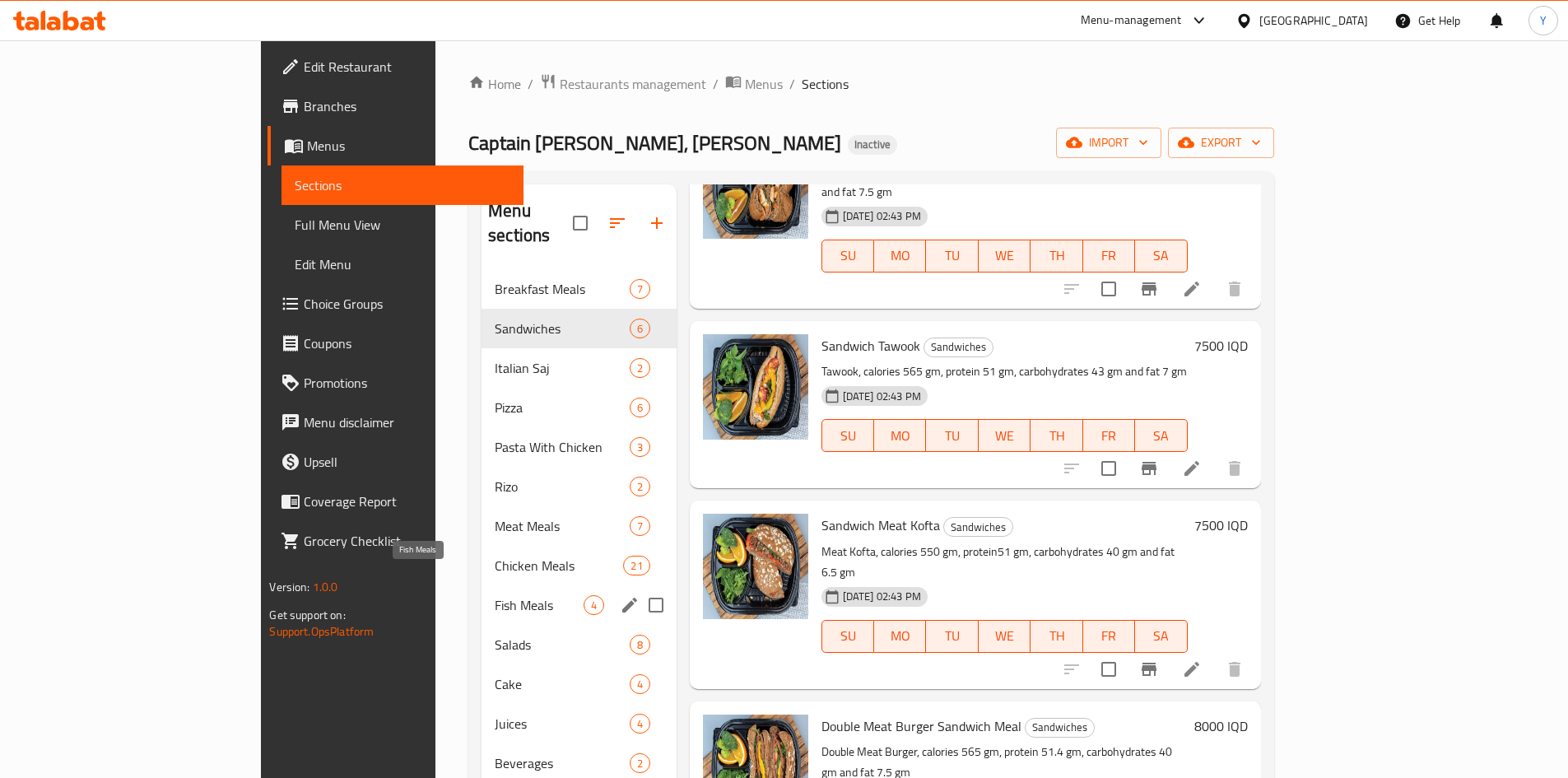
click at [482, 592] on div "Fish Meals 4" at bounding box center [579, 605] width 195 height 40
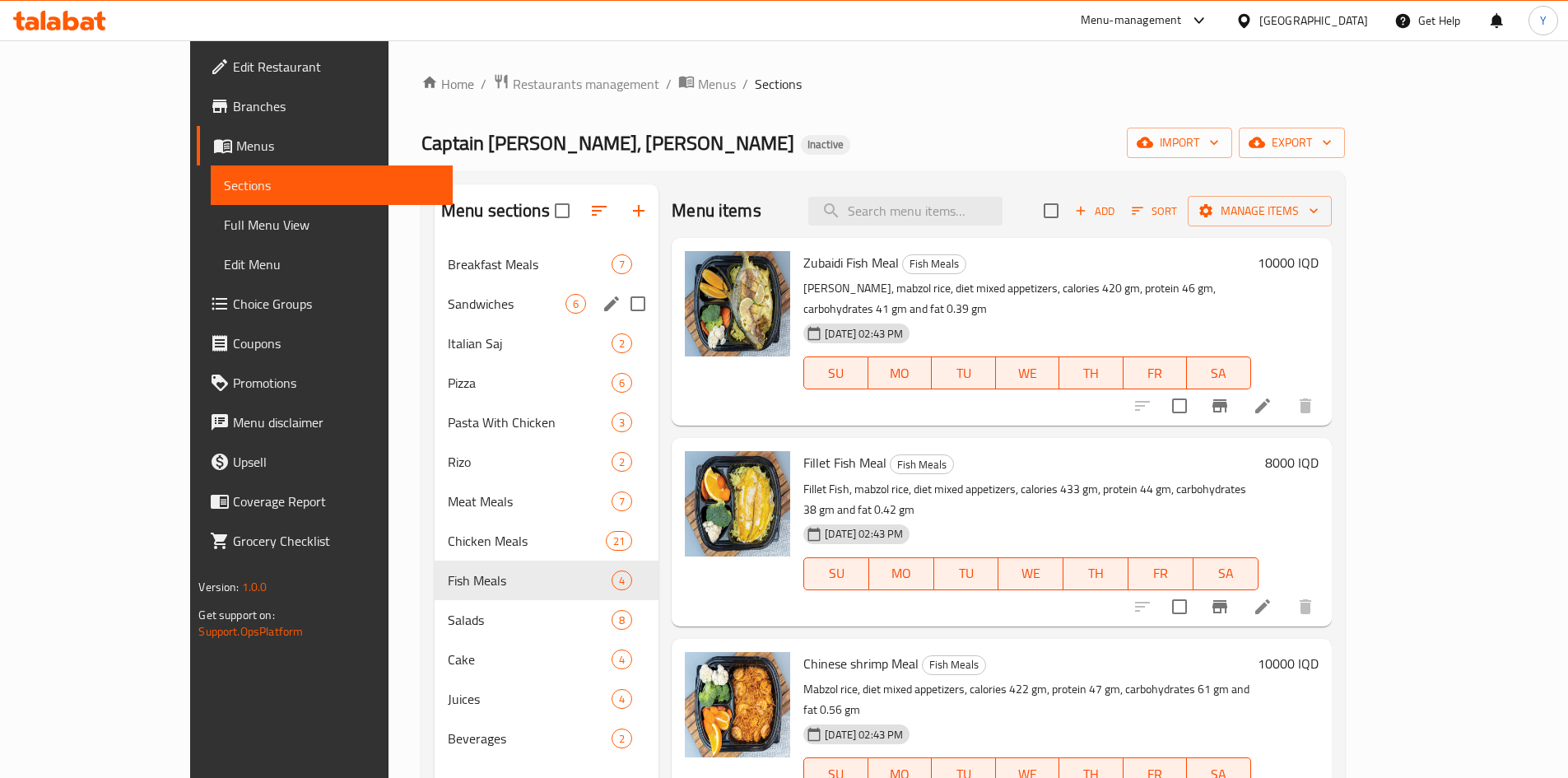
click at [434, 322] on div "Sandwiches 6" at bounding box center [546, 304] width 224 height 40
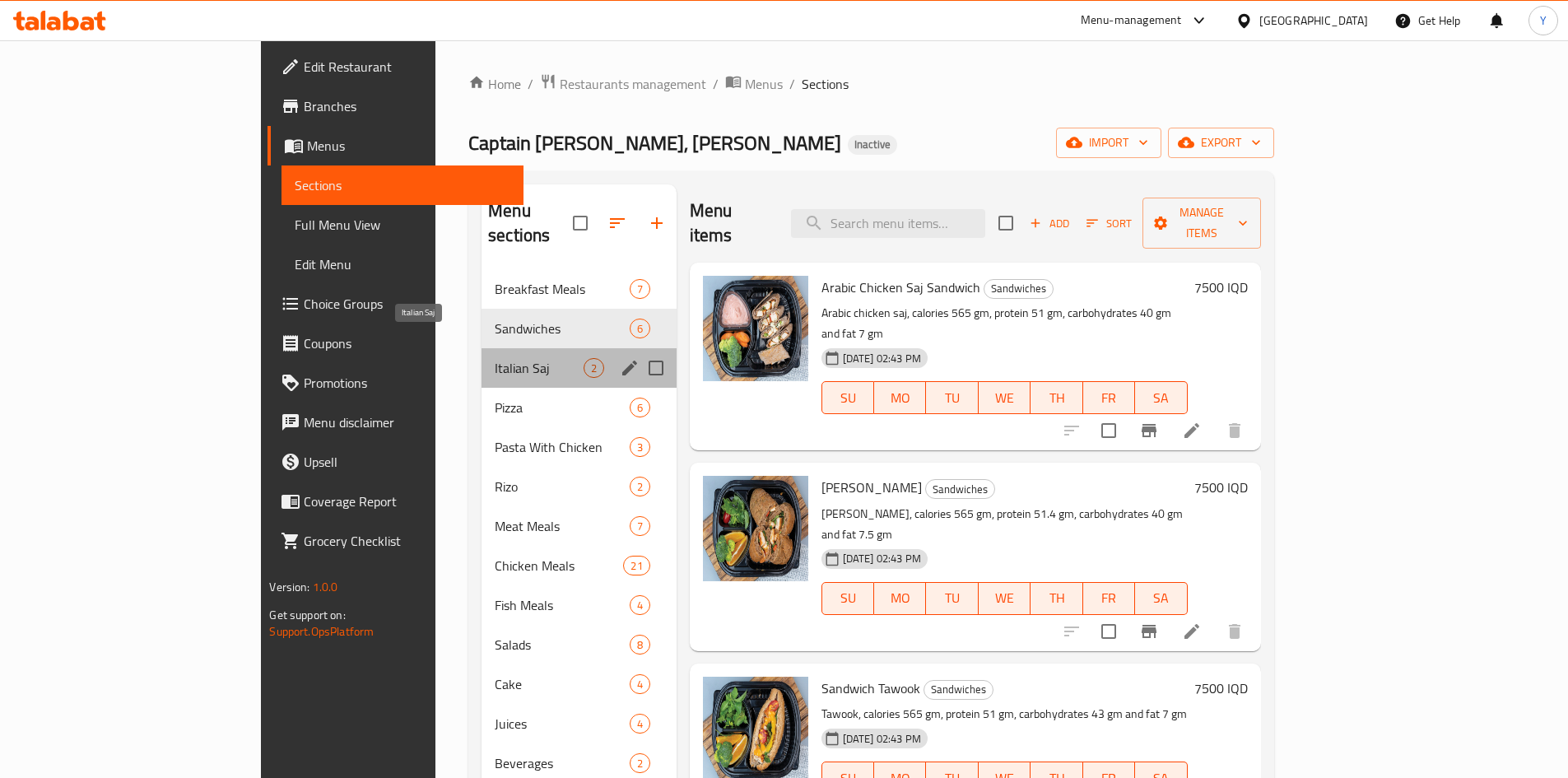
click at [495, 358] on span "Italian Saj" at bounding box center [538, 368] width 88 height 19
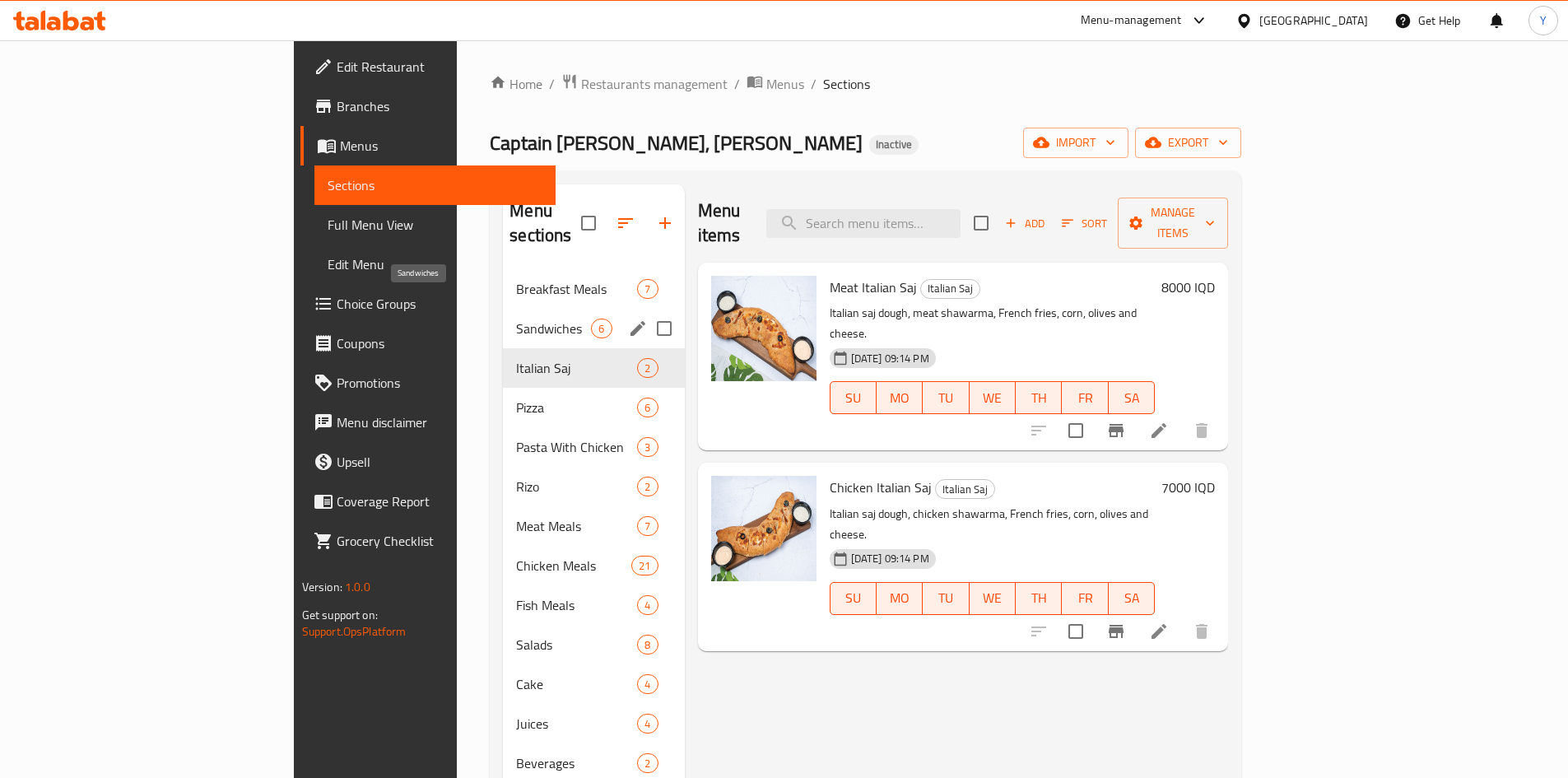
click at [516, 319] on span "Sandwiches" at bounding box center [553, 328] width 75 height 19
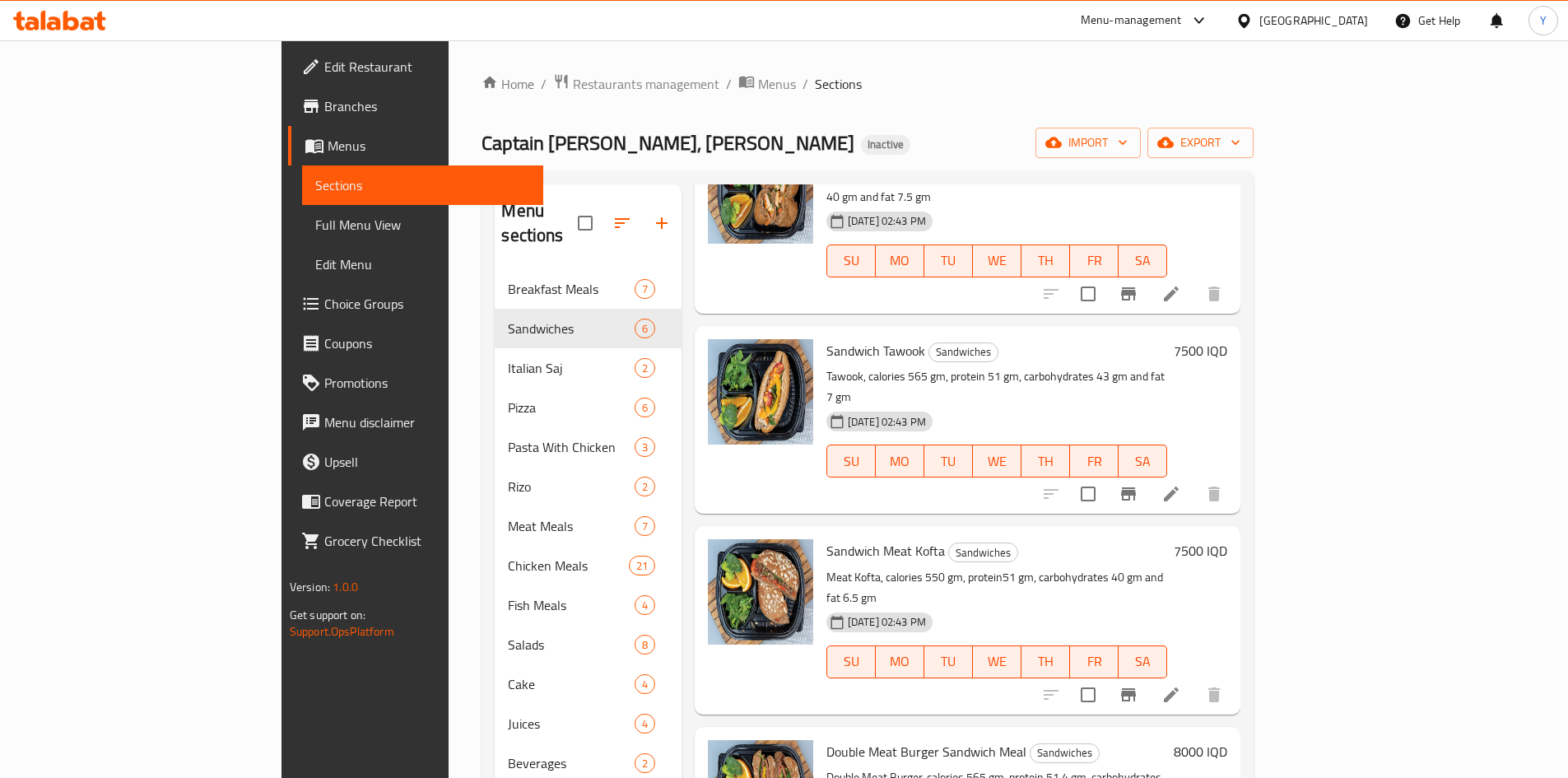
scroll to position [343, 0]
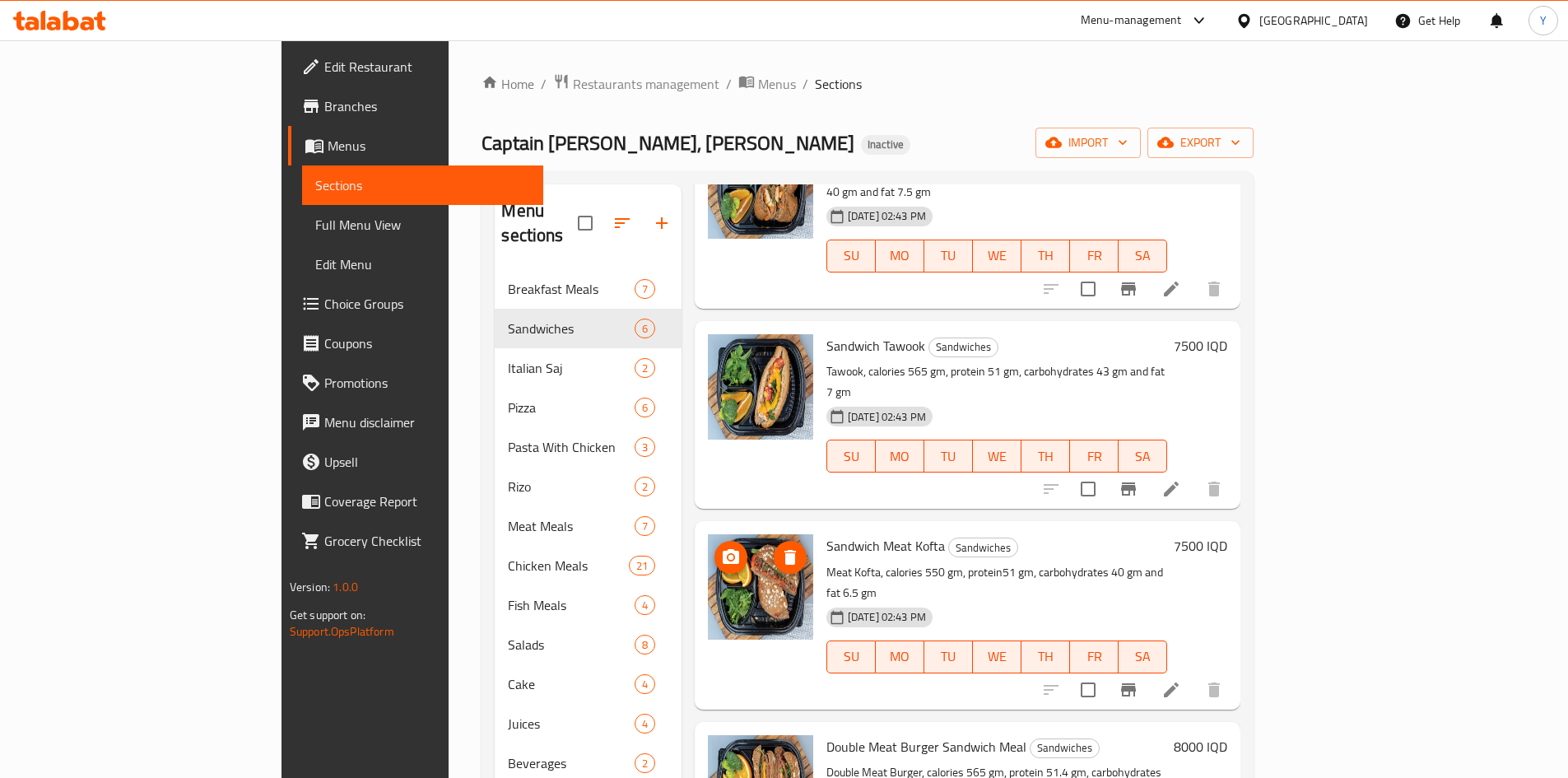
click at [708, 534] on img at bounding box center [760, 587] width 106 height 106
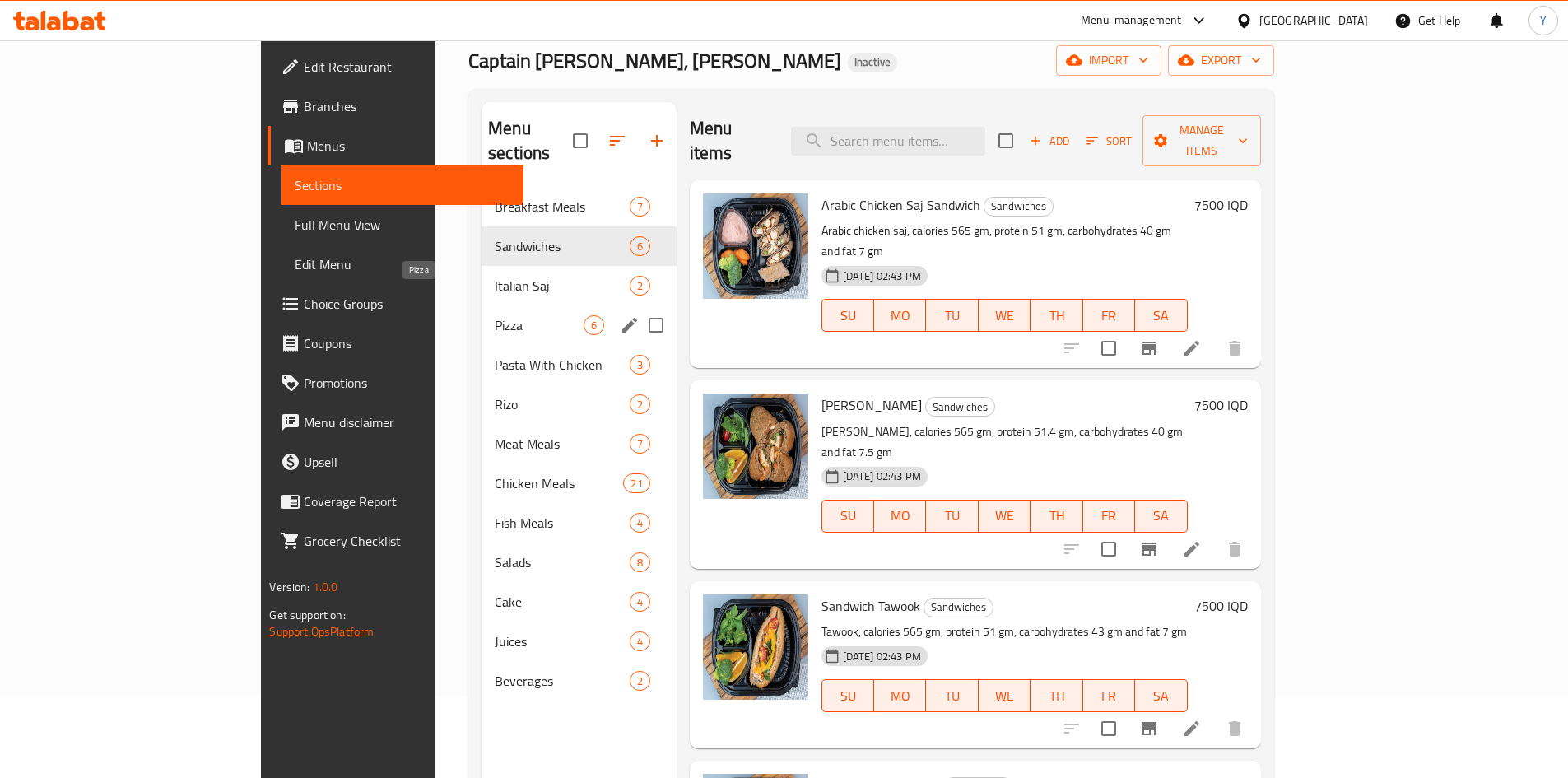
scroll to position [0, 0]
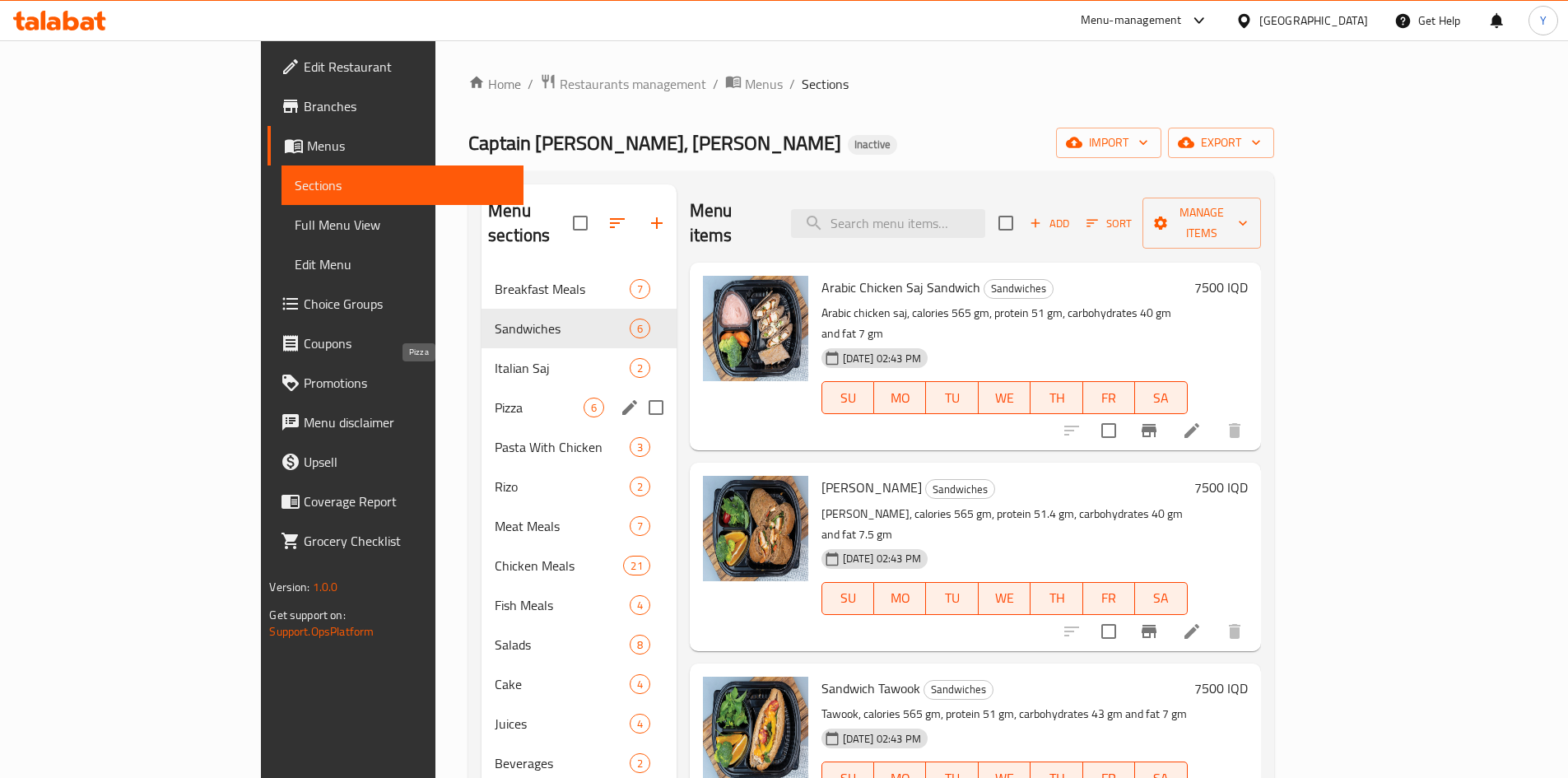
click at [495, 397] on span "Pizza" at bounding box center [538, 407] width 88 height 19
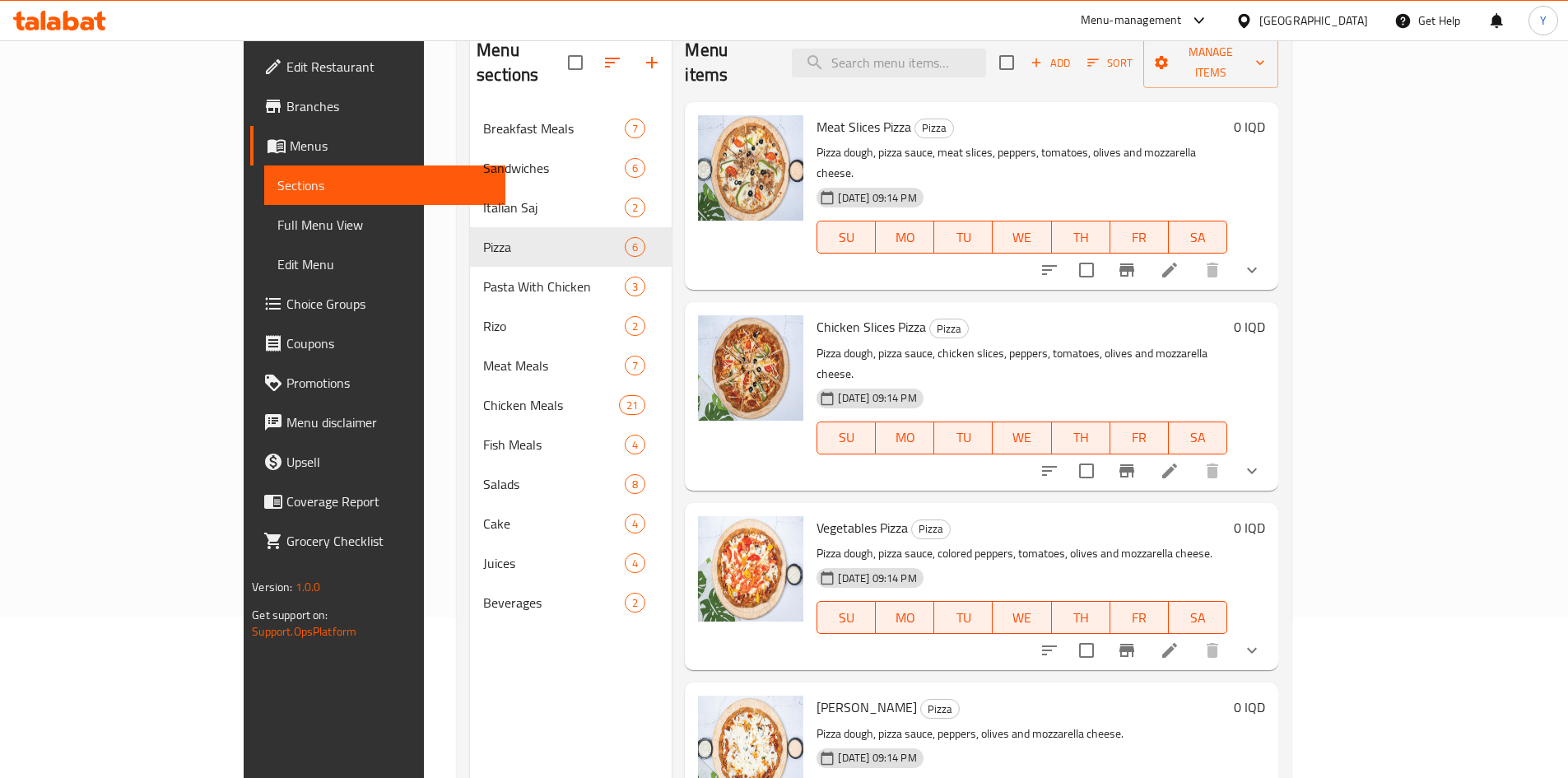
scroll to position [66, 0]
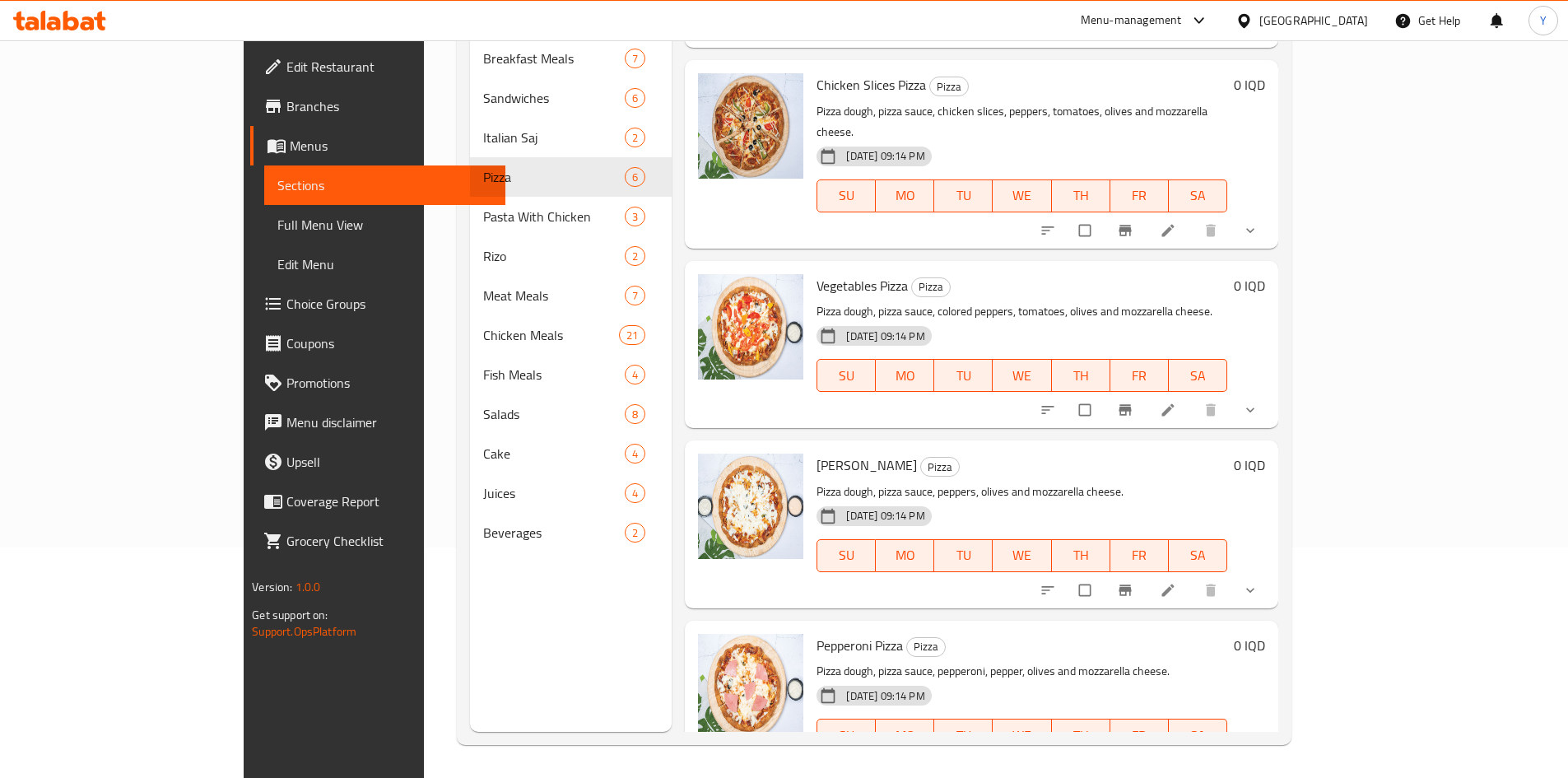
scroll to position [95, 0]
